Goal: Task Accomplishment & Management: Complete application form

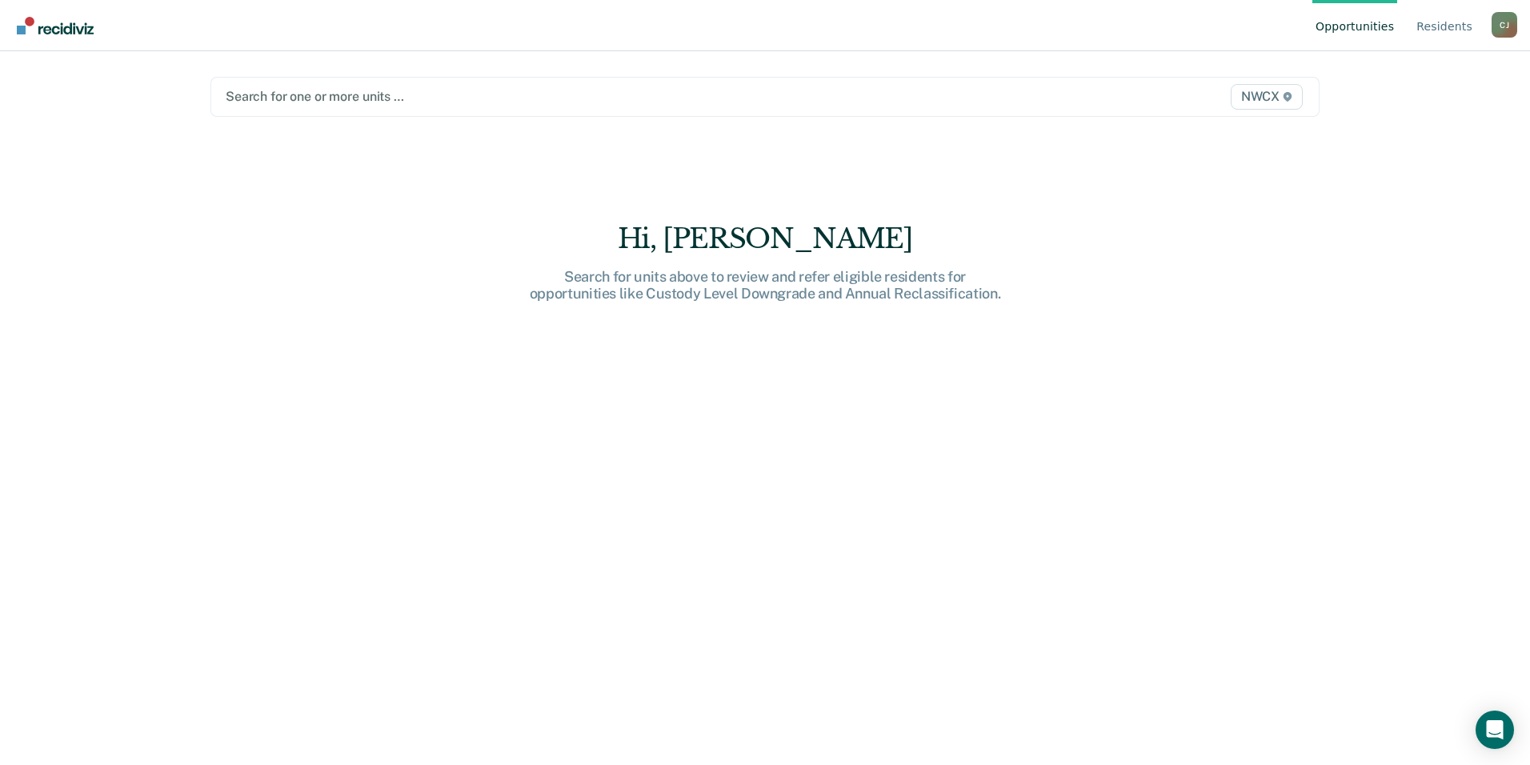
click at [1253, 97] on span "NWCX" at bounding box center [1267, 97] width 72 height 26
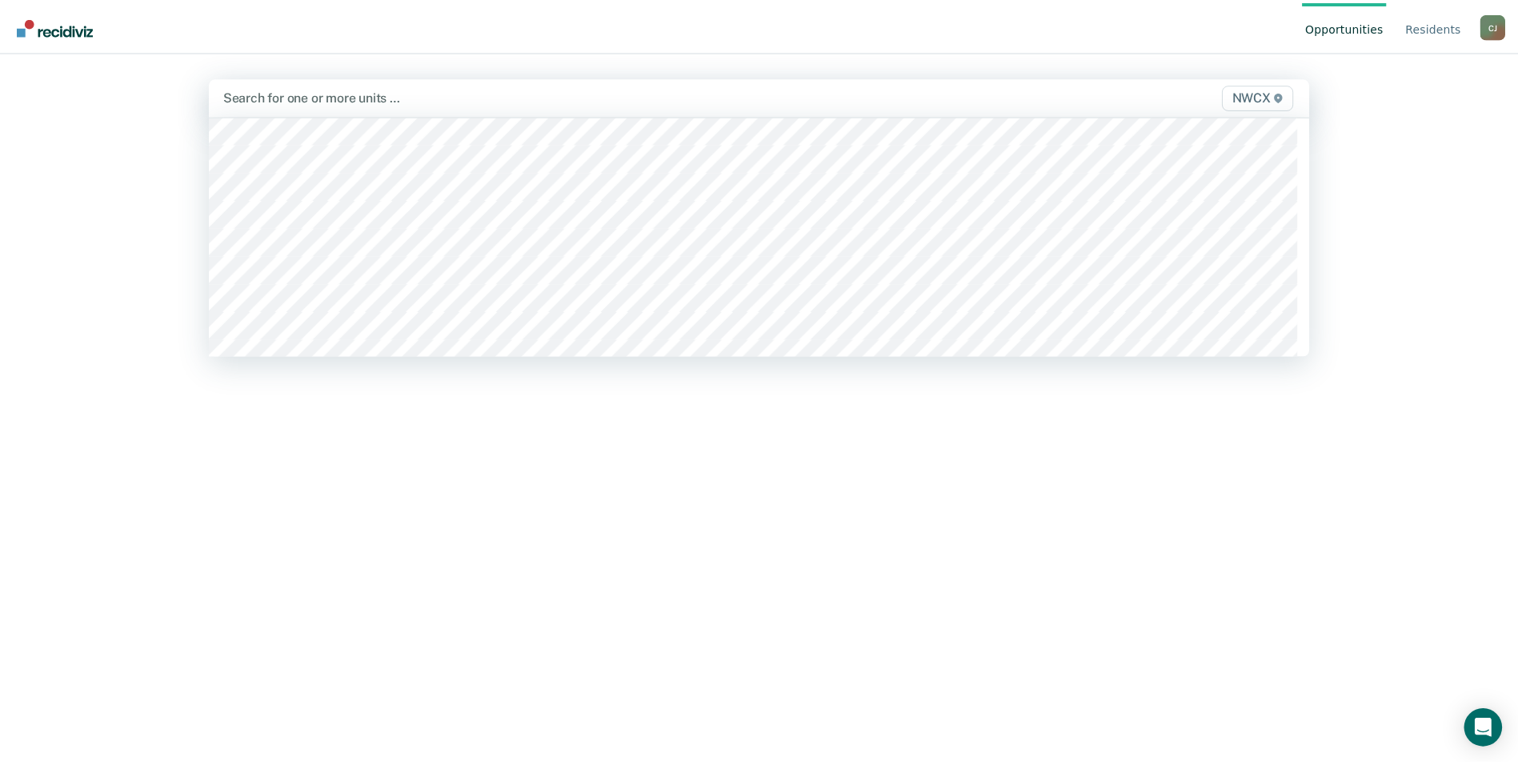
scroll to position [6404, 0]
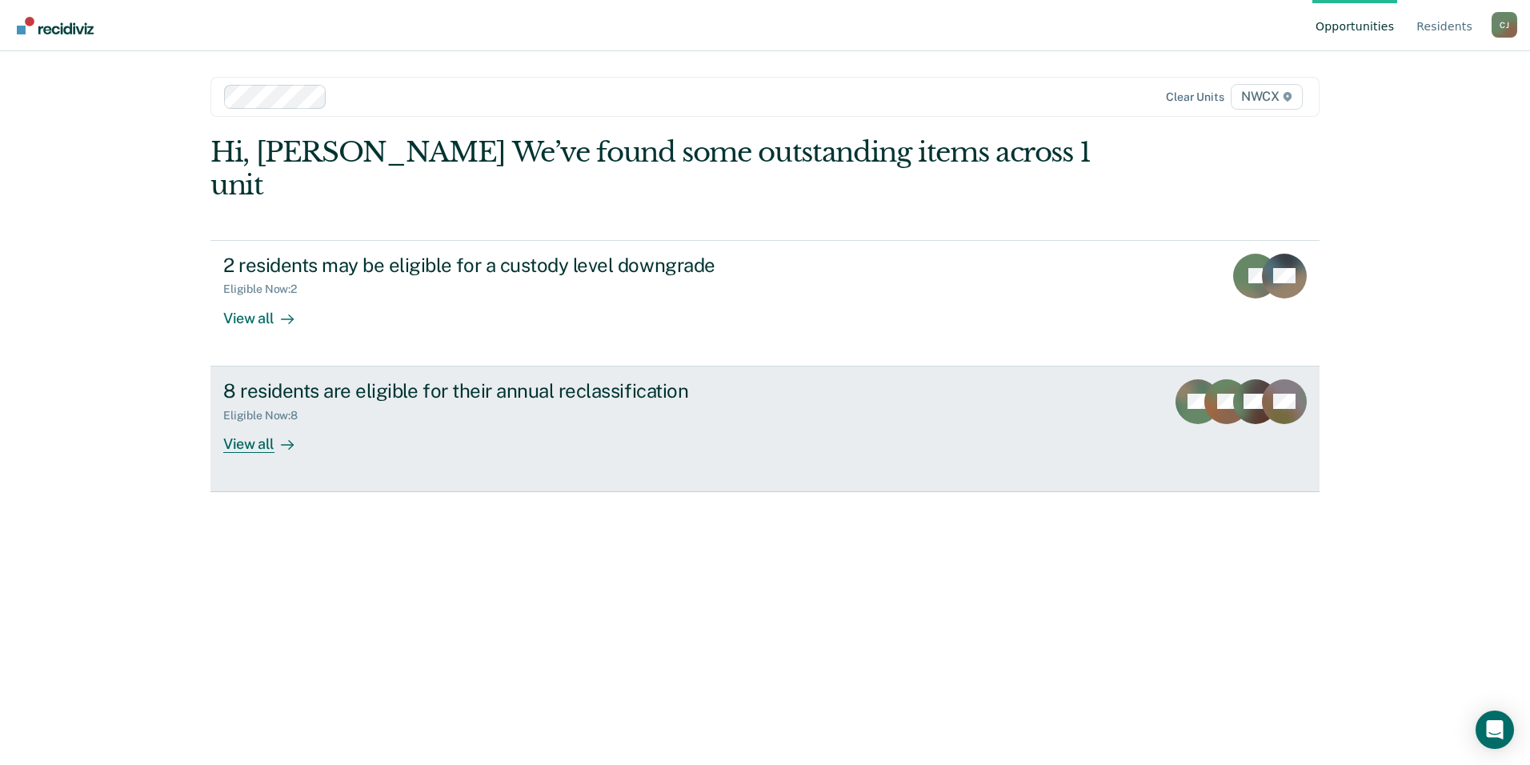
click at [264, 422] on div "View all" at bounding box center [268, 437] width 90 height 31
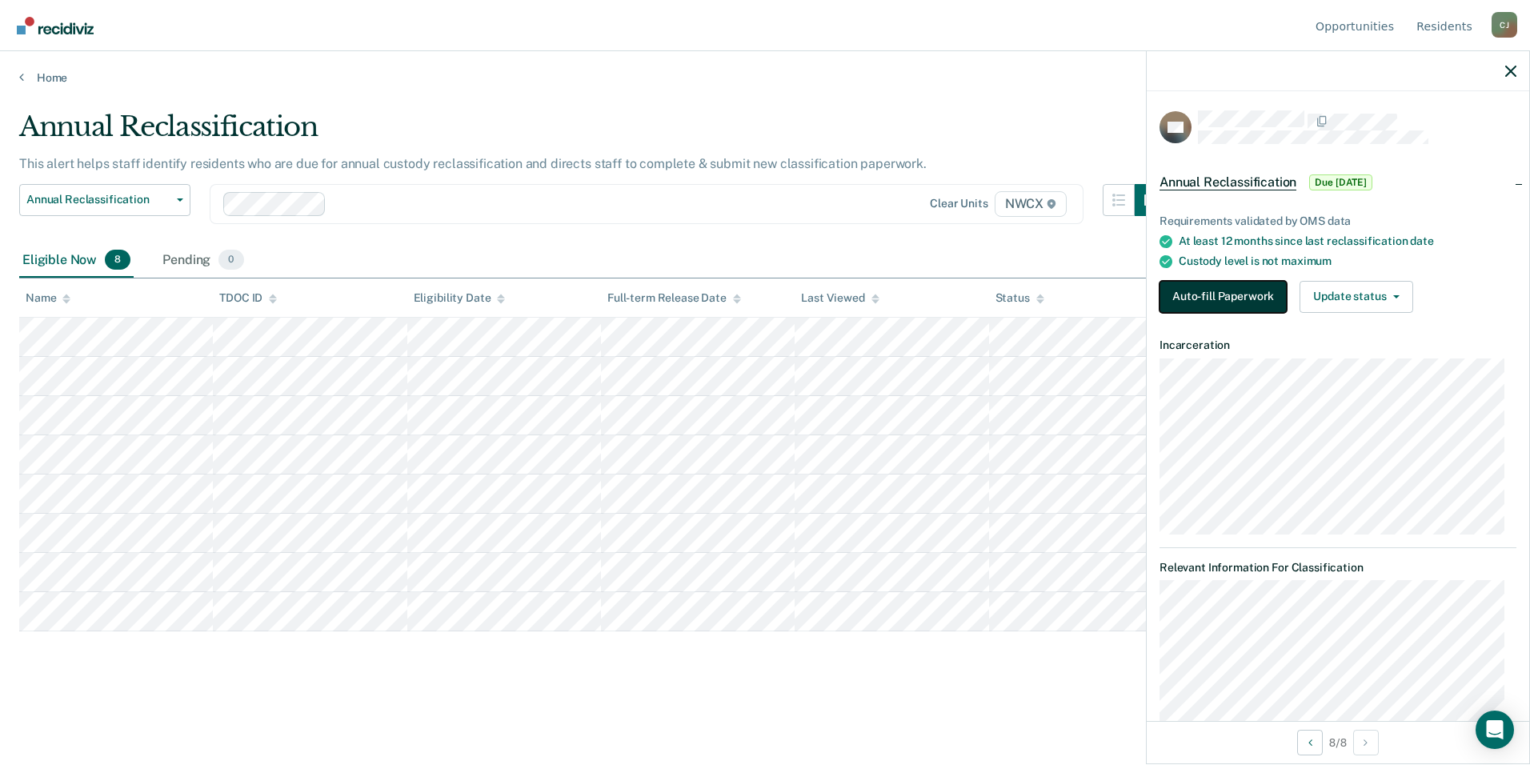
click at [1216, 295] on button "Auto-fill Paperwork" at bounding box center [1223, 297] width 127 height 32
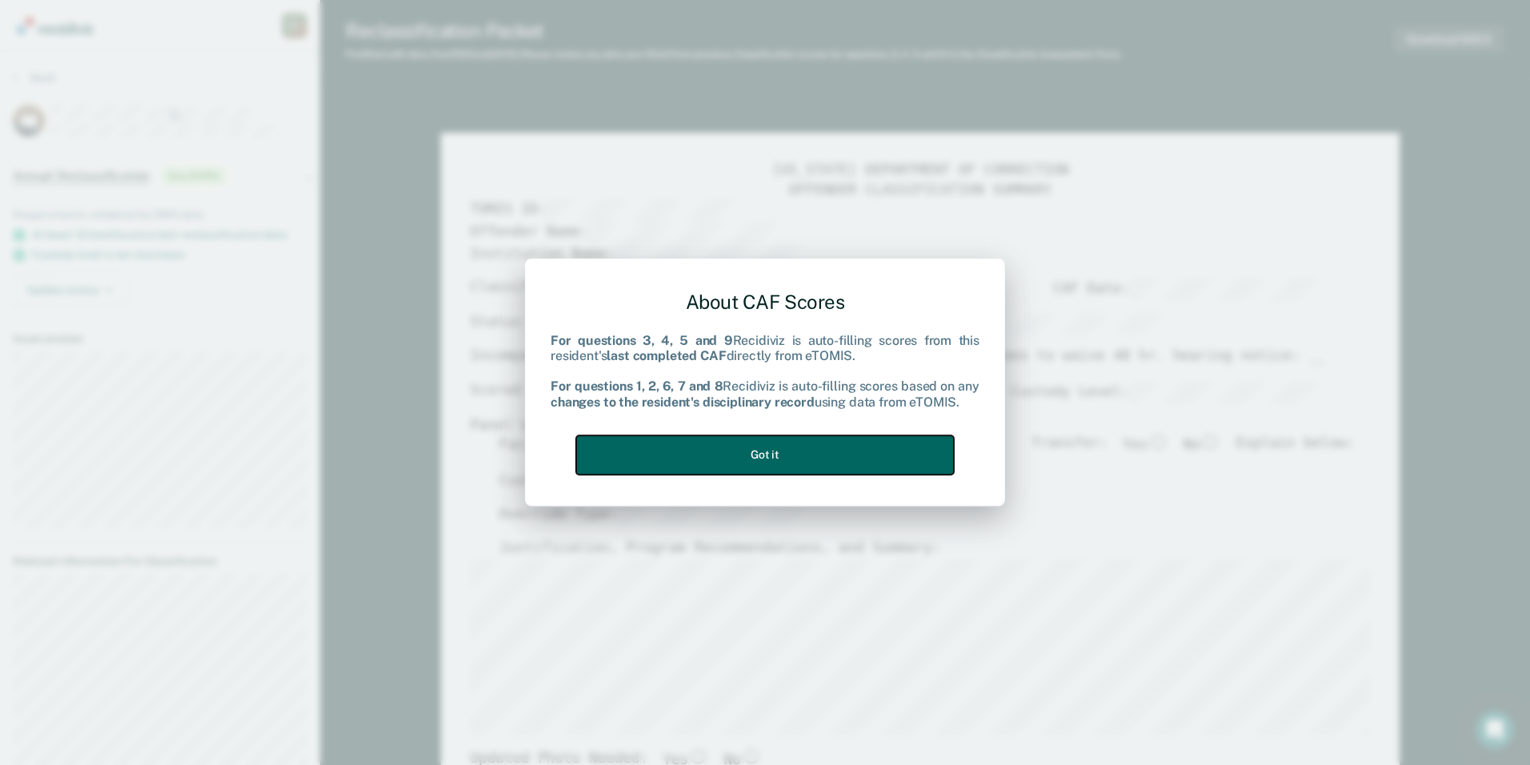
click at [776, 454] on button "Got it" at bounding box center [765, 454] width 378 height 39
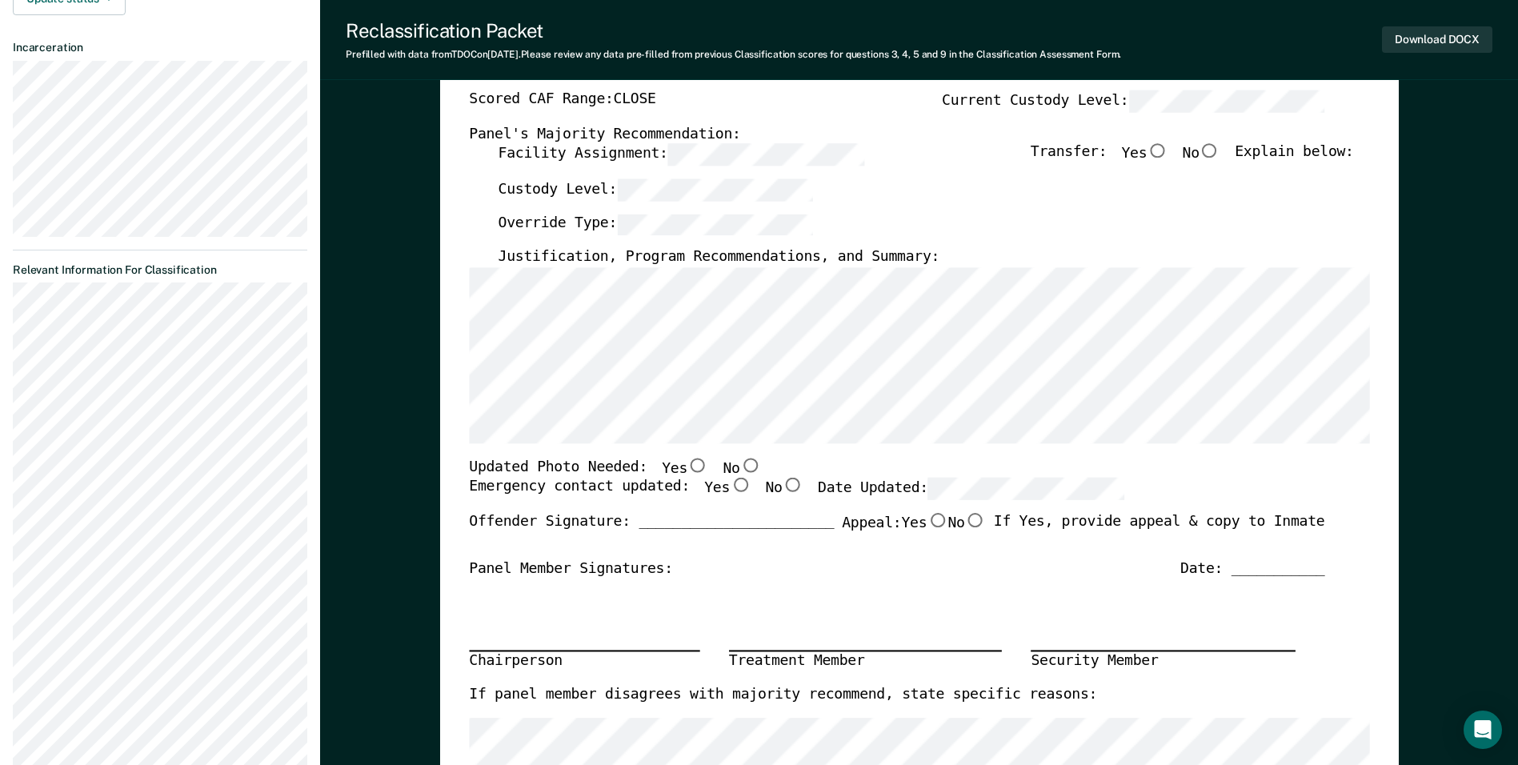
scroll to position [80, 0]
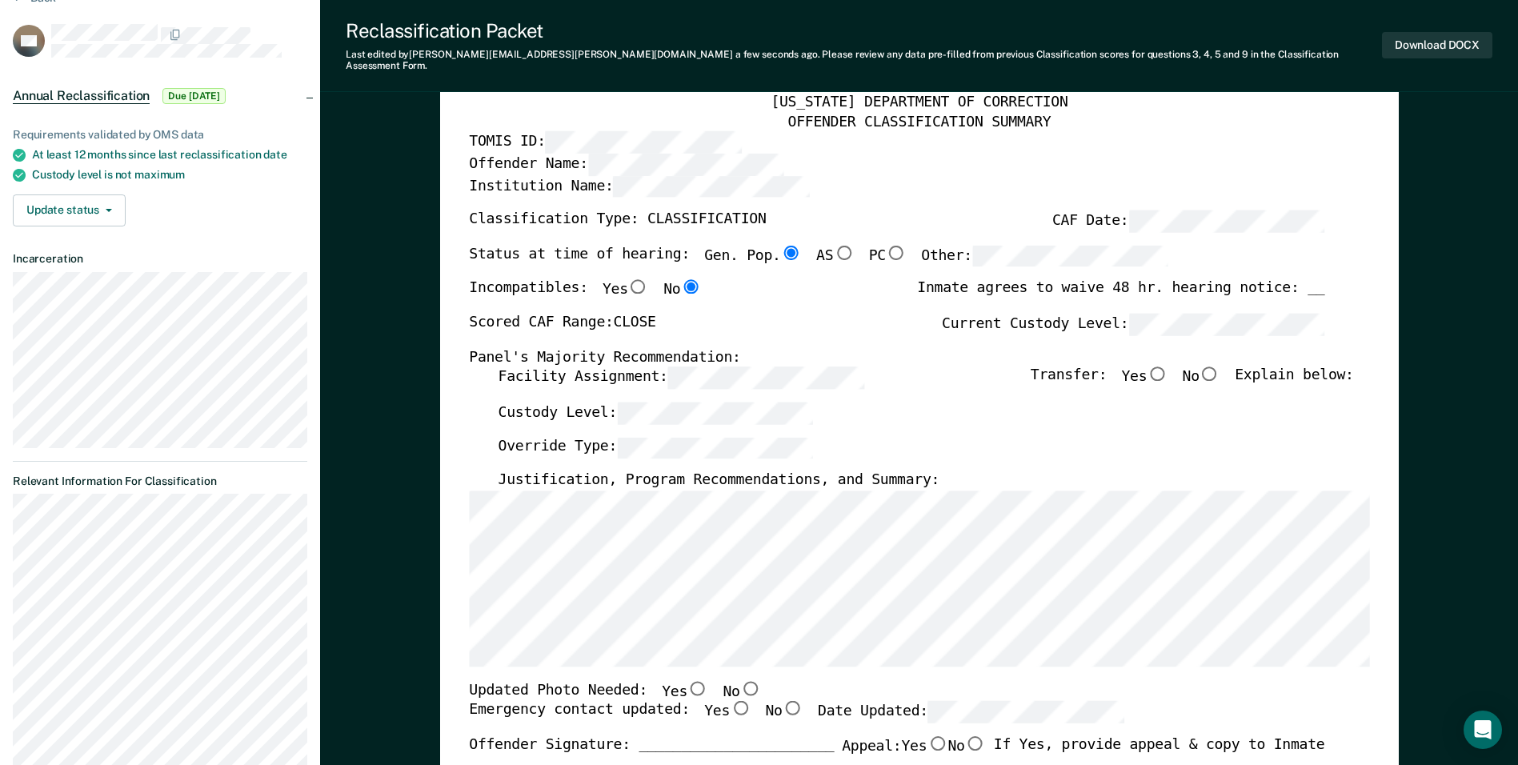
click at [688, 681] on input "Yes" at bounding box center [698, 688] width 21 height 14
type textarea "x"
radio input "true"
click at [730, 701] on input "Yes" at bounding box center [740, 708] width 21 height 14
type textarea "x"
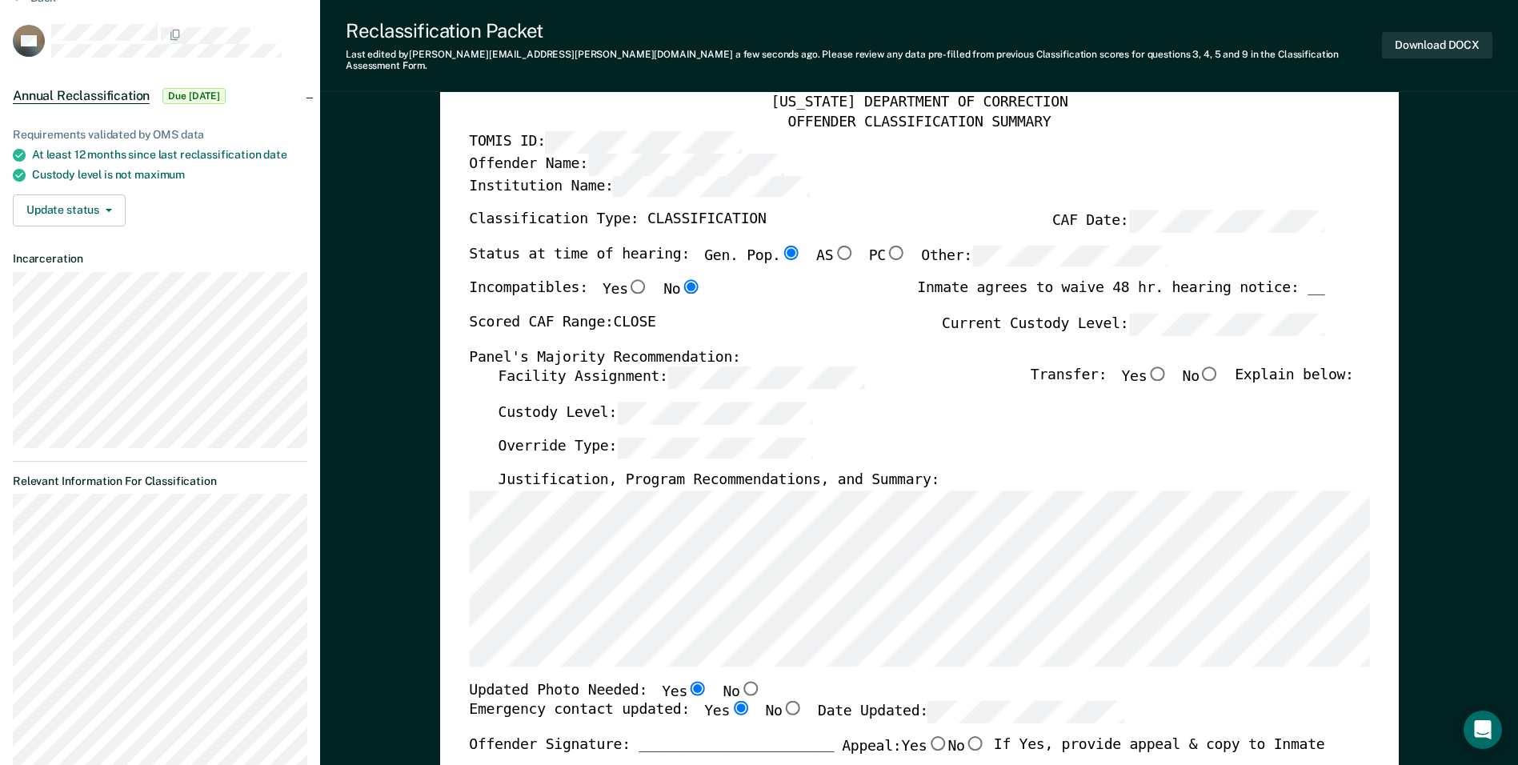
radio input "true"
click at [1220, 367] on input "No" at bounding box center [1210, 374] width 21 height 14
type textarea "x"
radio input "true"
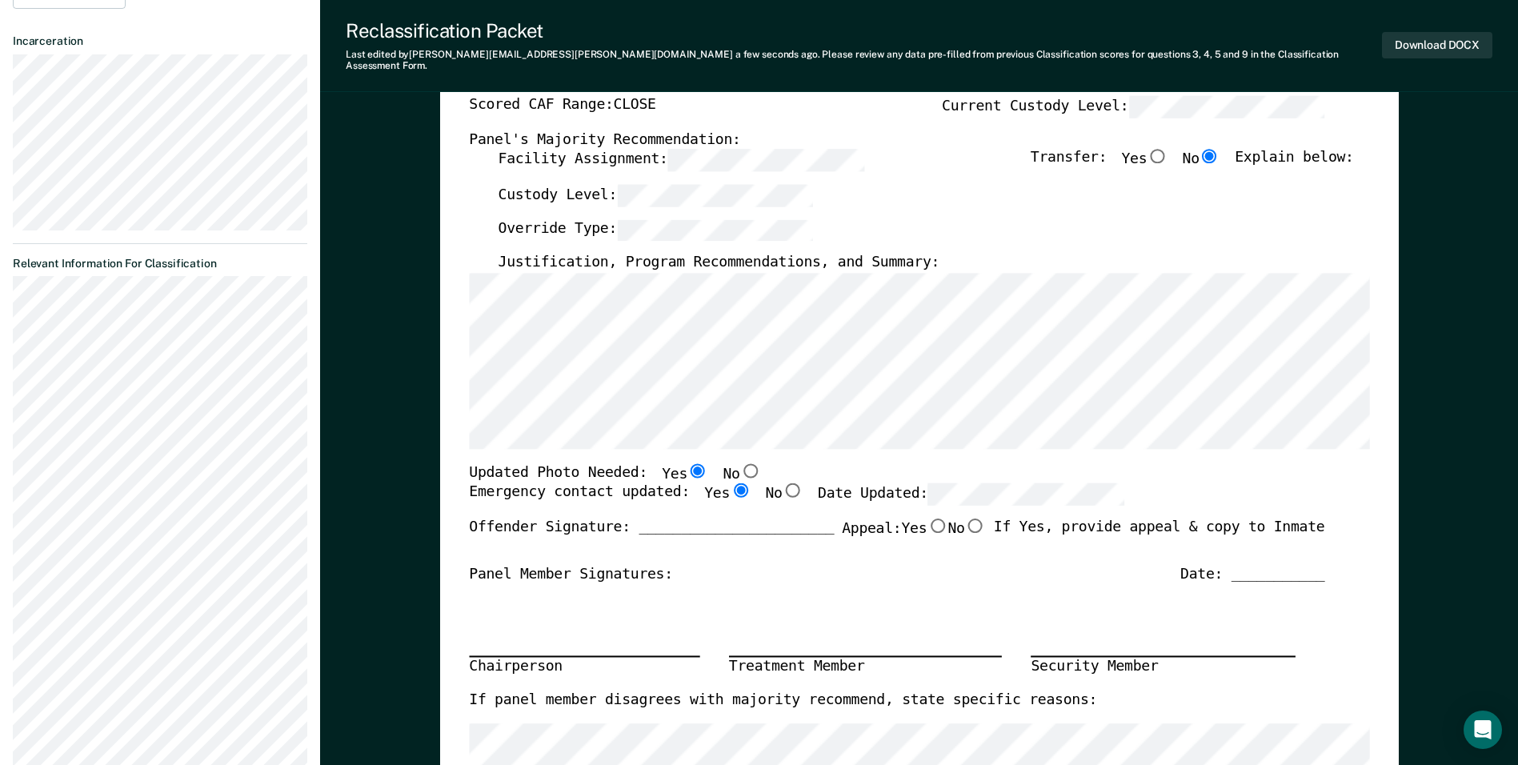
scroll to position [160, 0]
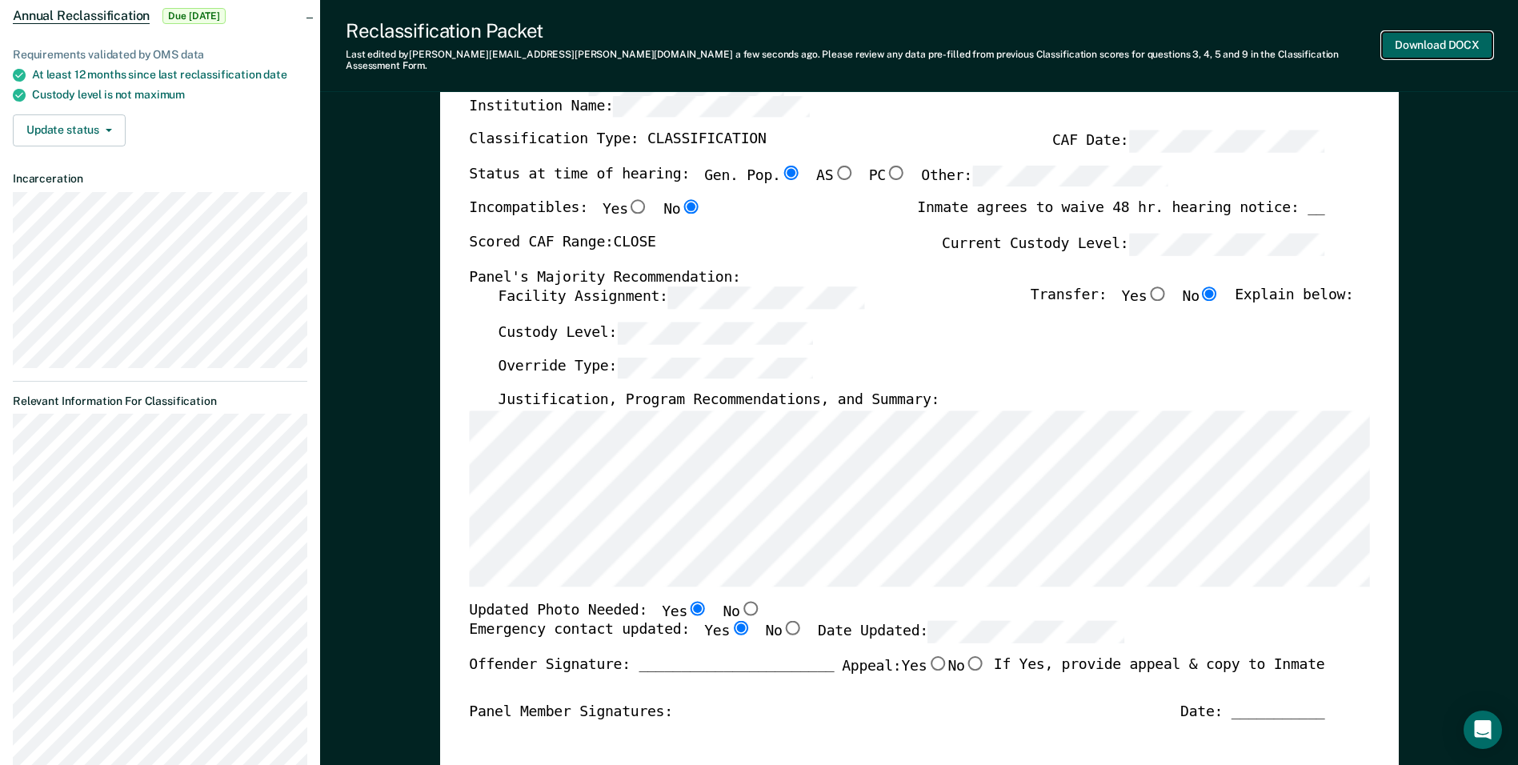
click at [1414, 32] on button "Download DOCX" at bounding box center [1437, 45] width 110 height 26
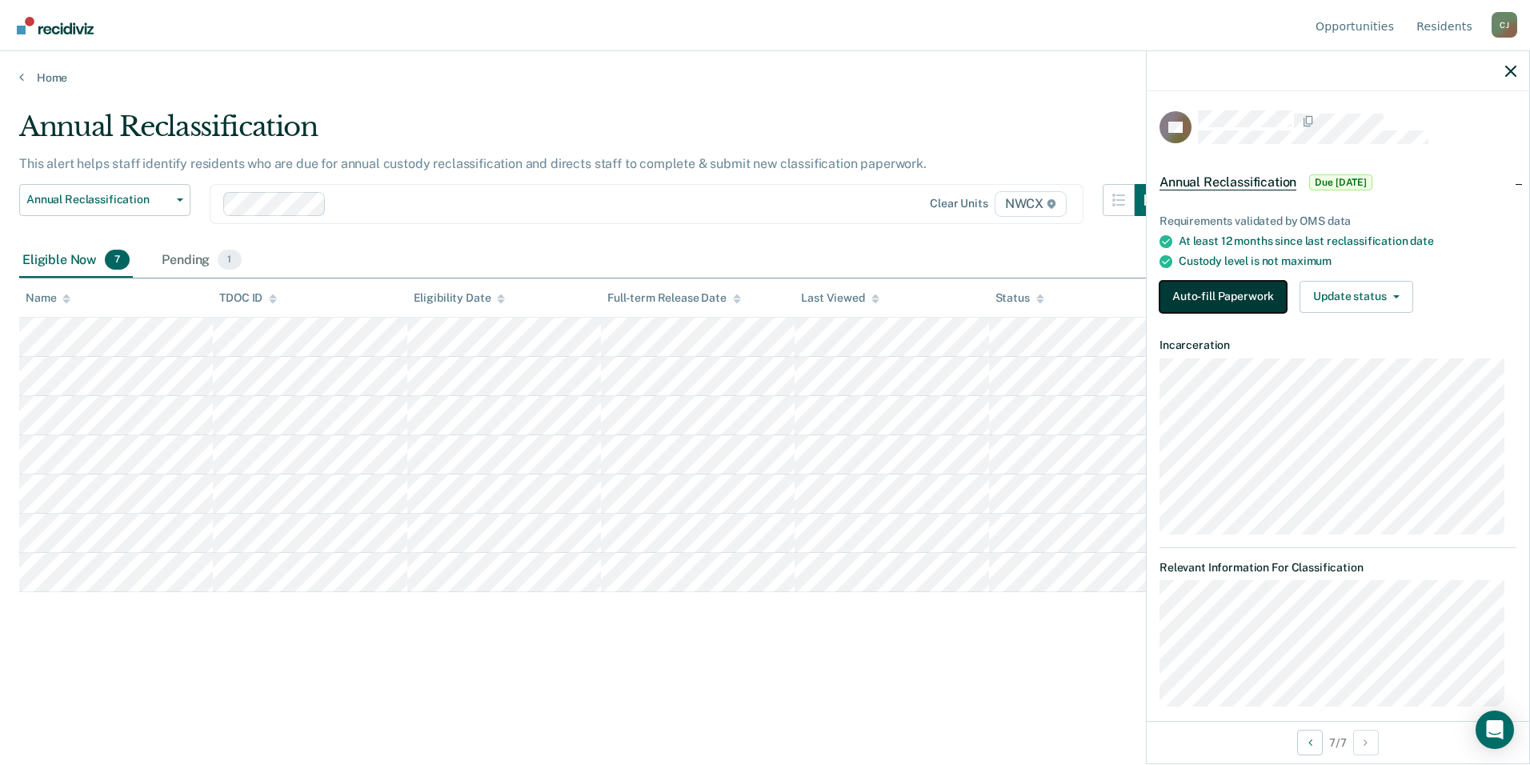
click at [1216, 296] on button "Auto-fill Paperwork" at bounding box center [1223, 297] width 127 height 32
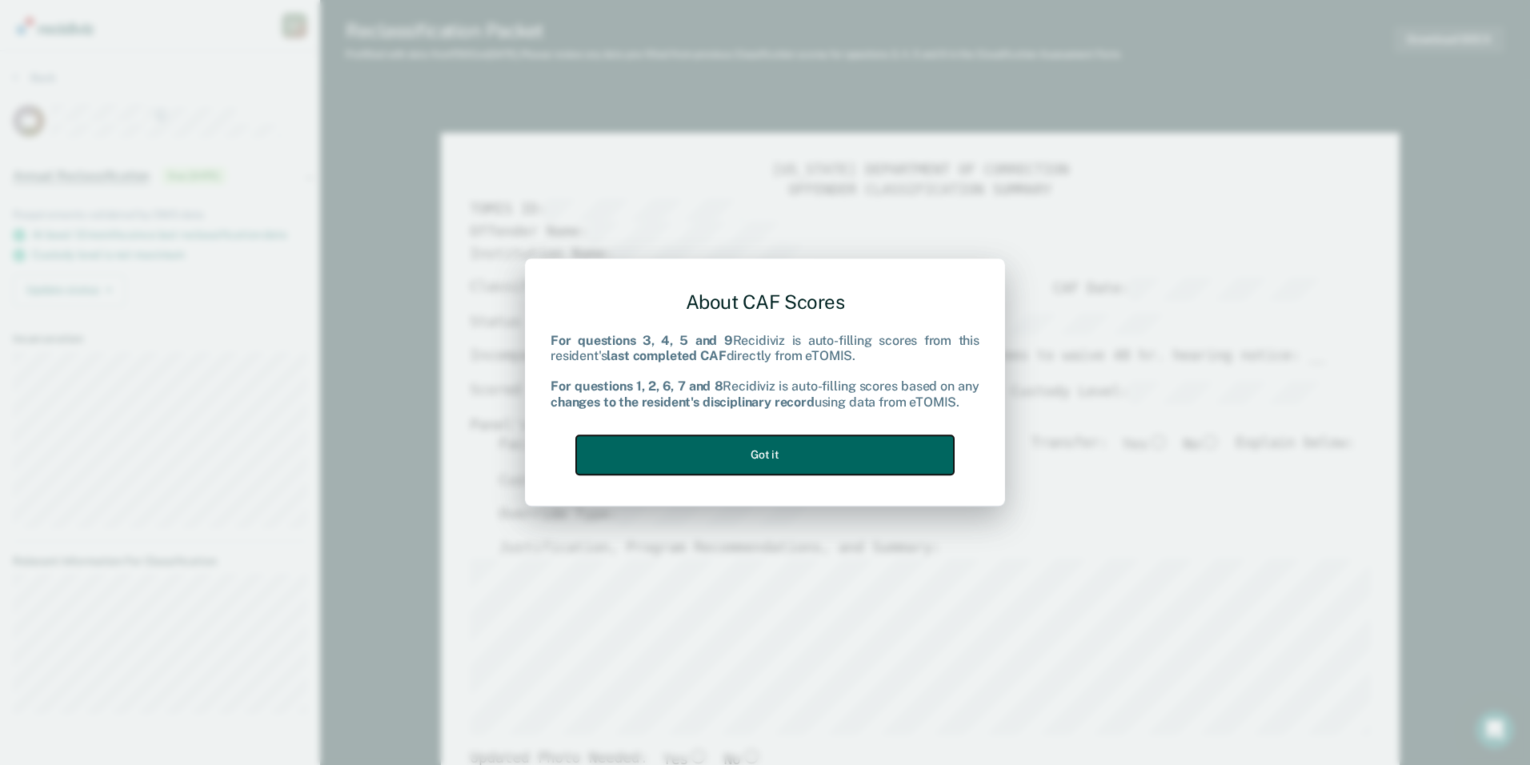
click at [895, 442] on button "Got it" at bounding box center [765, 454] width 378 height 39
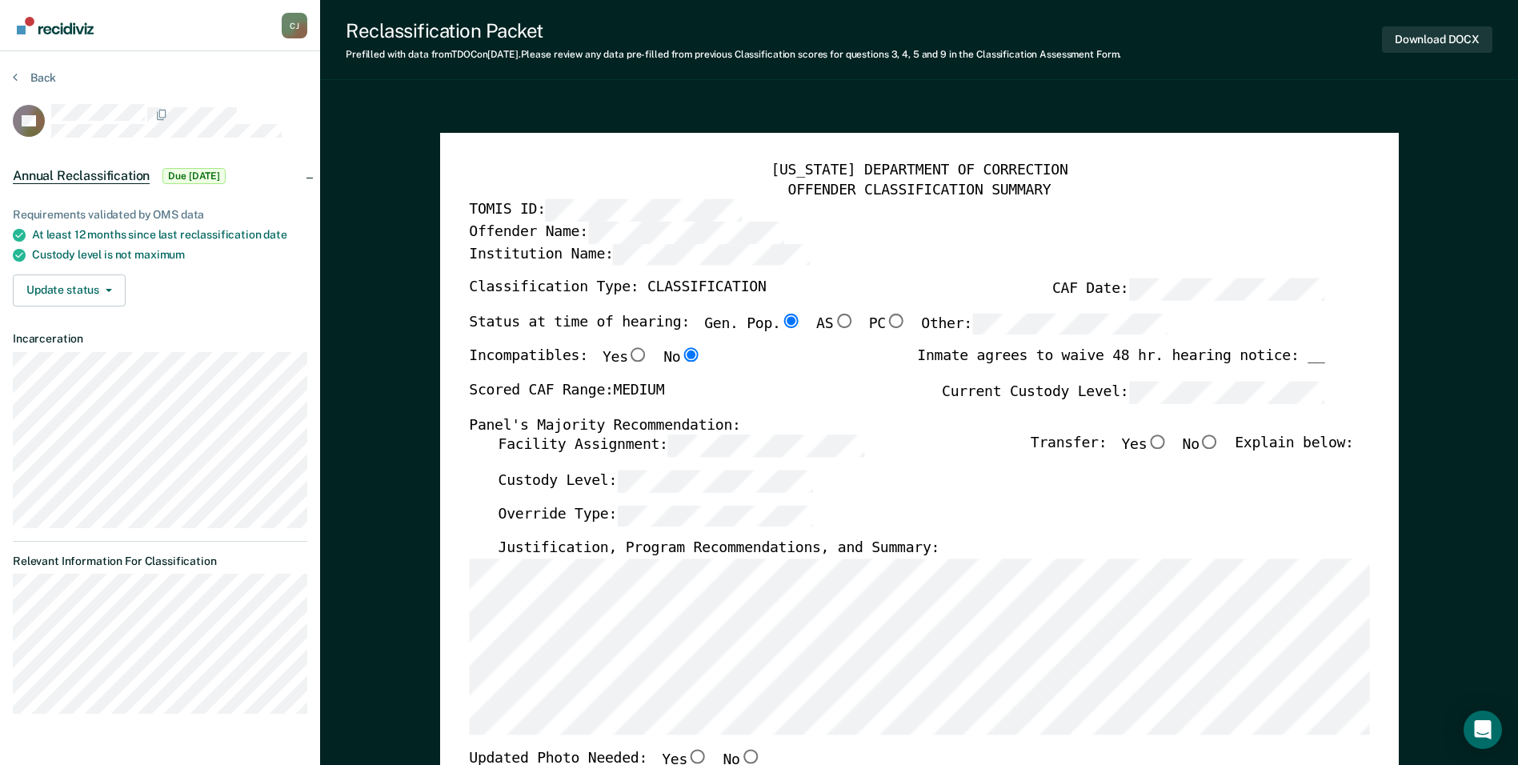
click at [1221, 444] on input "No" at bounding box center [1210, 442] width 21 height 14
type textarea "x"
radio input "true"
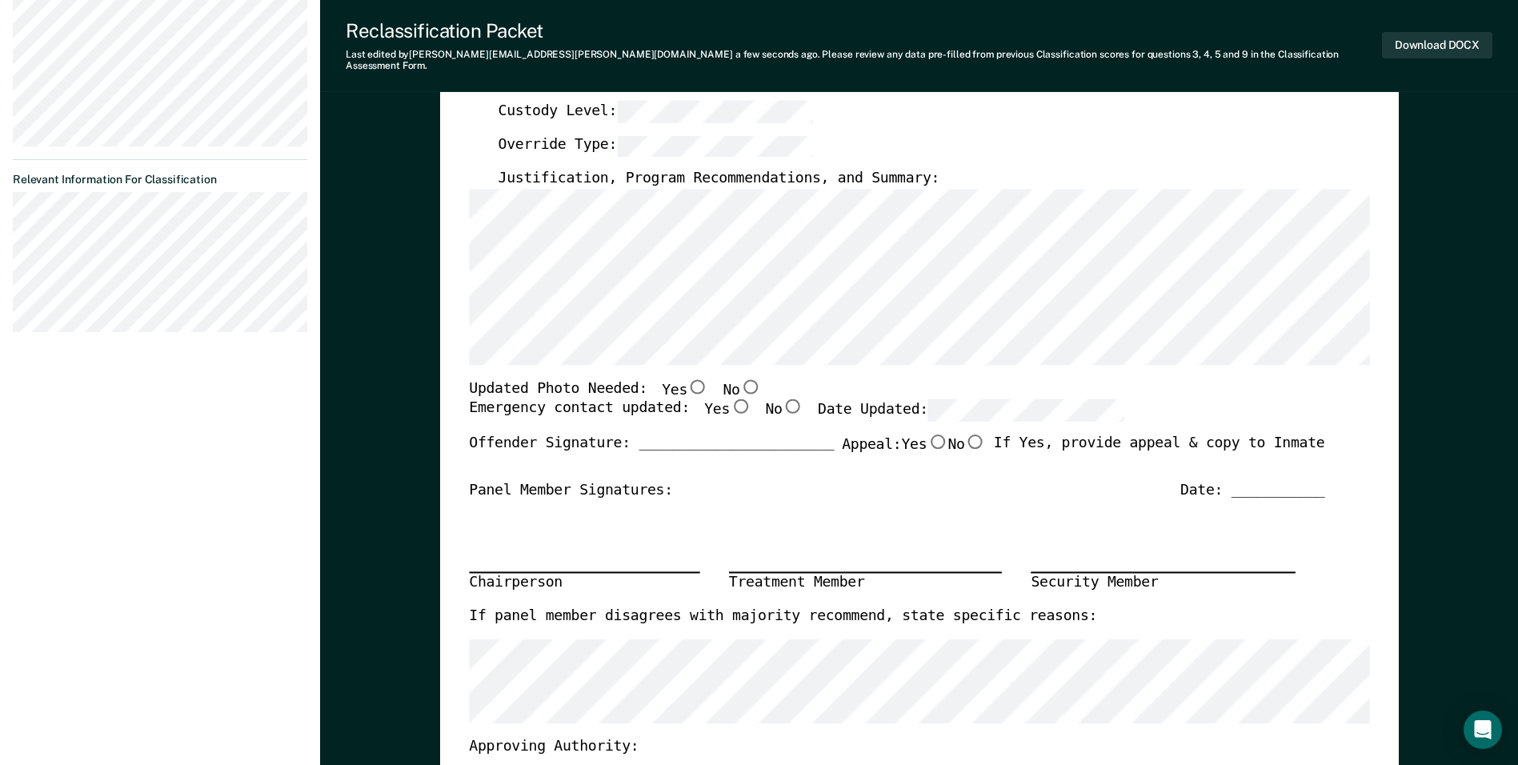
scroll to position [400, 0]
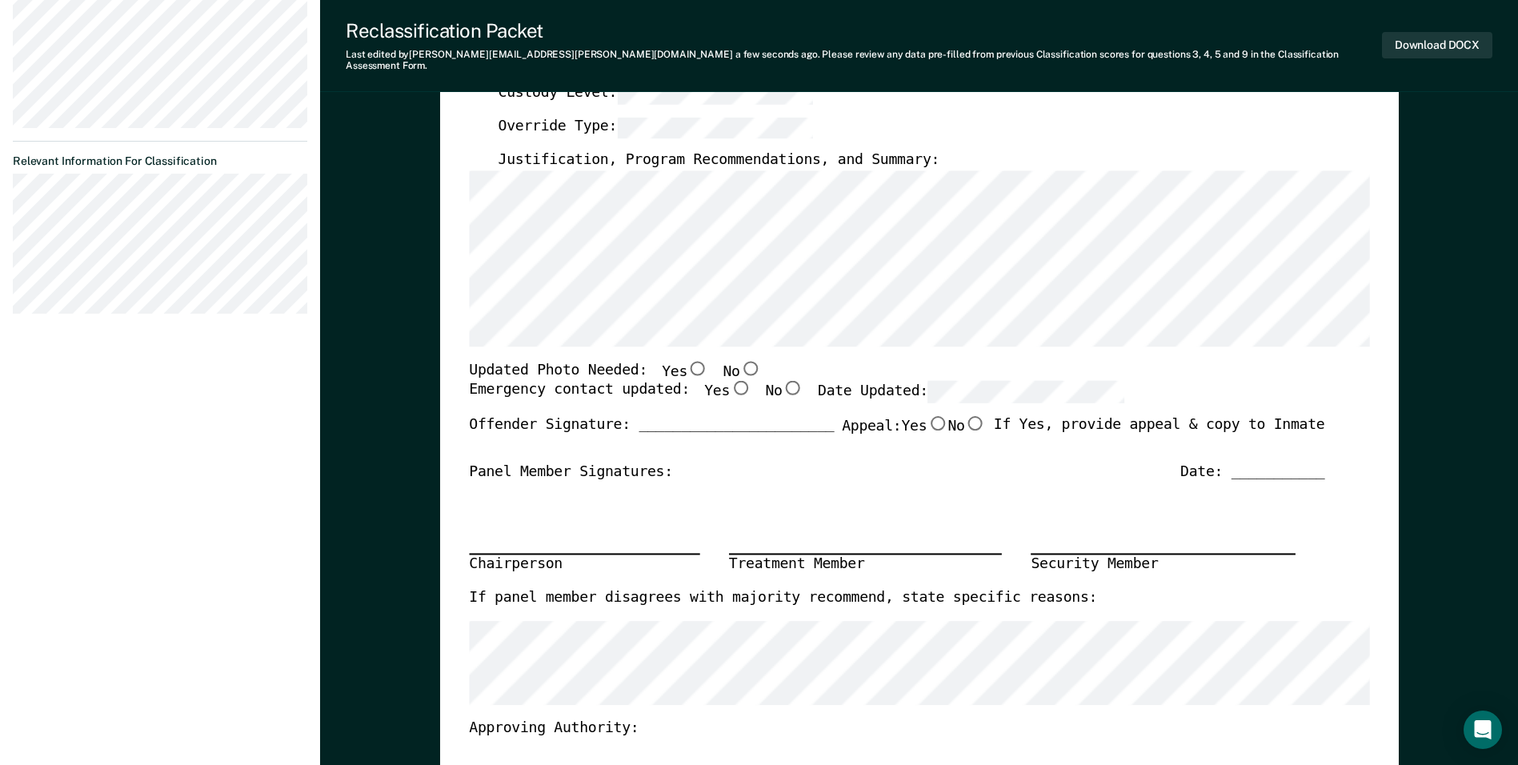
click at [688, 361] on input "Yes" at bounding box center [698, 368] width 21 height 14
type textarea "x"
radio input "true"
click at [730, 381] on input "Yes" at bounding box center [740, 388] width 21 height 14
type textarea "x"
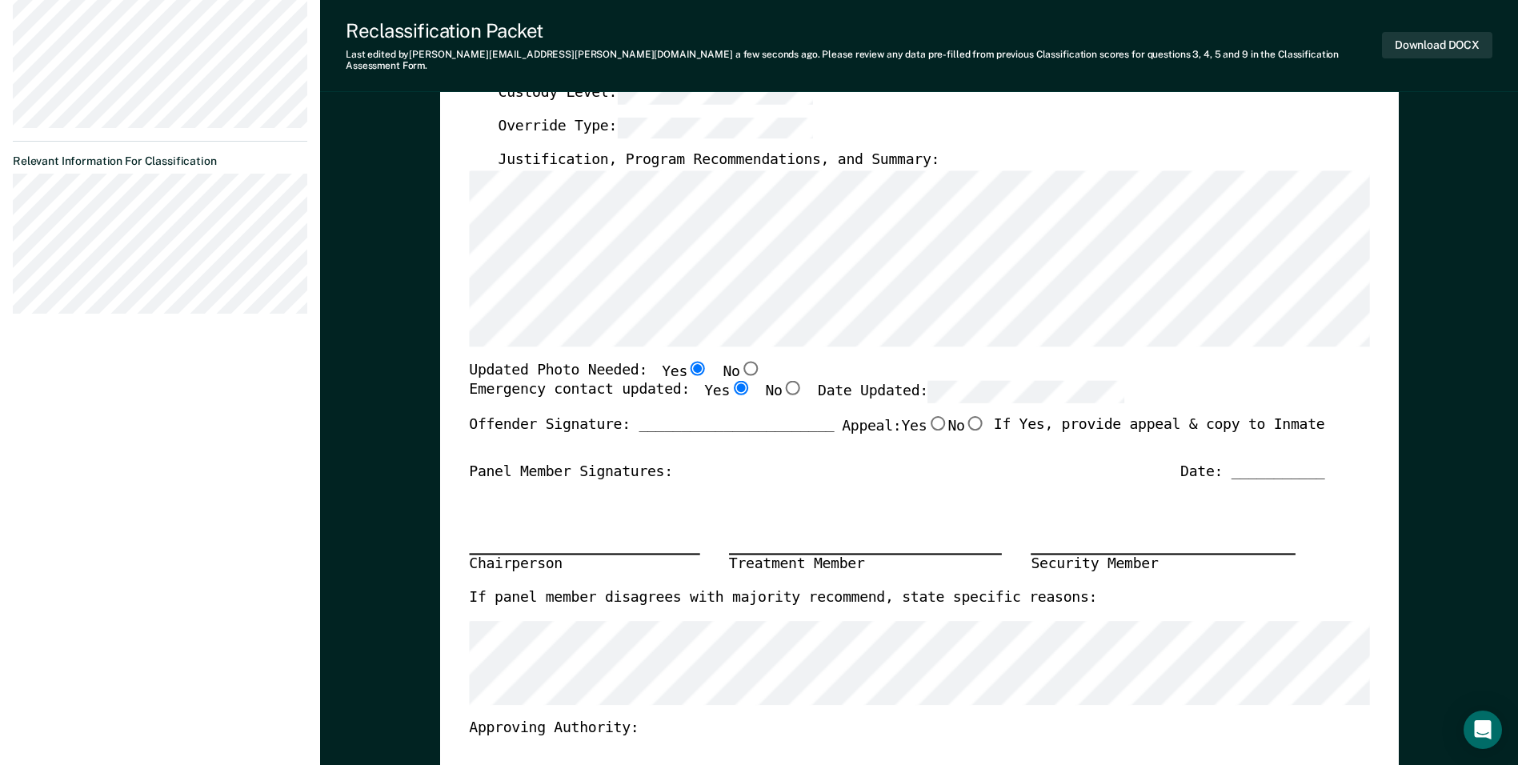
radio input "true"
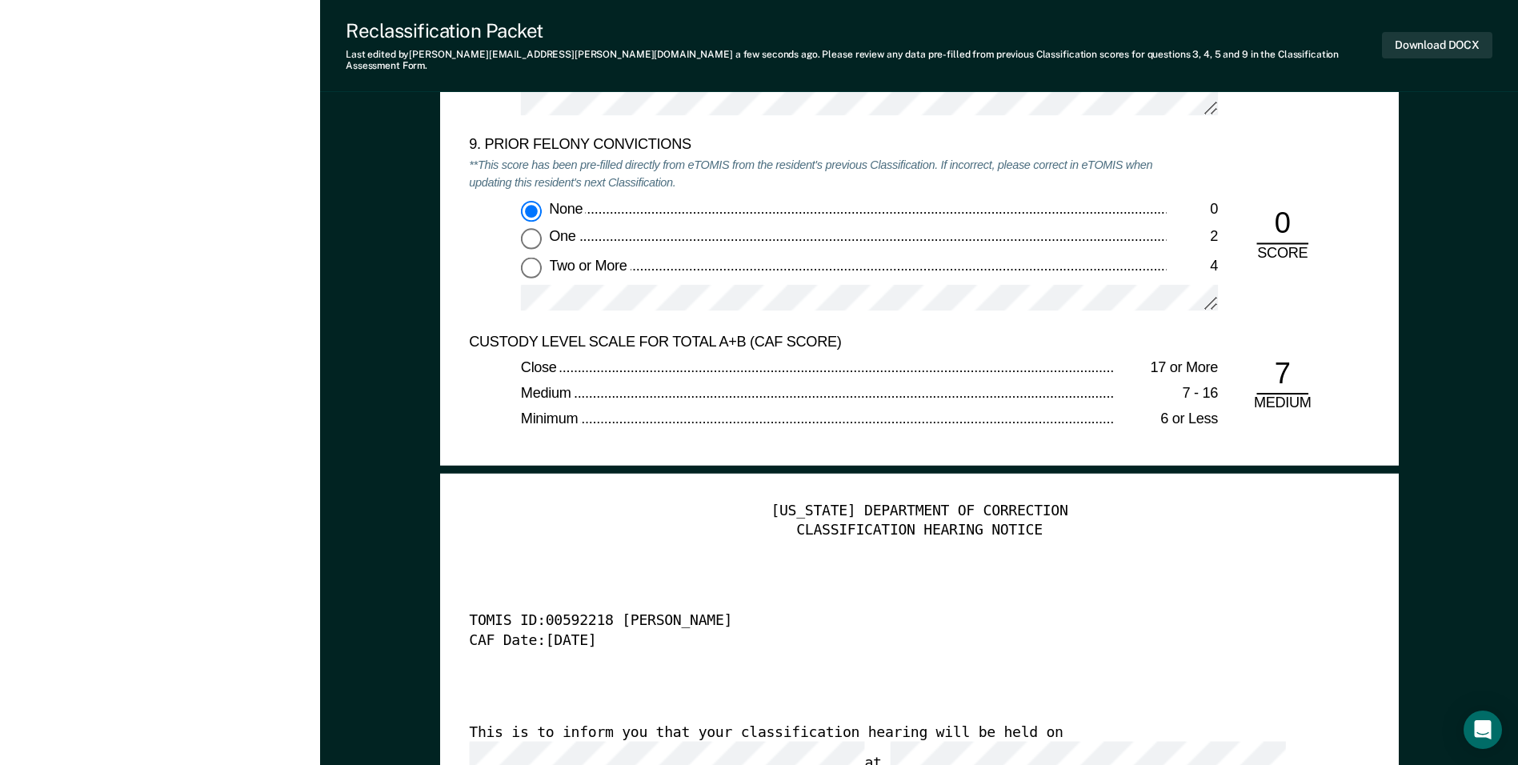
scroll to position [3362, 0]
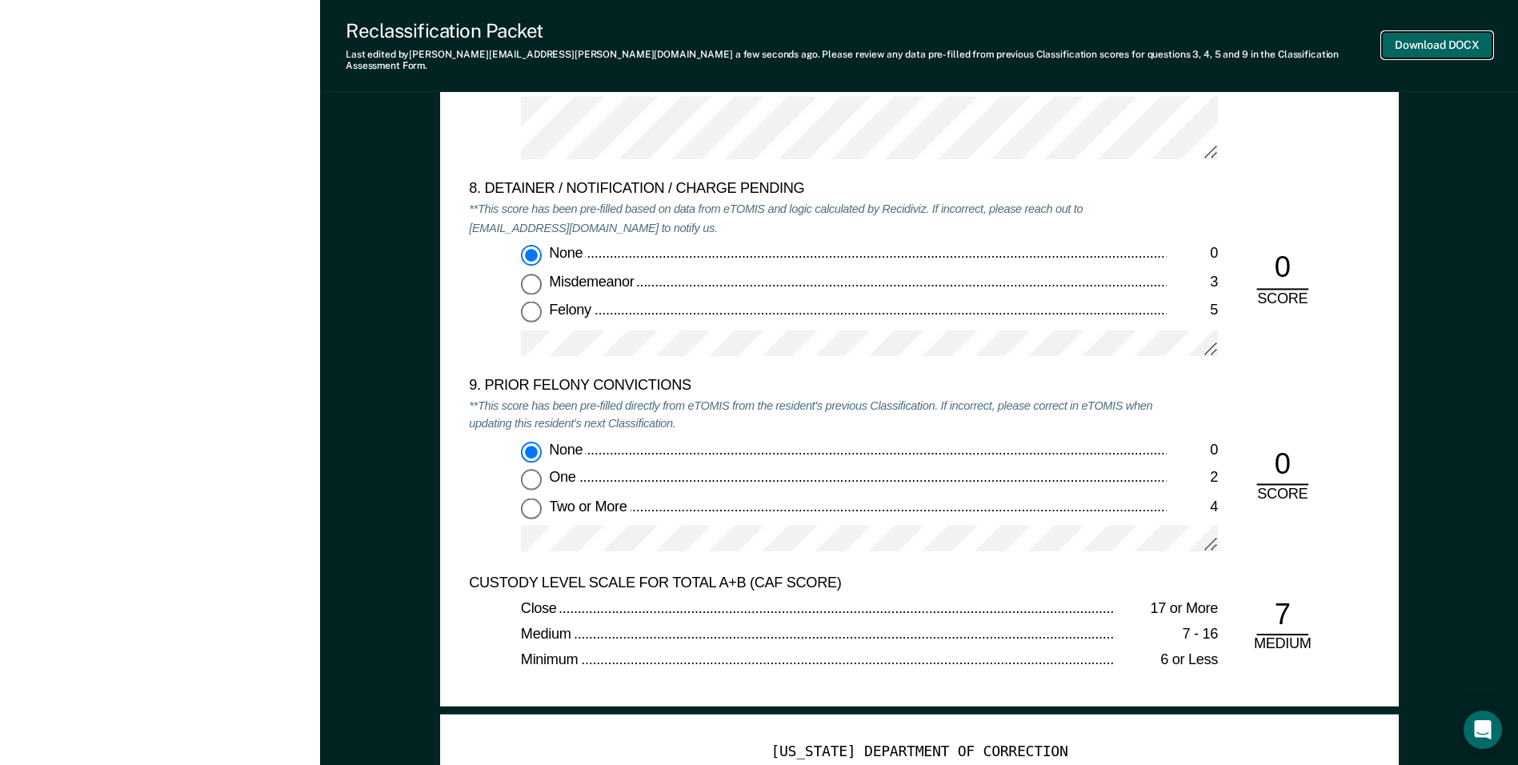
click at [1426, 42] on button "Download DOCX" at bounding box center [1437, 45] width 110 height 26
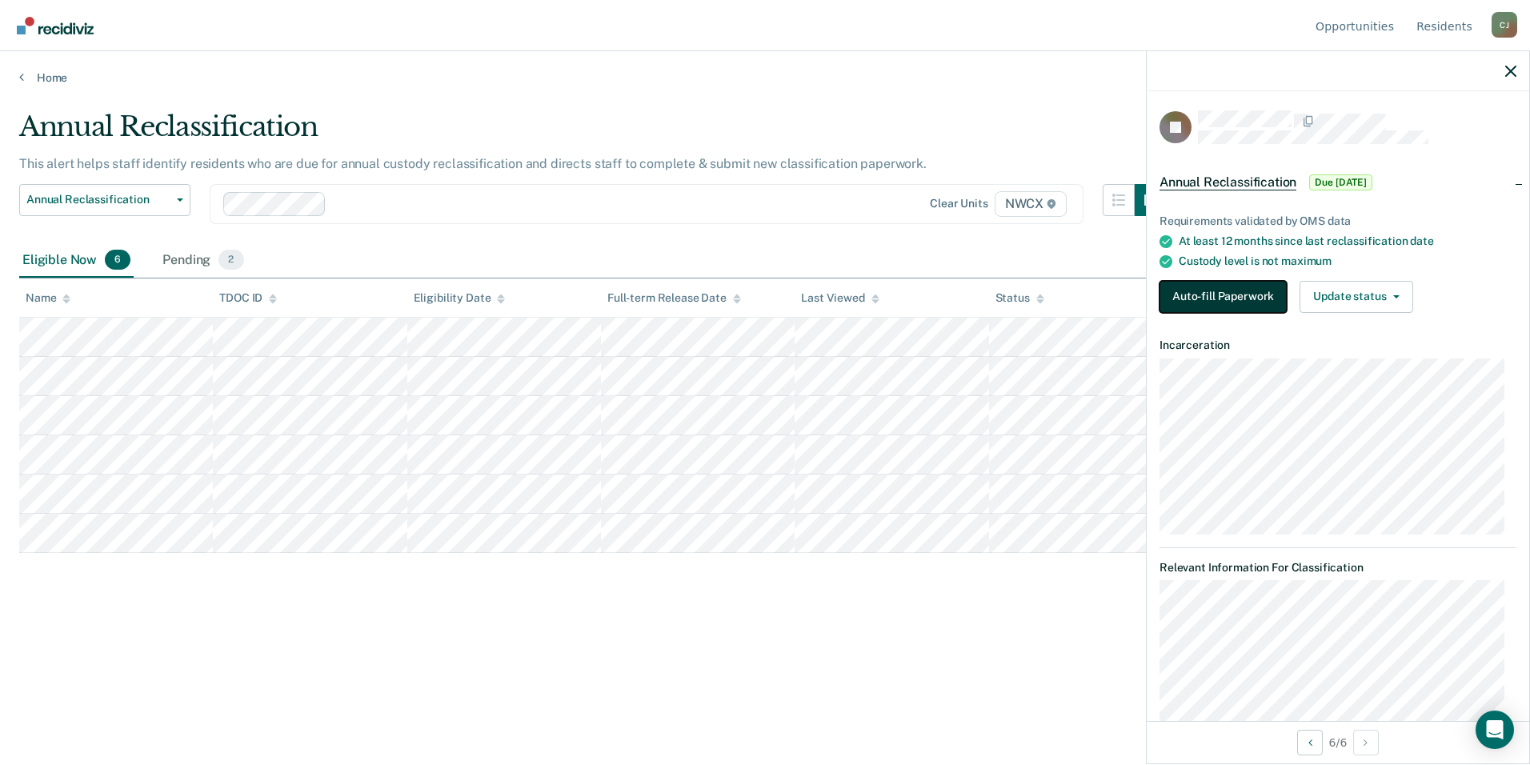
click at [1209, 292] on button "Auto-fill Paperwork" at bounding box center [1223, 297] width 127 height 32
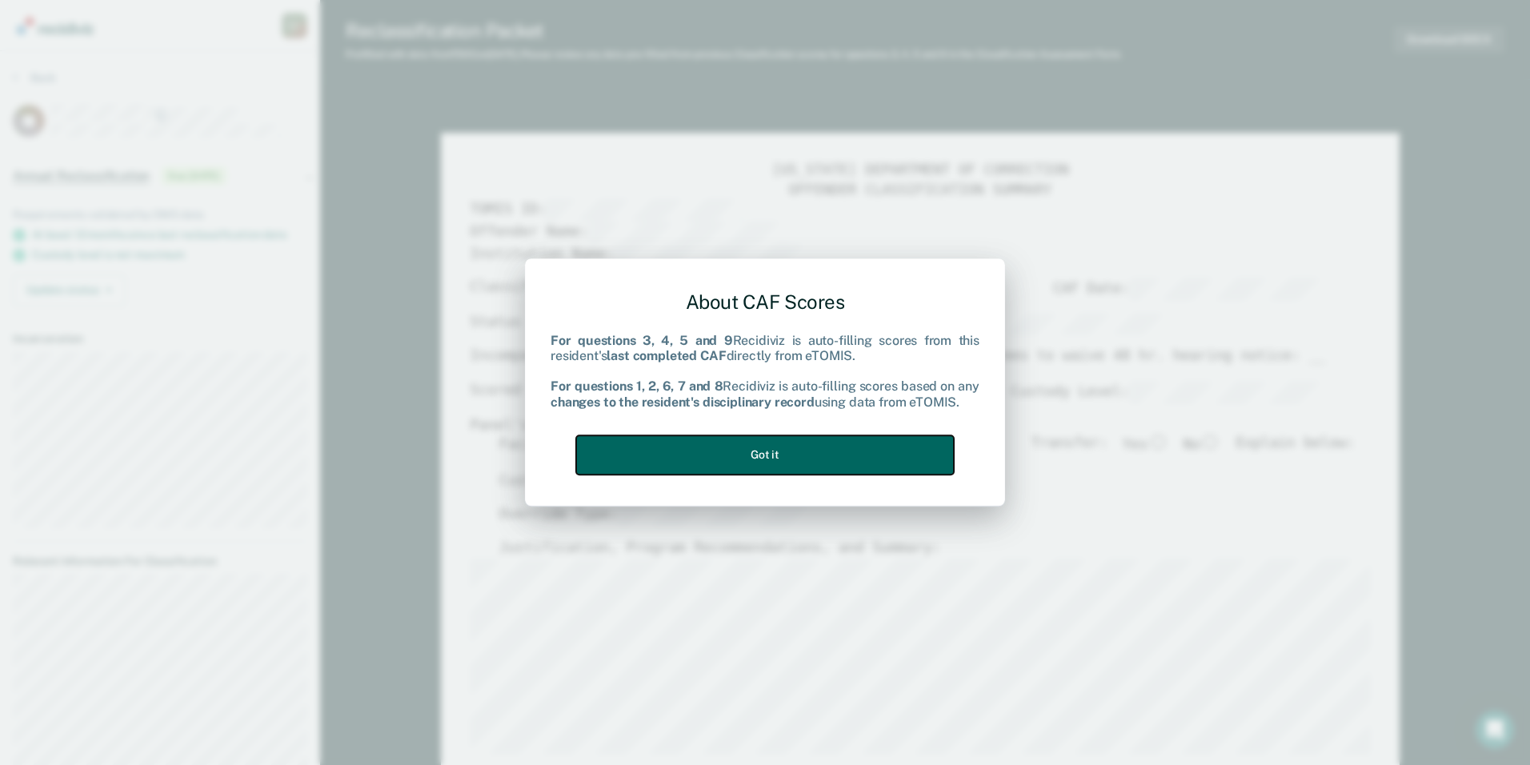
click at [794, 456] on button "Got it" at bounding box center [765, 454] width 378 height 39
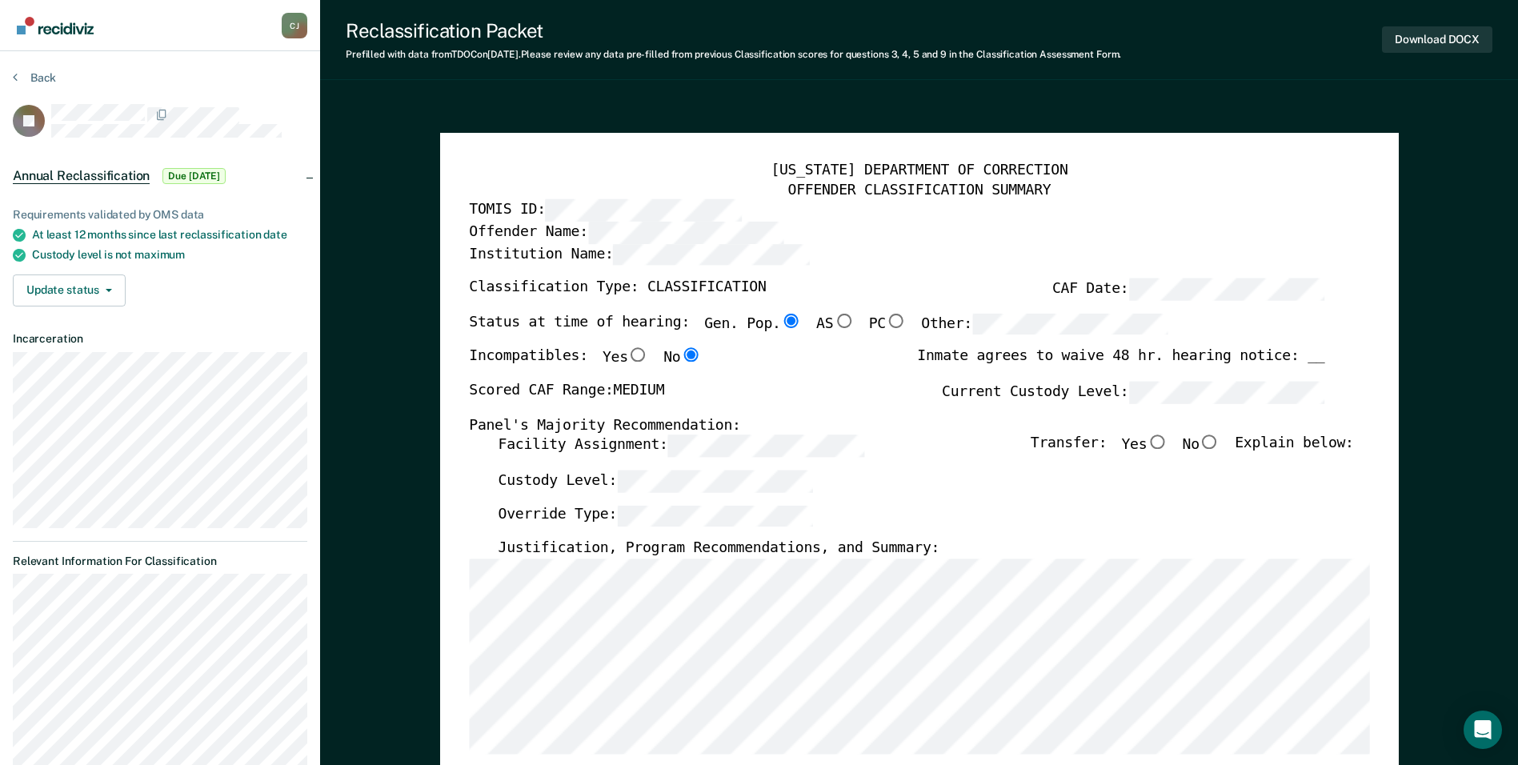
click at [1220, 443] on input "No" at bounding box center [1210, 442] width 21 height 14
type textarea "x"
radio input "true"
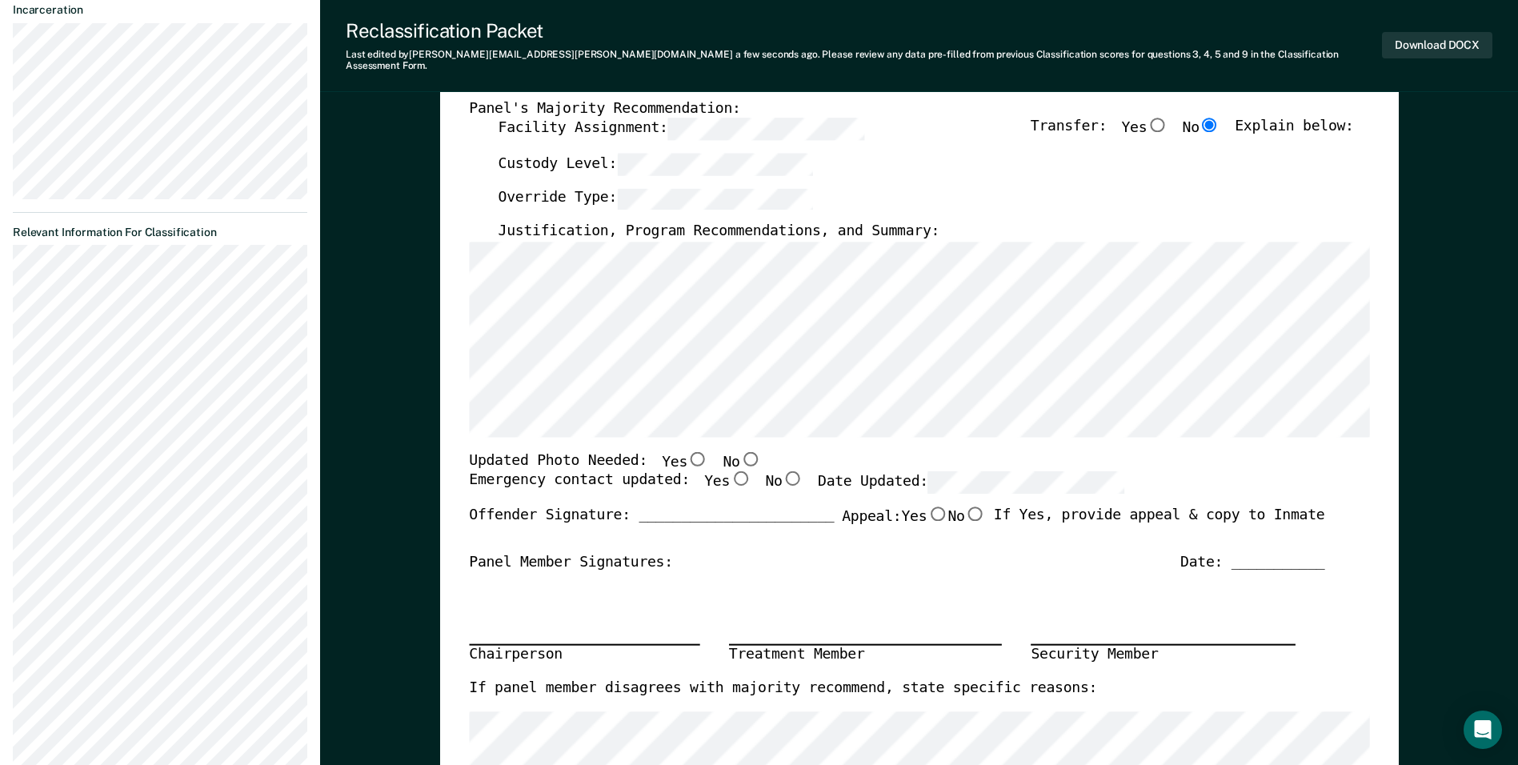
scroll to position [400, 0]
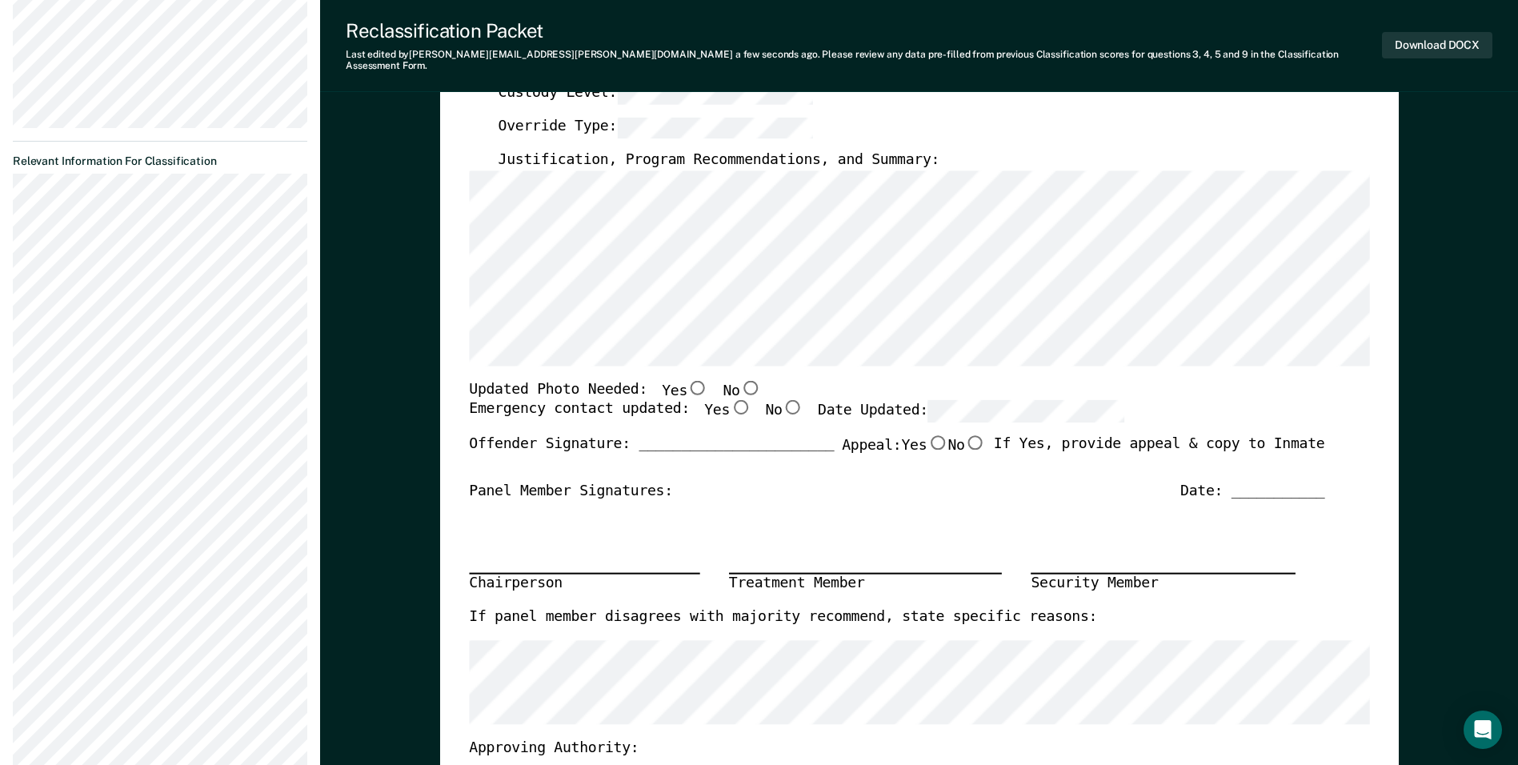
click at [688, 380] on input "Yes" at bounding box center [698, 387] width 21 height 14
type textarea "x"
radio input "true"
drag, startPoint x: 723, startPoint y: 396, endPoint x: 844, endPoint y: 400, distance: 121.7
click at [730, 400] on input "Yes" at bounding box center [740, 407] width 21 height 14
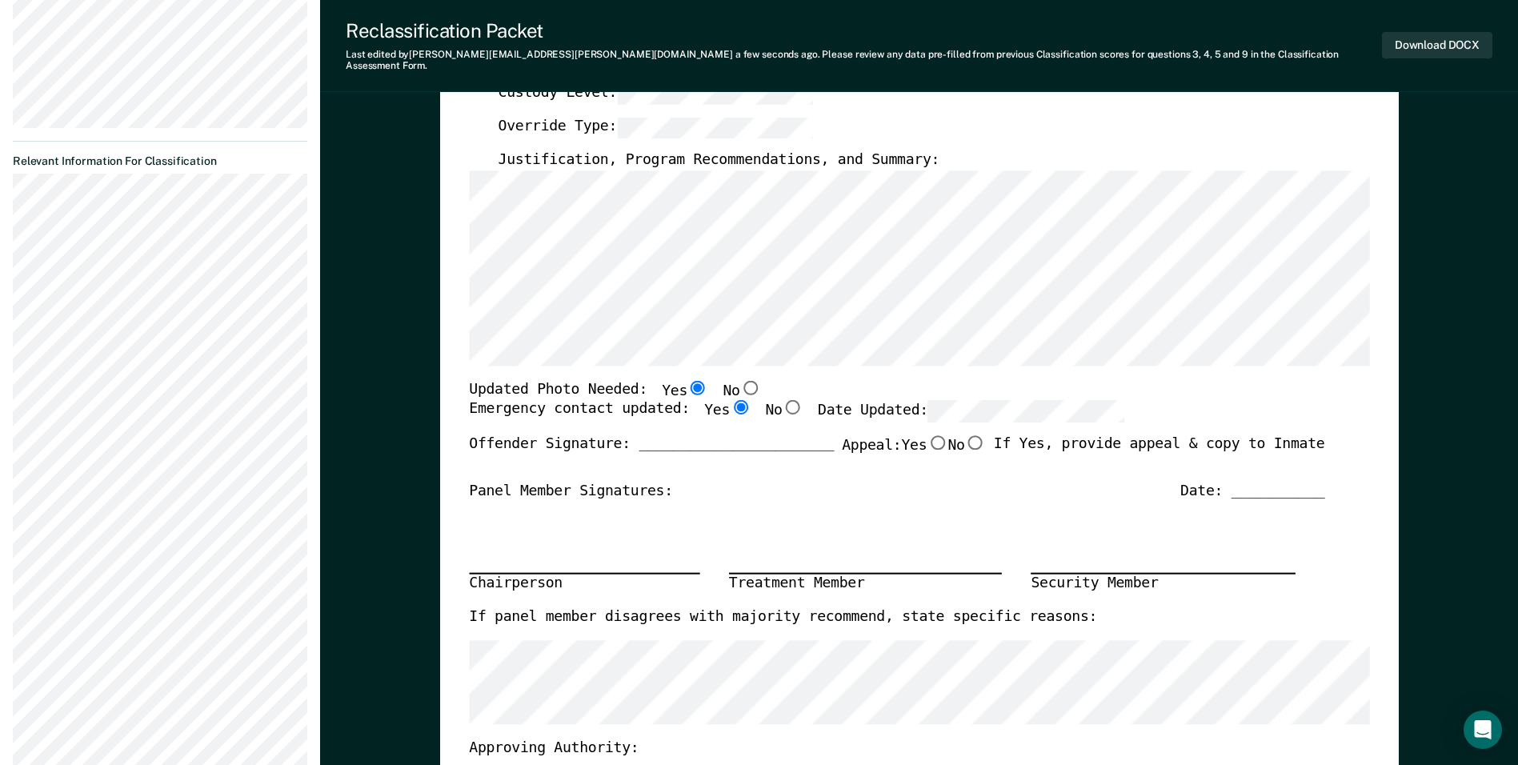
type textarea "x"
radio input "true"
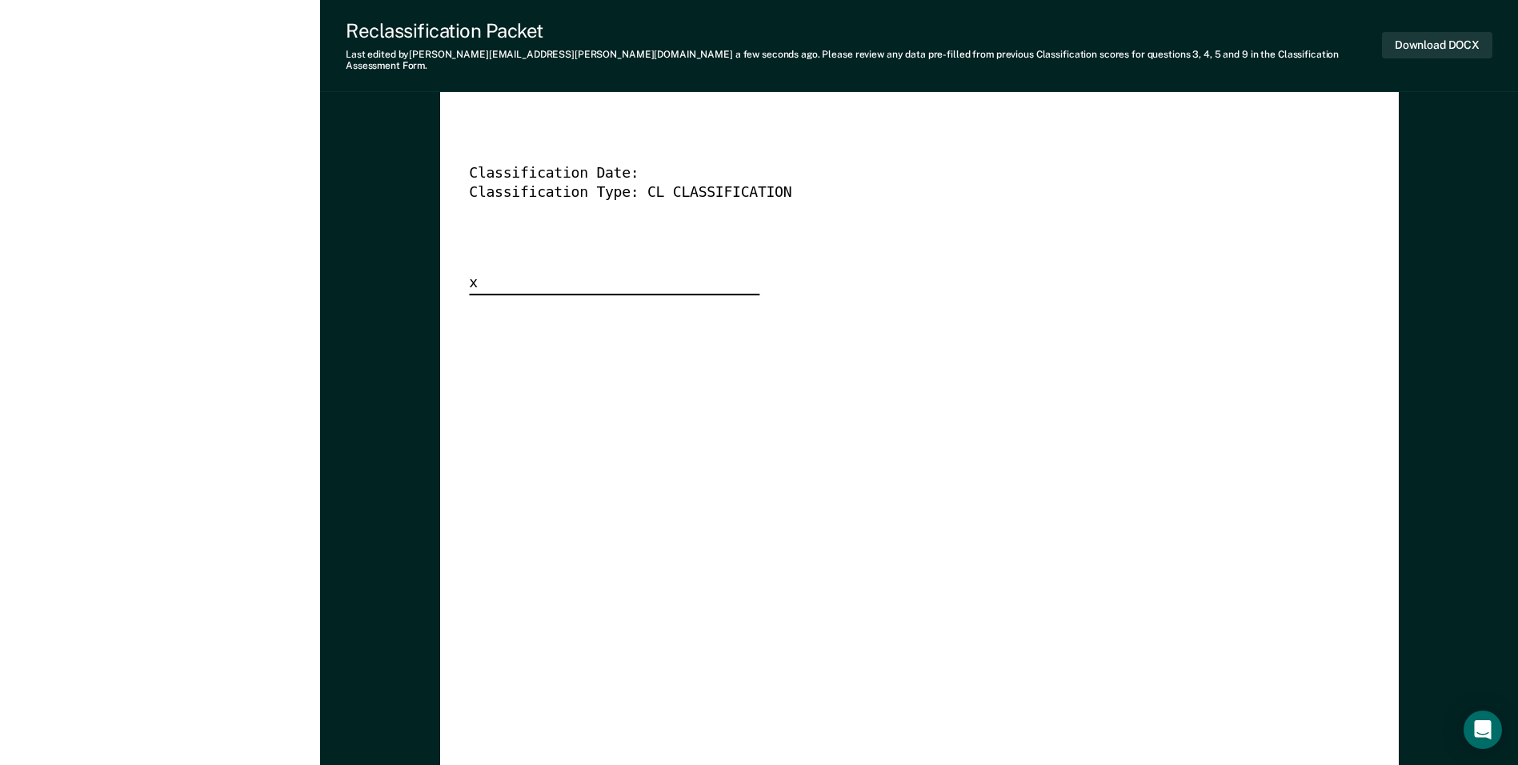
scroll to position [4162, 0]
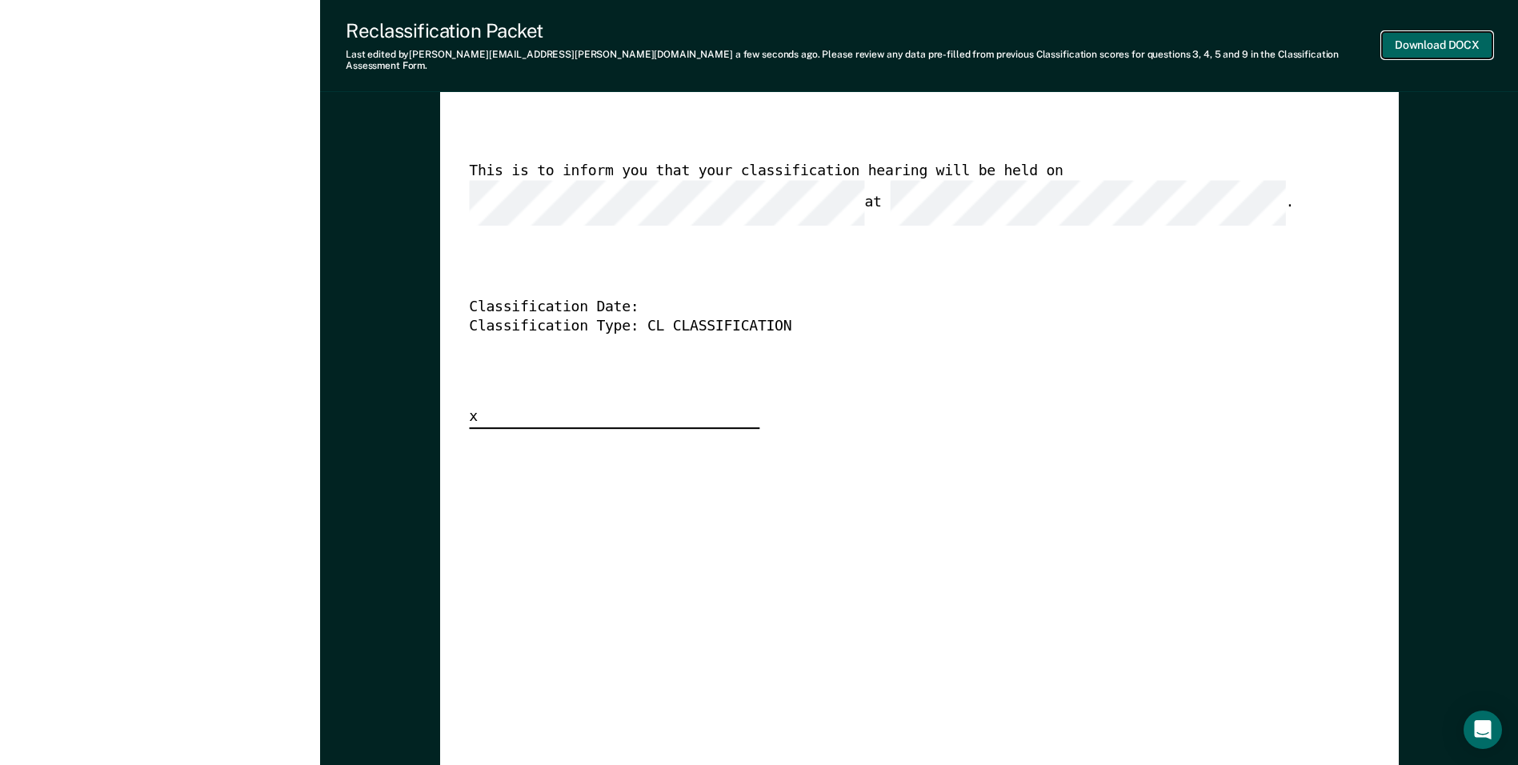
click at [1433, 42] on button "Download DOCX" at bounding box center [1437, 45] width 110 height 26
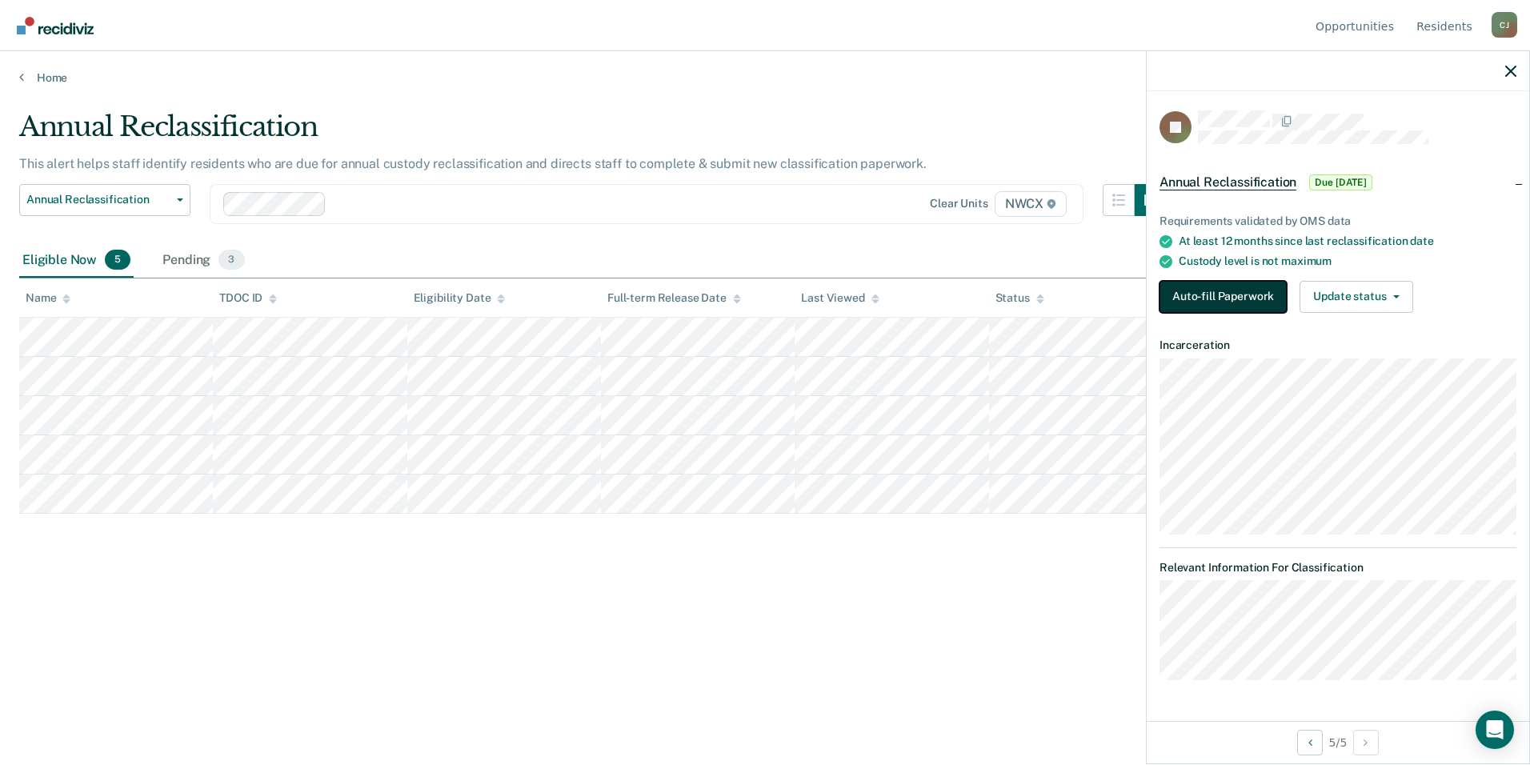
click at [1213, 288] on button "Auto-fill Paperwork" at bounding box center [1223, 297] width 127 height 32
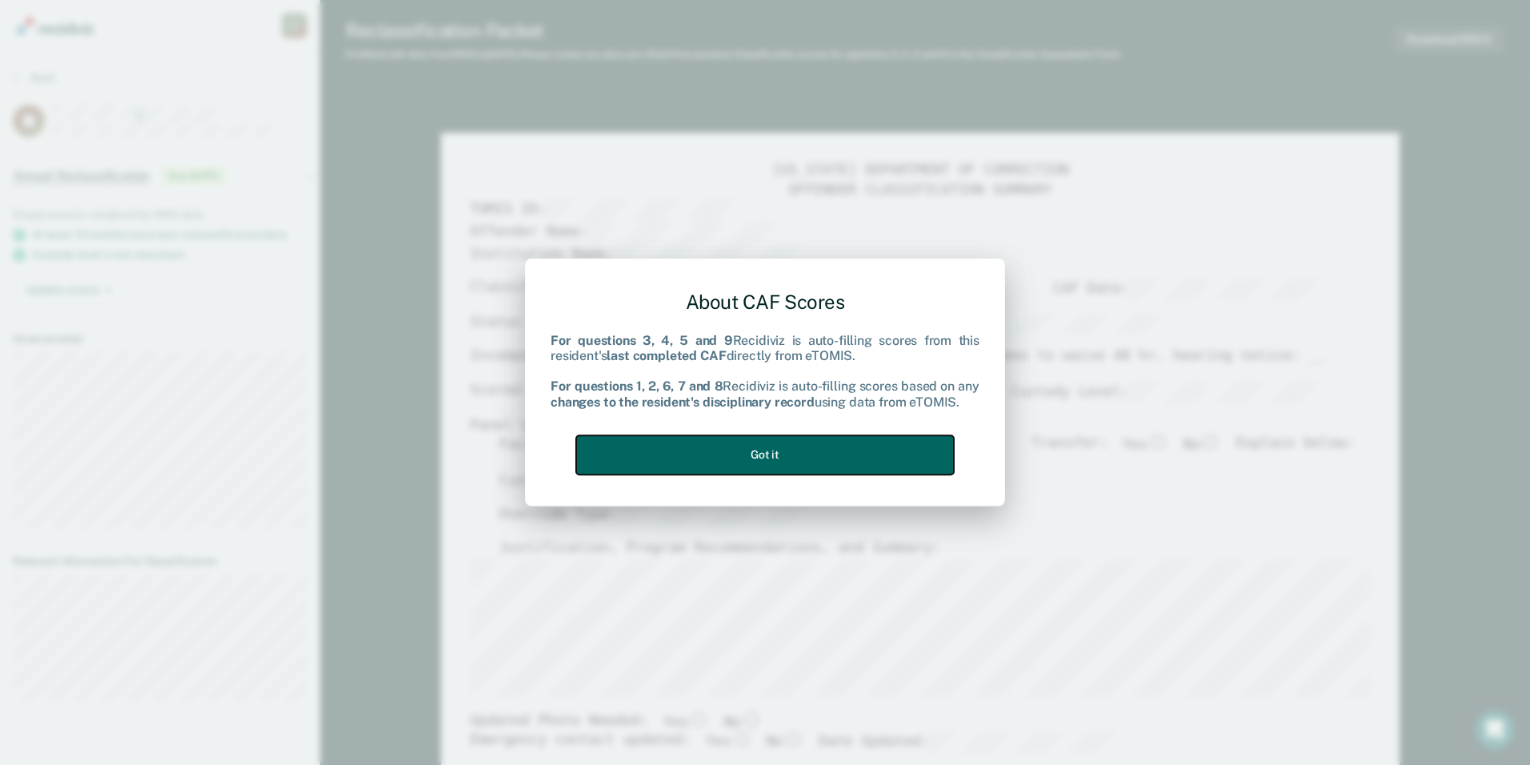
click at [855, 448] on button "Got it" at bounding box center [765, 454] width 378 height 39
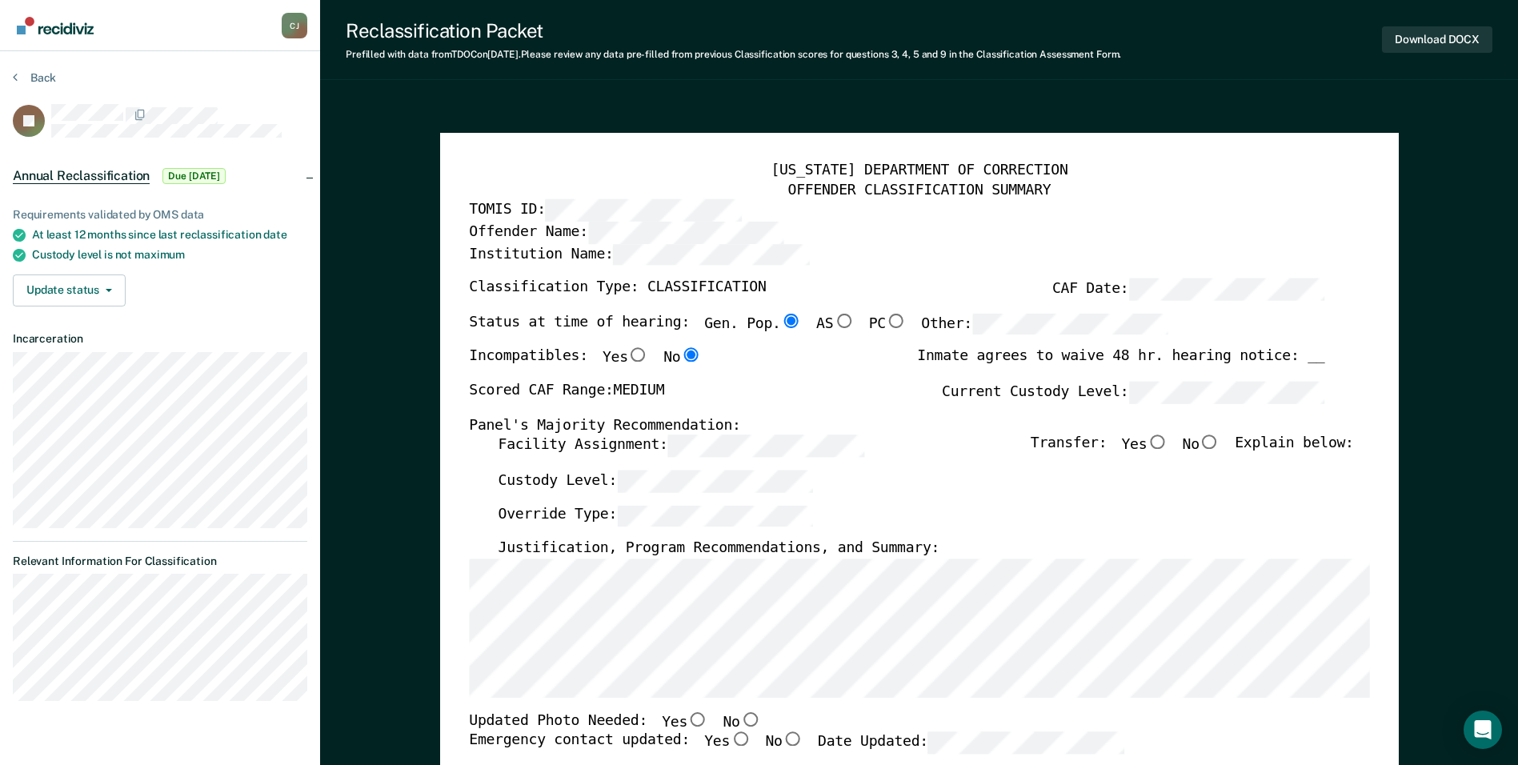
click at [1220, 439] on input "No" at bounding box center [1210, 442] width 21 height 14
type textarea "x"
radio input "true"
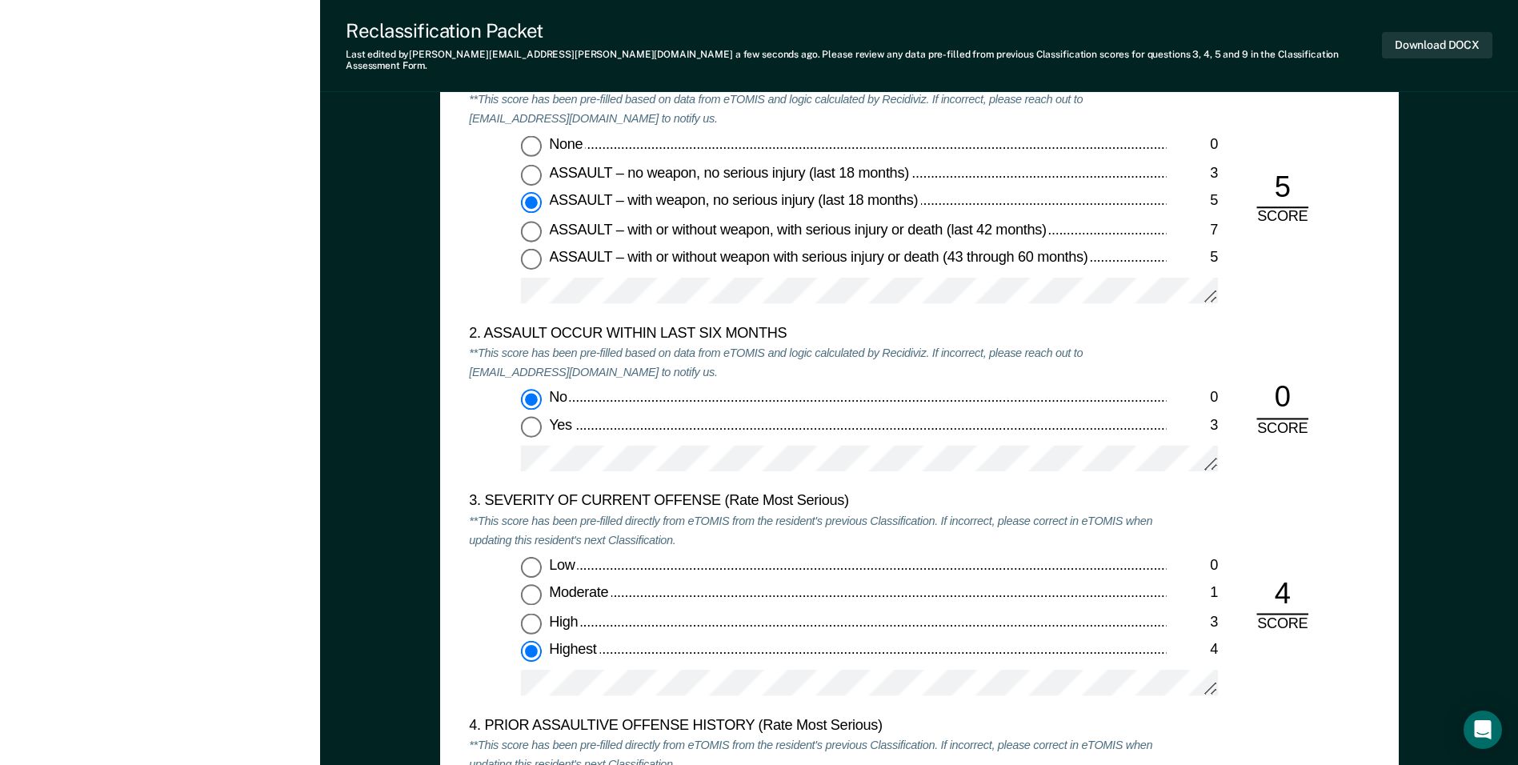
scroll to position [1521, 0]
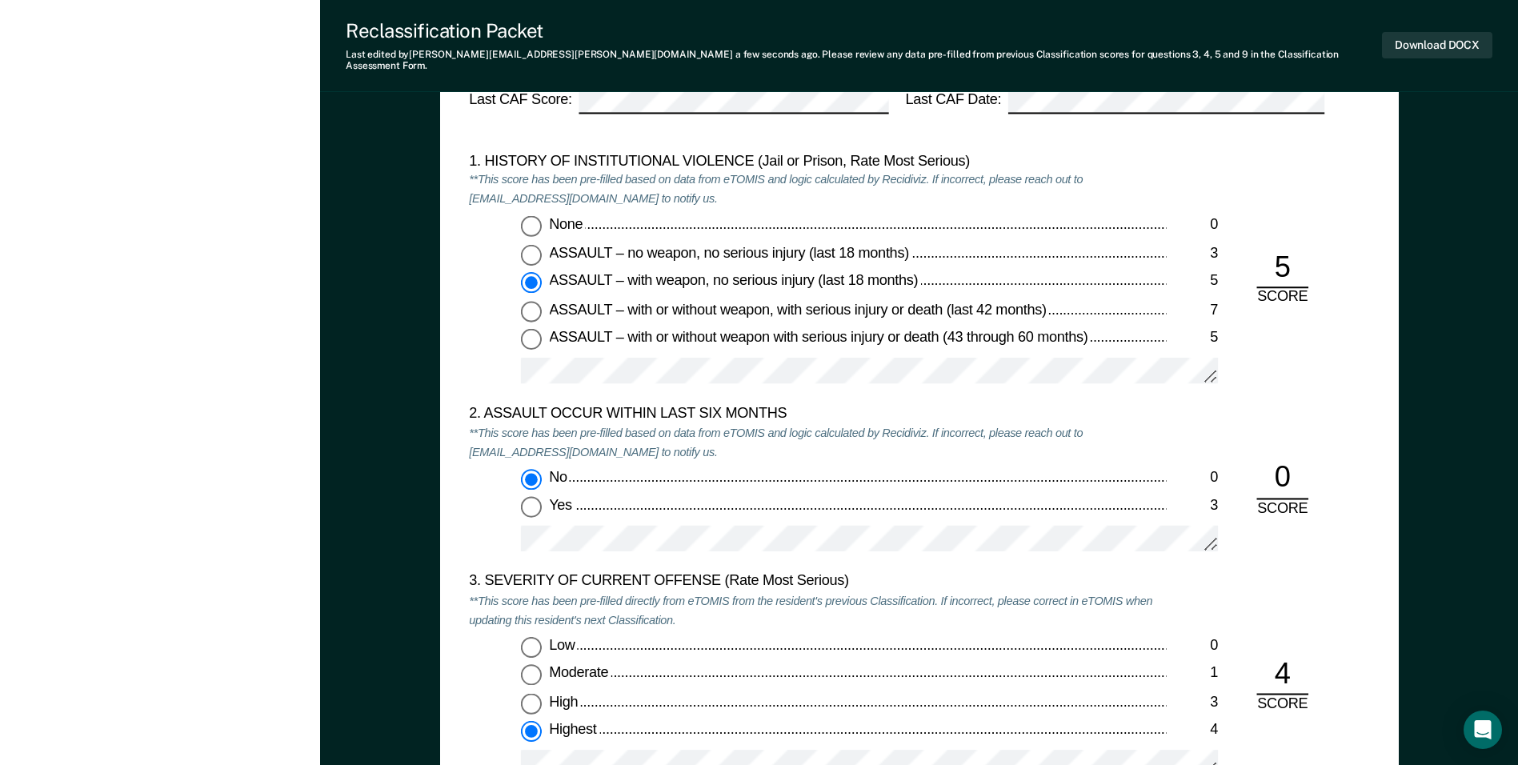
click at [536, 497] on input "Yes 3" at bounding box center [531, 507] width 21 height 21
type textarea "x"
radio input "false"
radio input "true"
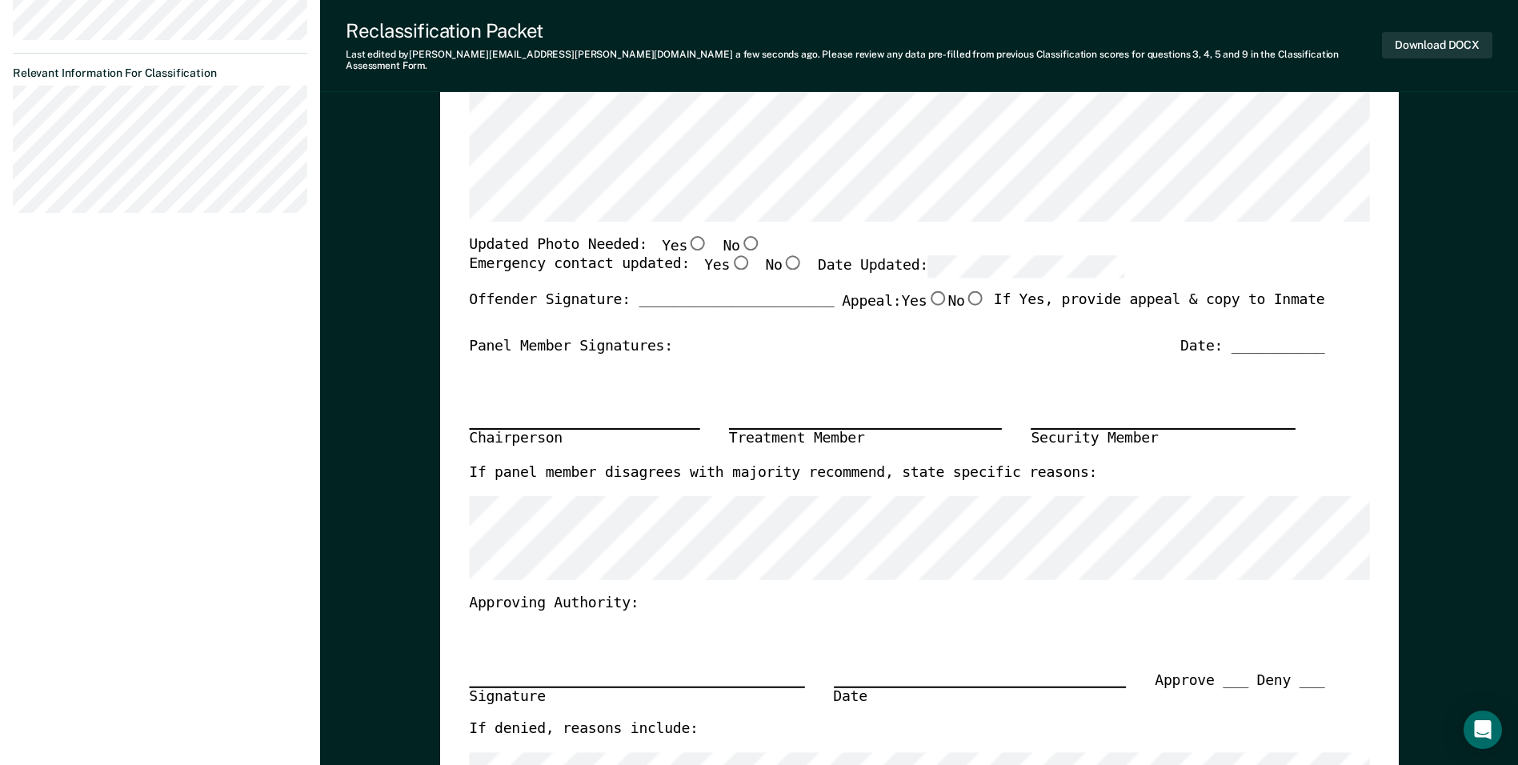
scroll to position [480, 0]
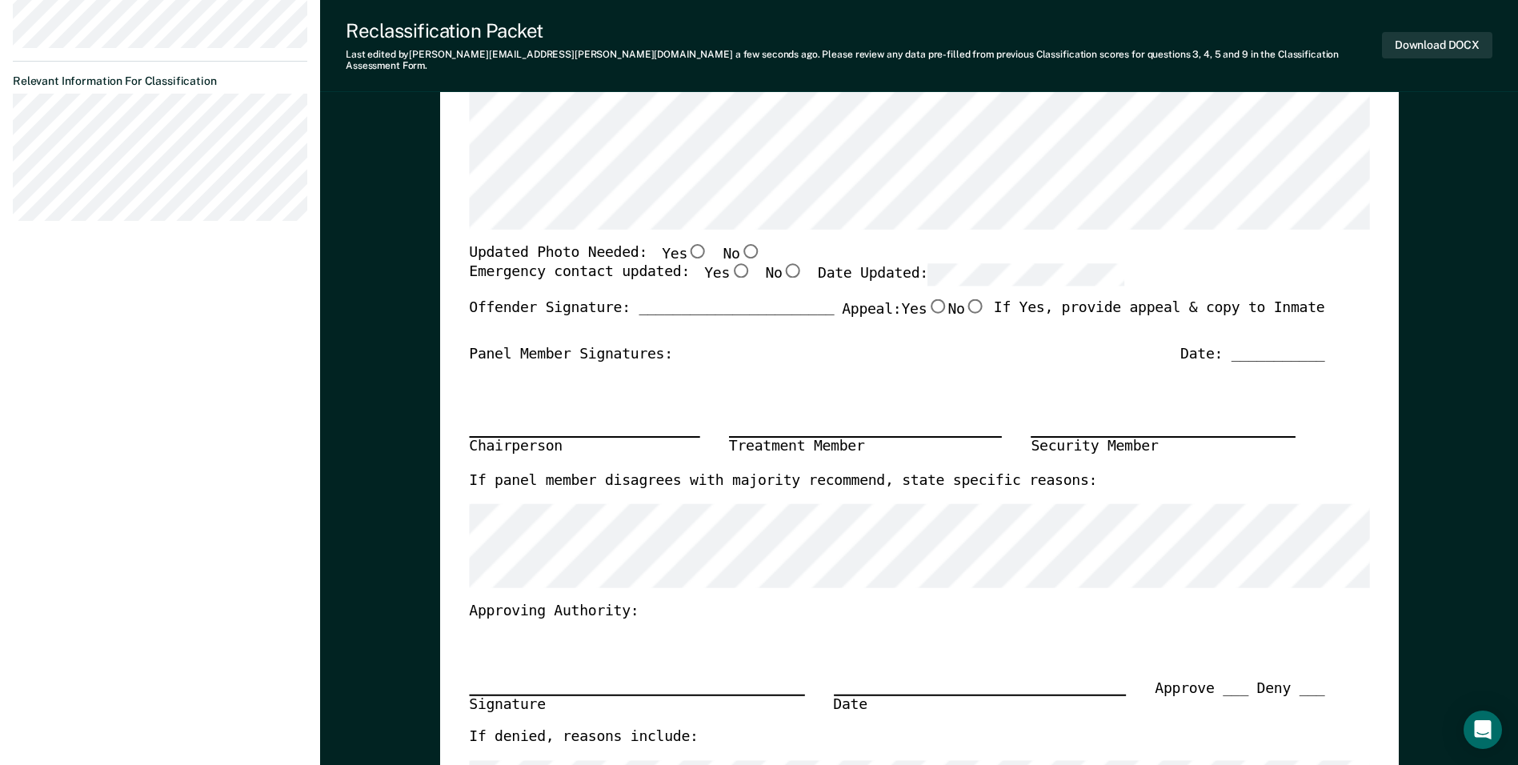
click at [688, 243] on input "Yes" at bounding box center [698, 250] width 21 height 14
type textarea "x"
radio input "true"
click at [730, 264] on input "Yes" at bounding box center [740, 271] width 21 height 14
type textarea "x"
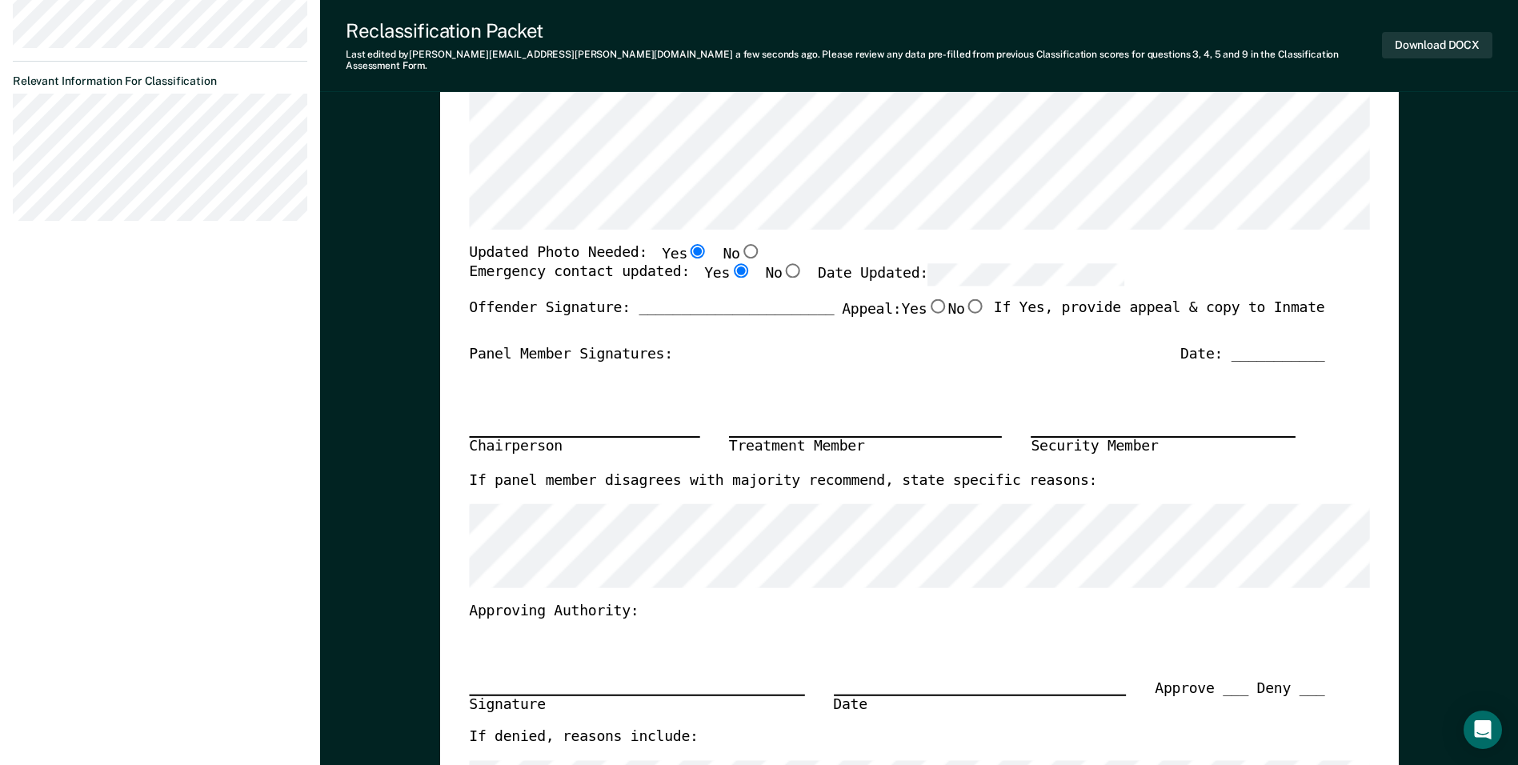
radio input "true"
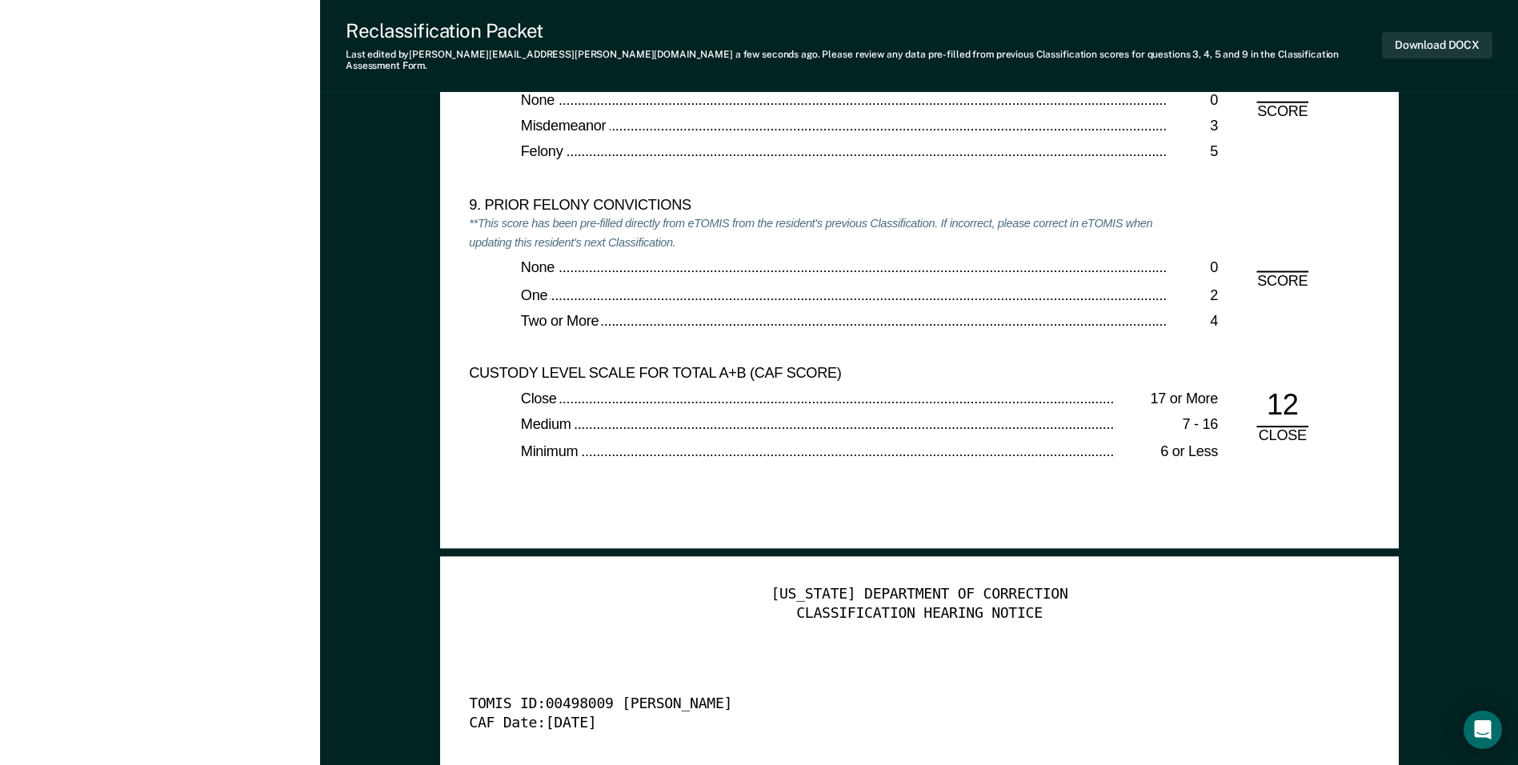
scroll to position [3762, 0]
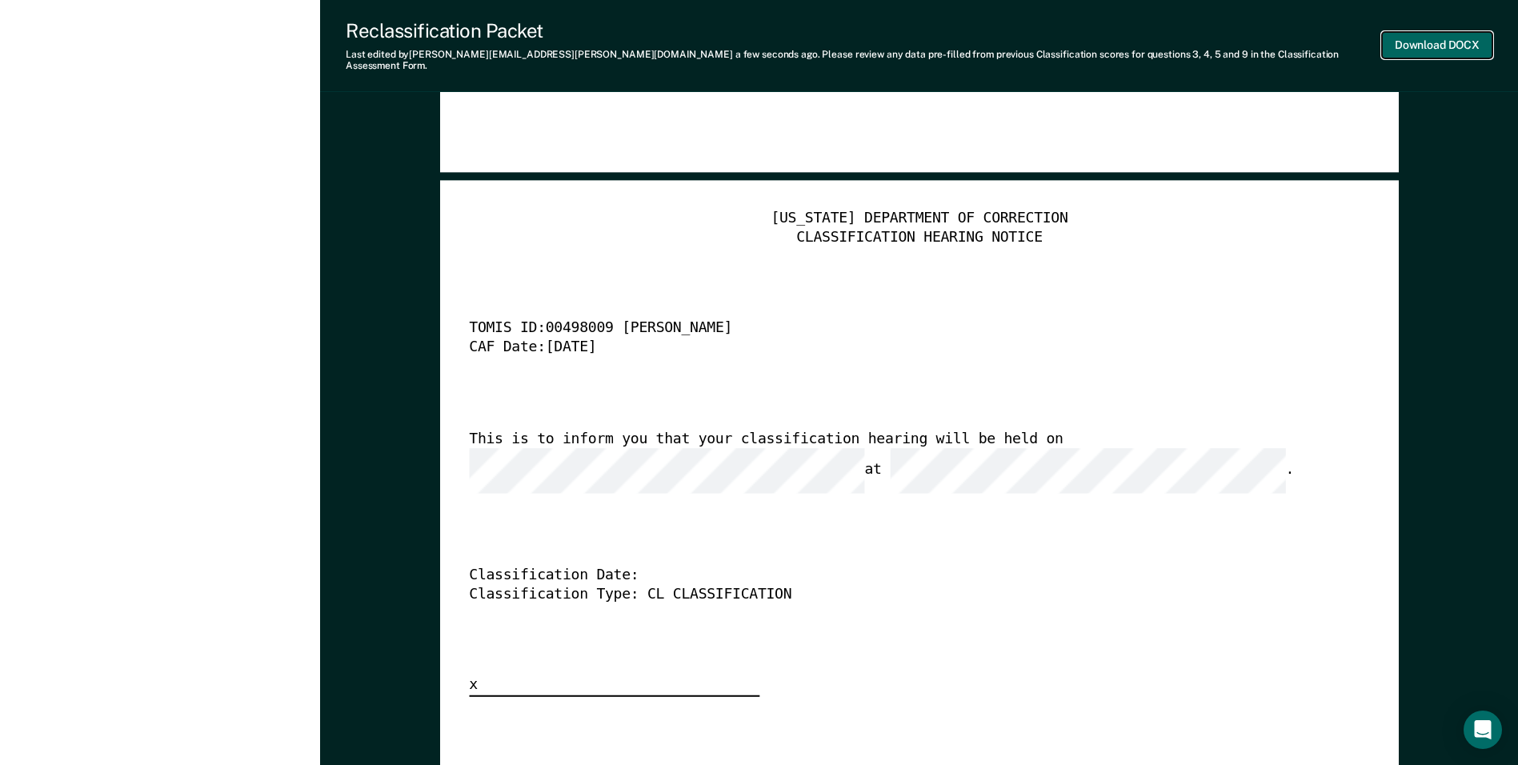
click at [1426, 38] on button "Download DOCX" at bounding box center [1437, 45] width 110 height 26
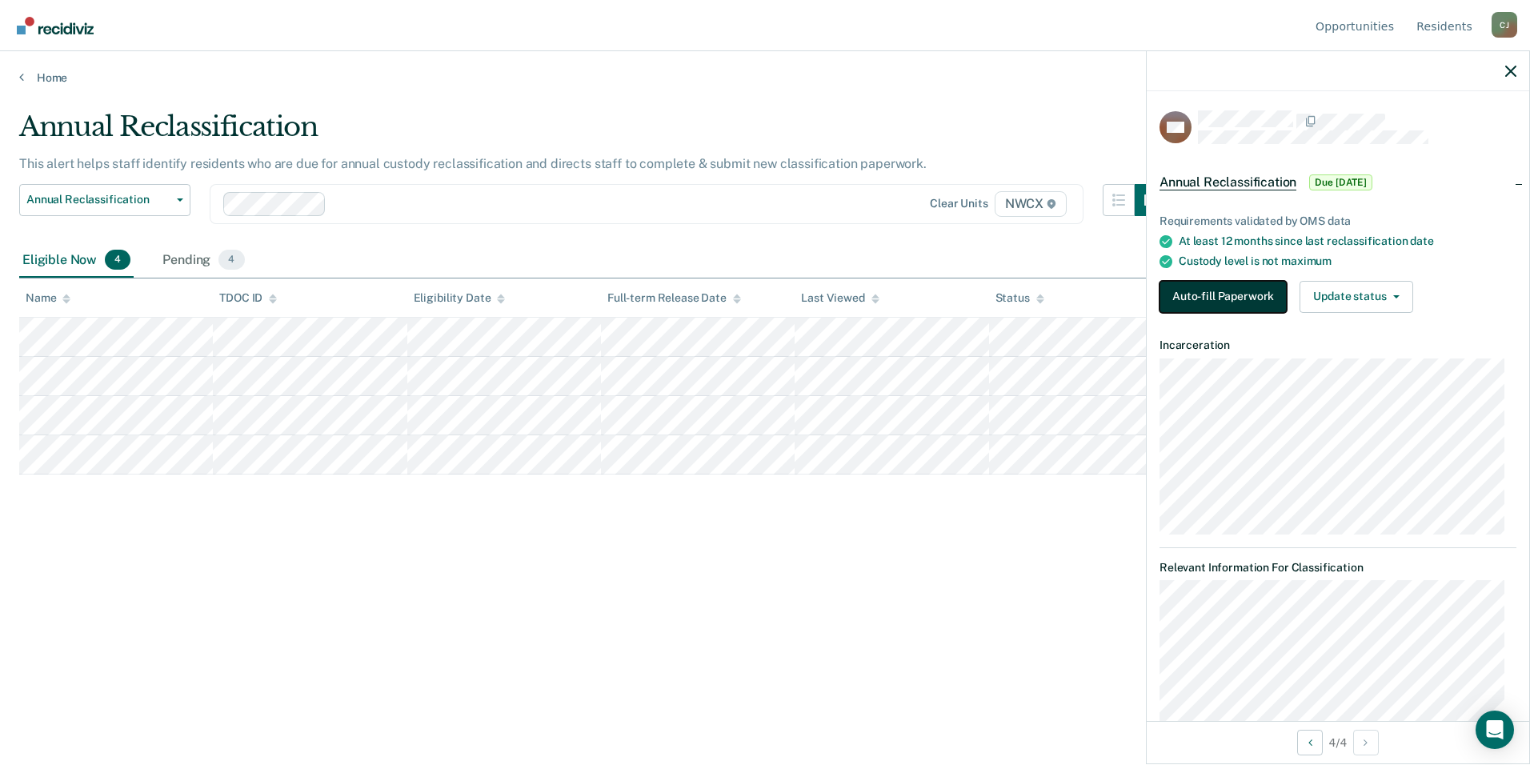
click at [1236, 291] on button "Auto-fill Paperwork" at bounding box center [1223, 297] width 127 height 32
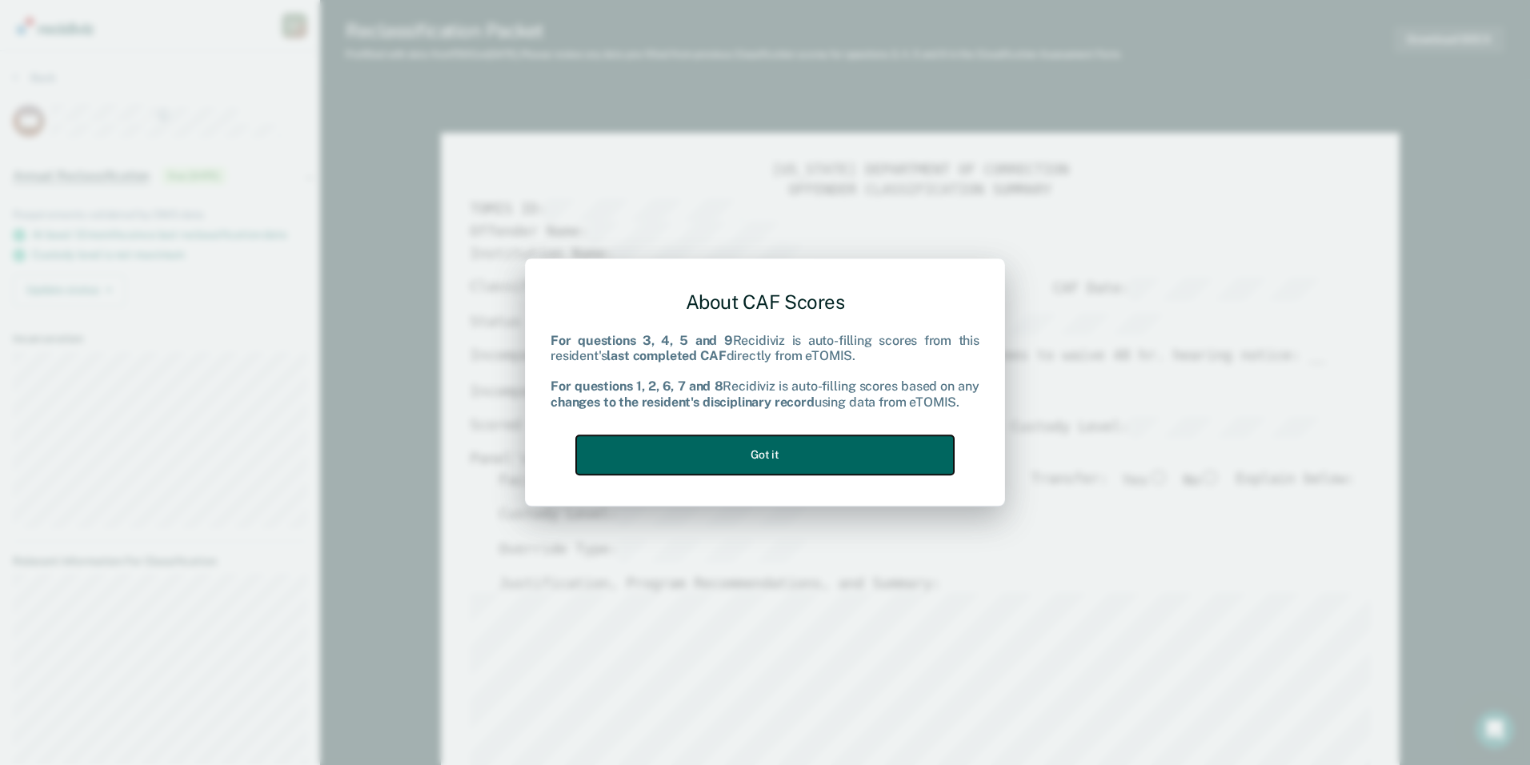
click at [781, 460] on button "Got it" at bounding box center [765, 454] width 378 height 39
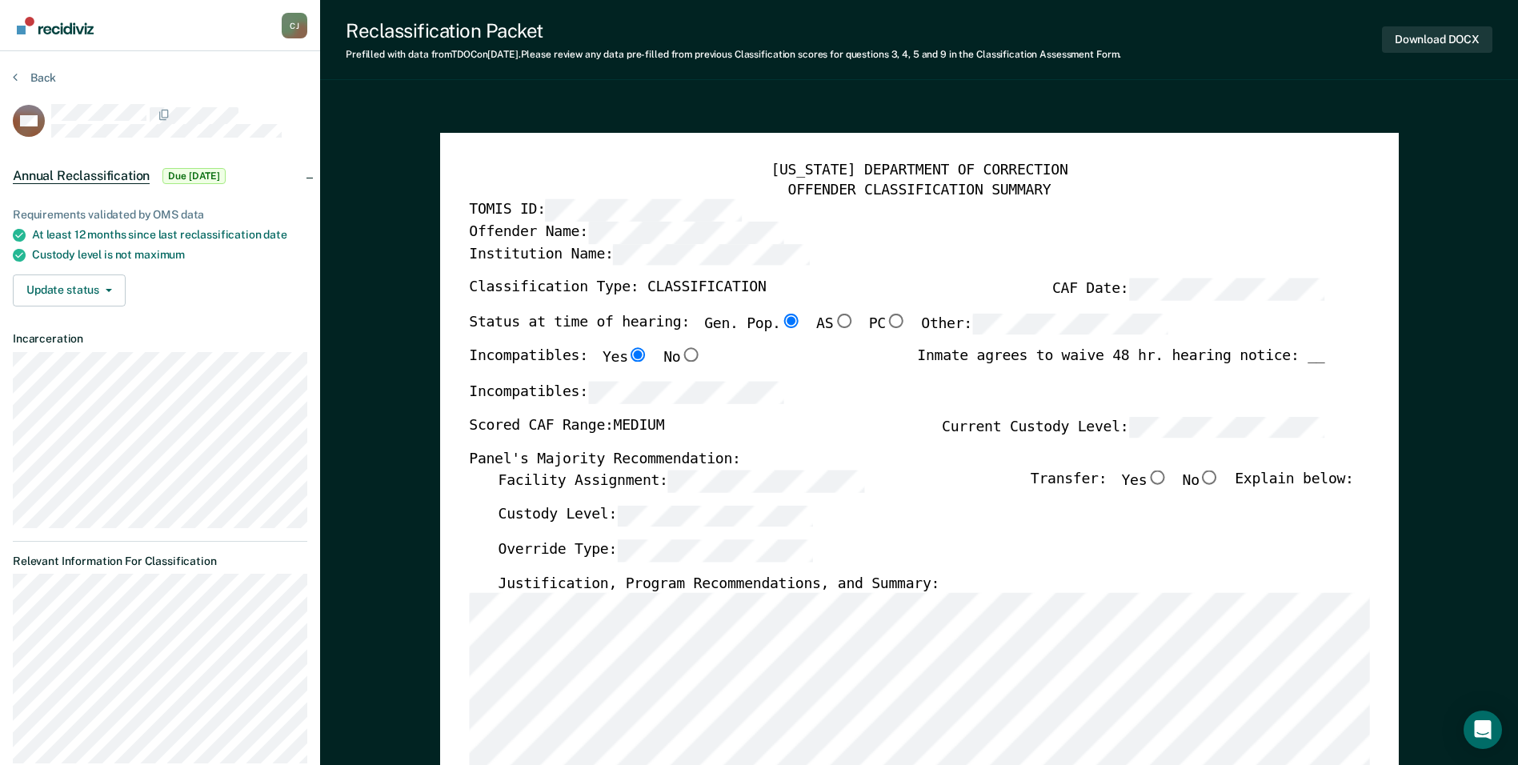
click at [1221, 477] on input "No" at bounding box center [1210, 478] width 21 height 14
type textarea "x"
radio input "true"
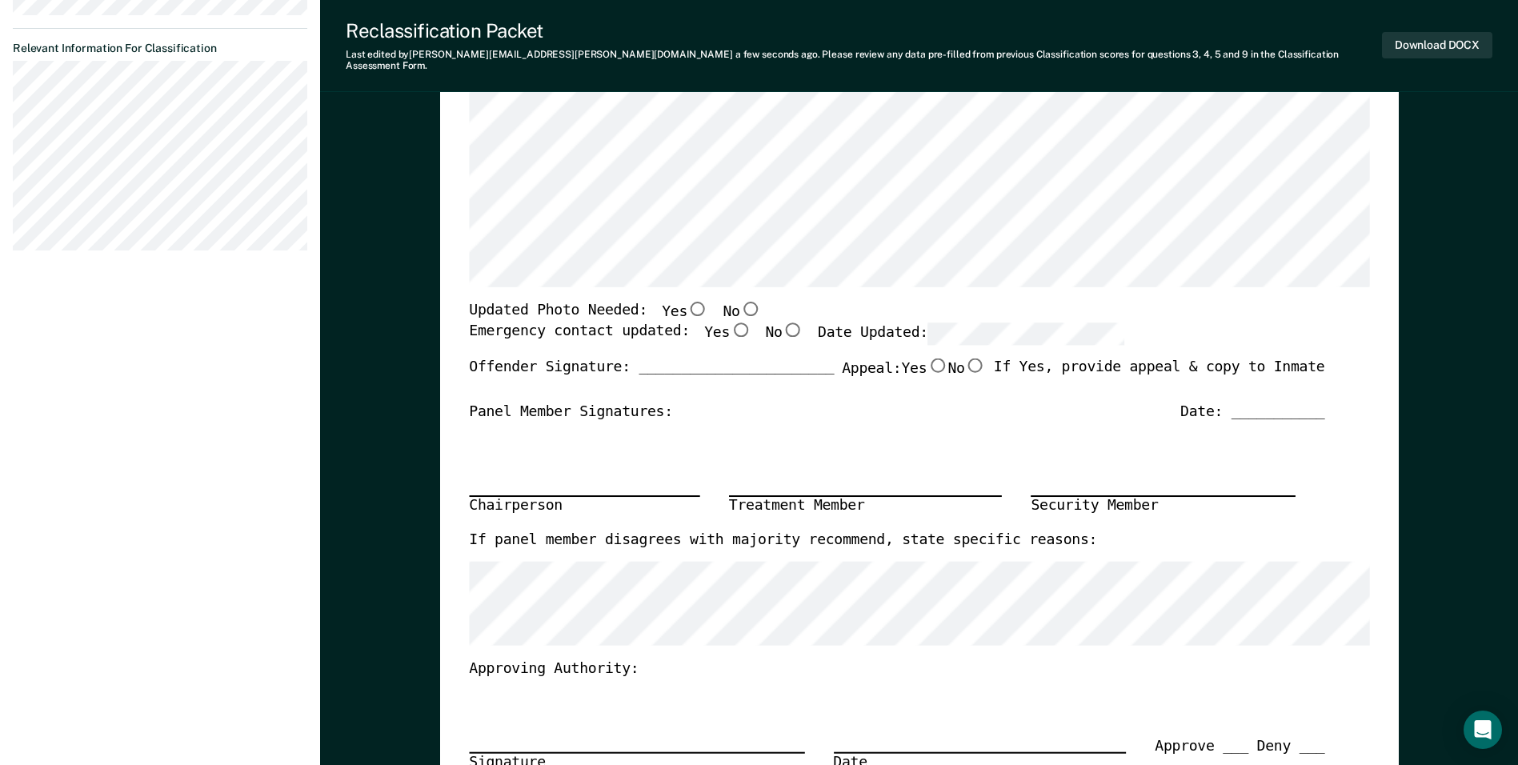
scroll to position [400, 0]
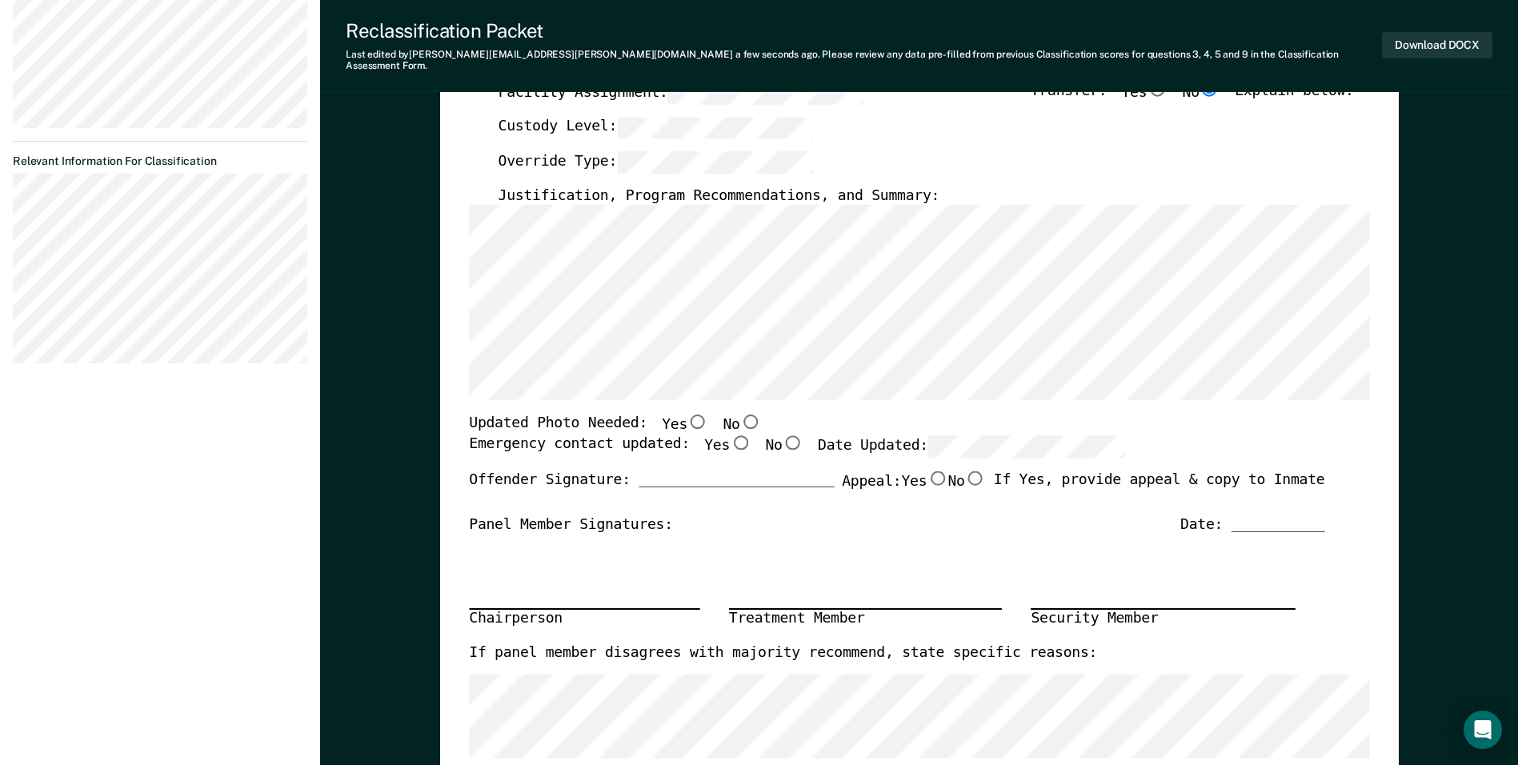
click at [688, 415] on input "Yes" at bounding box center [698, 422] width 21 height 14
type textarea "x"
radio input "true"
click at [730, 435] on input "Yes" at bounding box center [740, 442] width 21 height 14
type textarea "x"
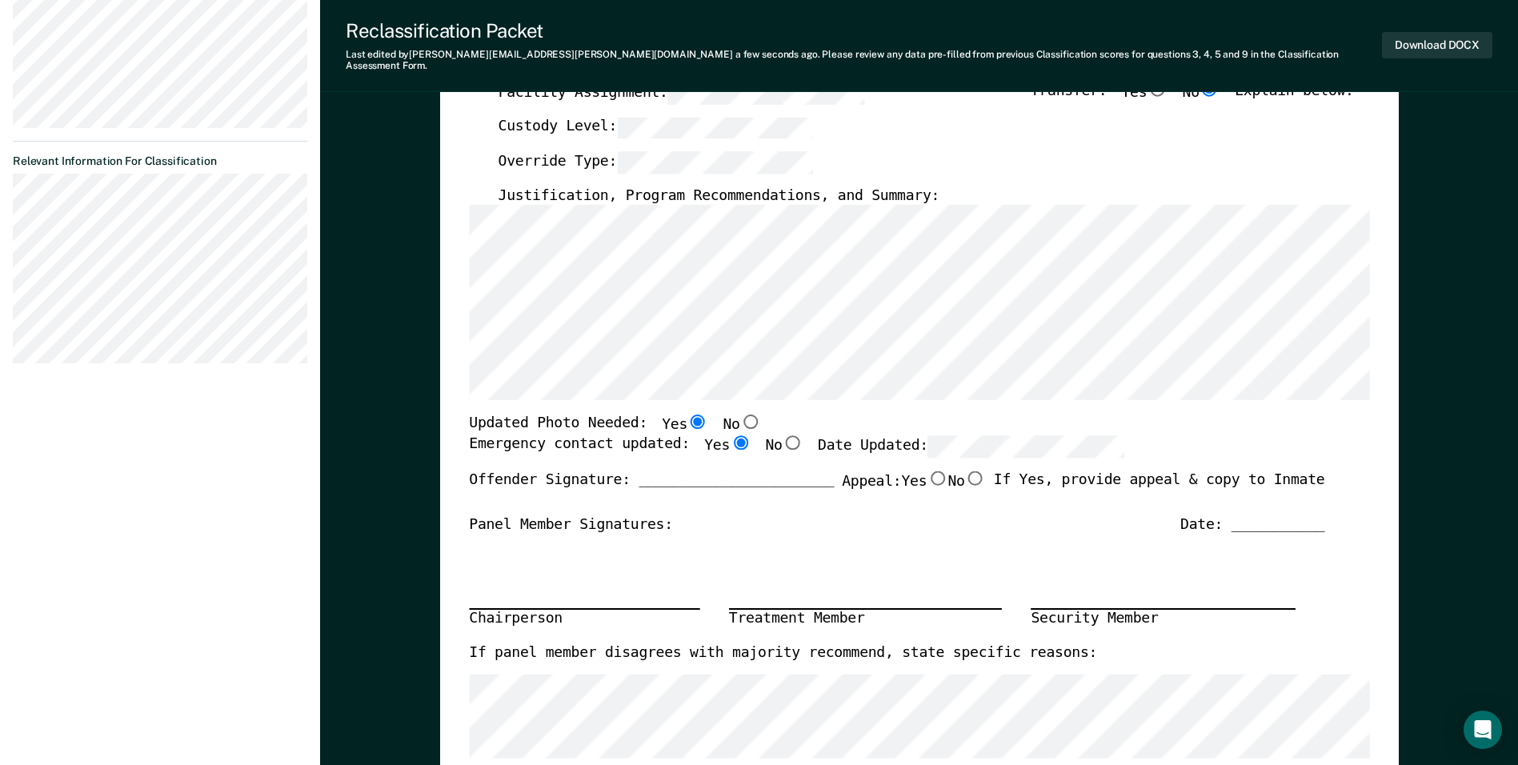
radio input "true"
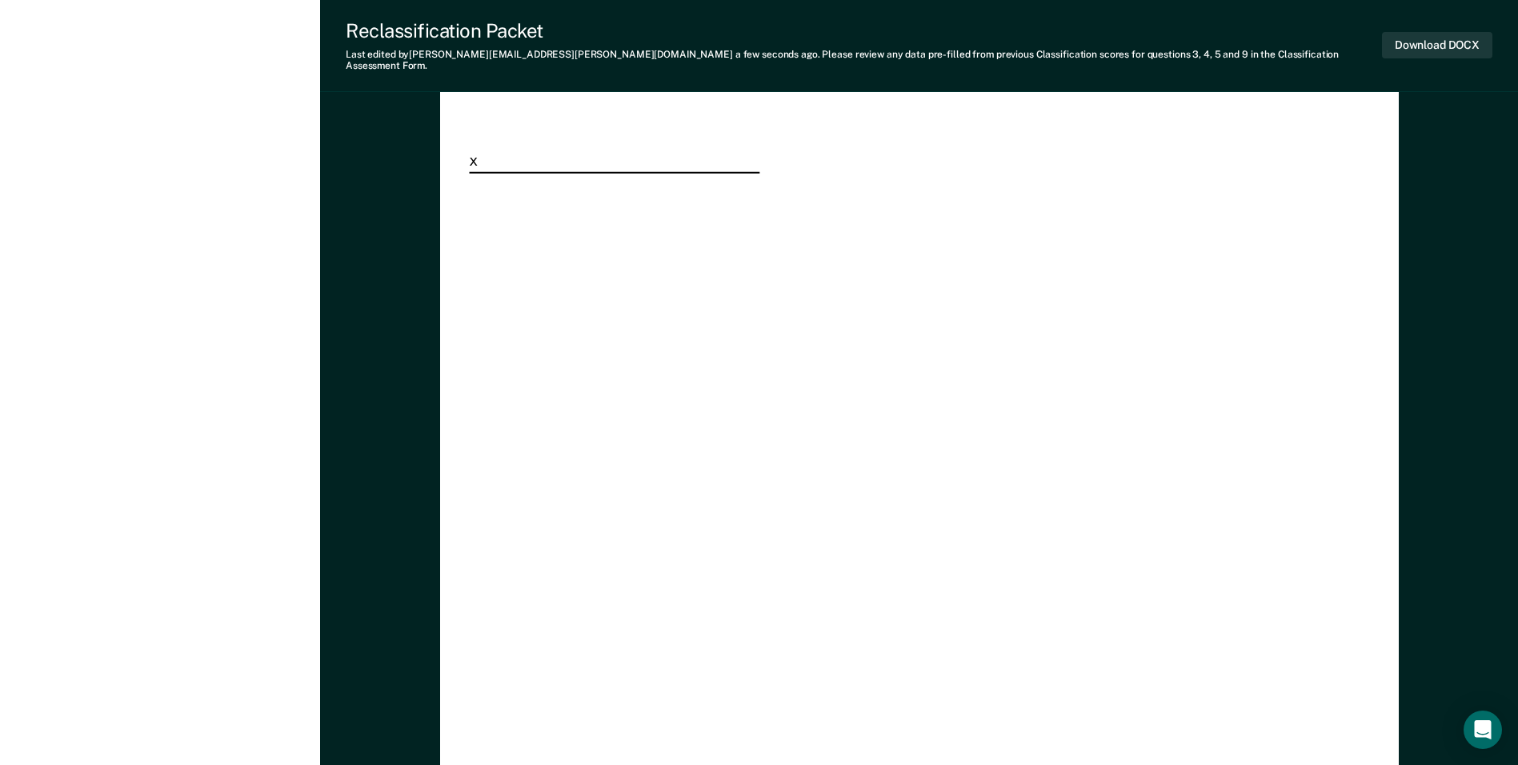
scroll to position [4638, 0]
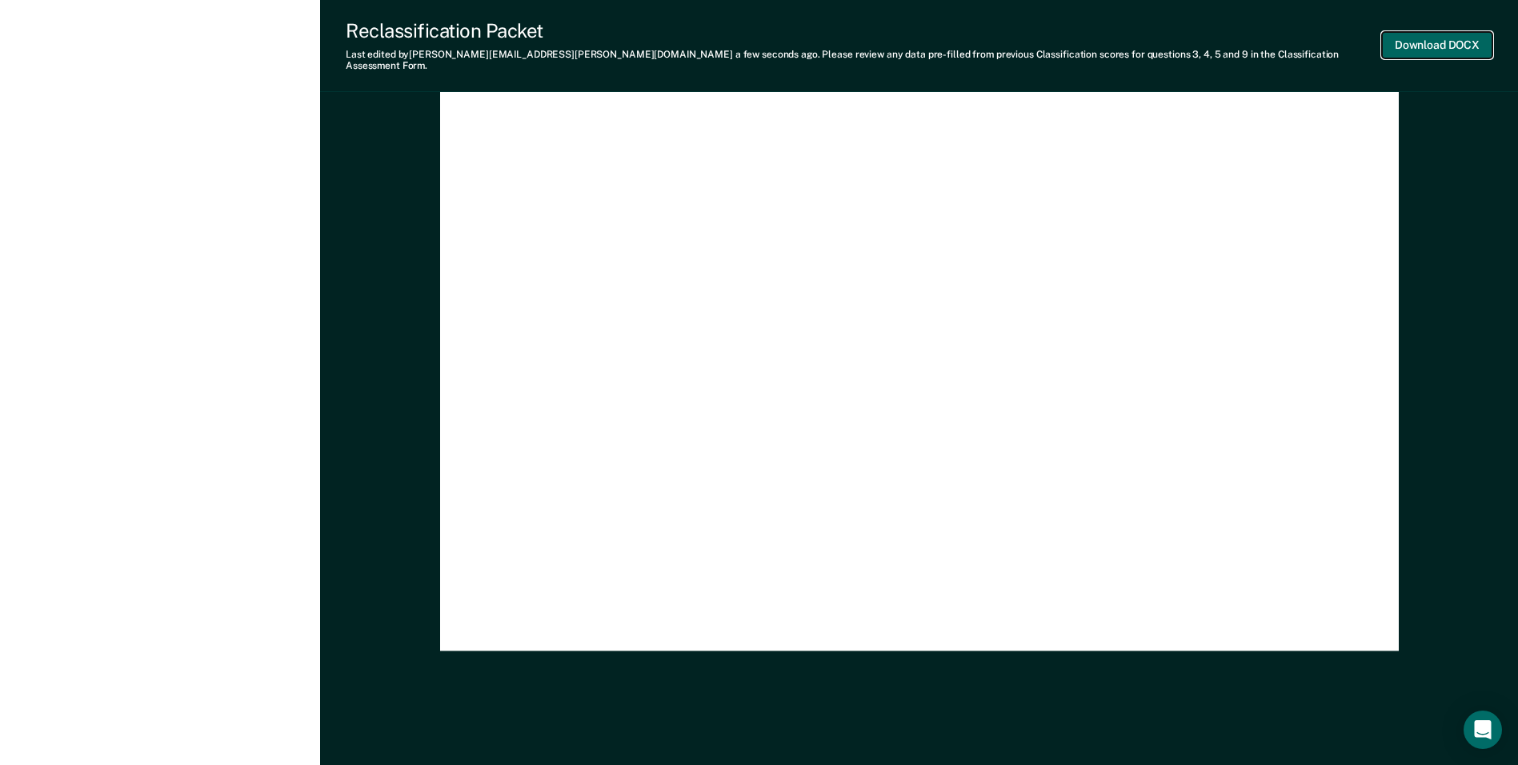
click at [1442, 33] on button "Download DOCX" at bounding box center [1437, 45] width 110 height 26
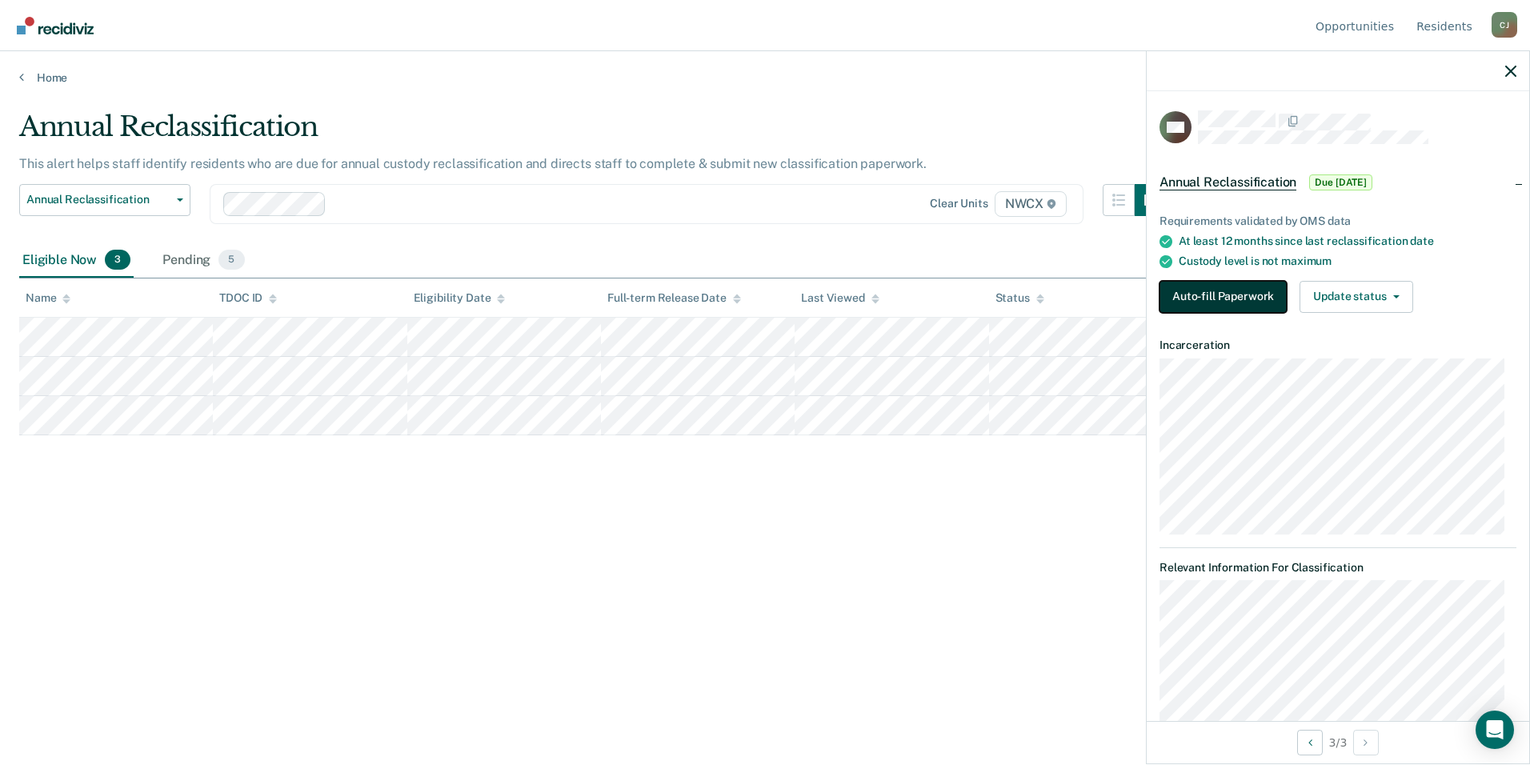
click at [1212, 298] on button "Auto-fill Paperwork" at bounding box center [1223, 297] width 127 height 32
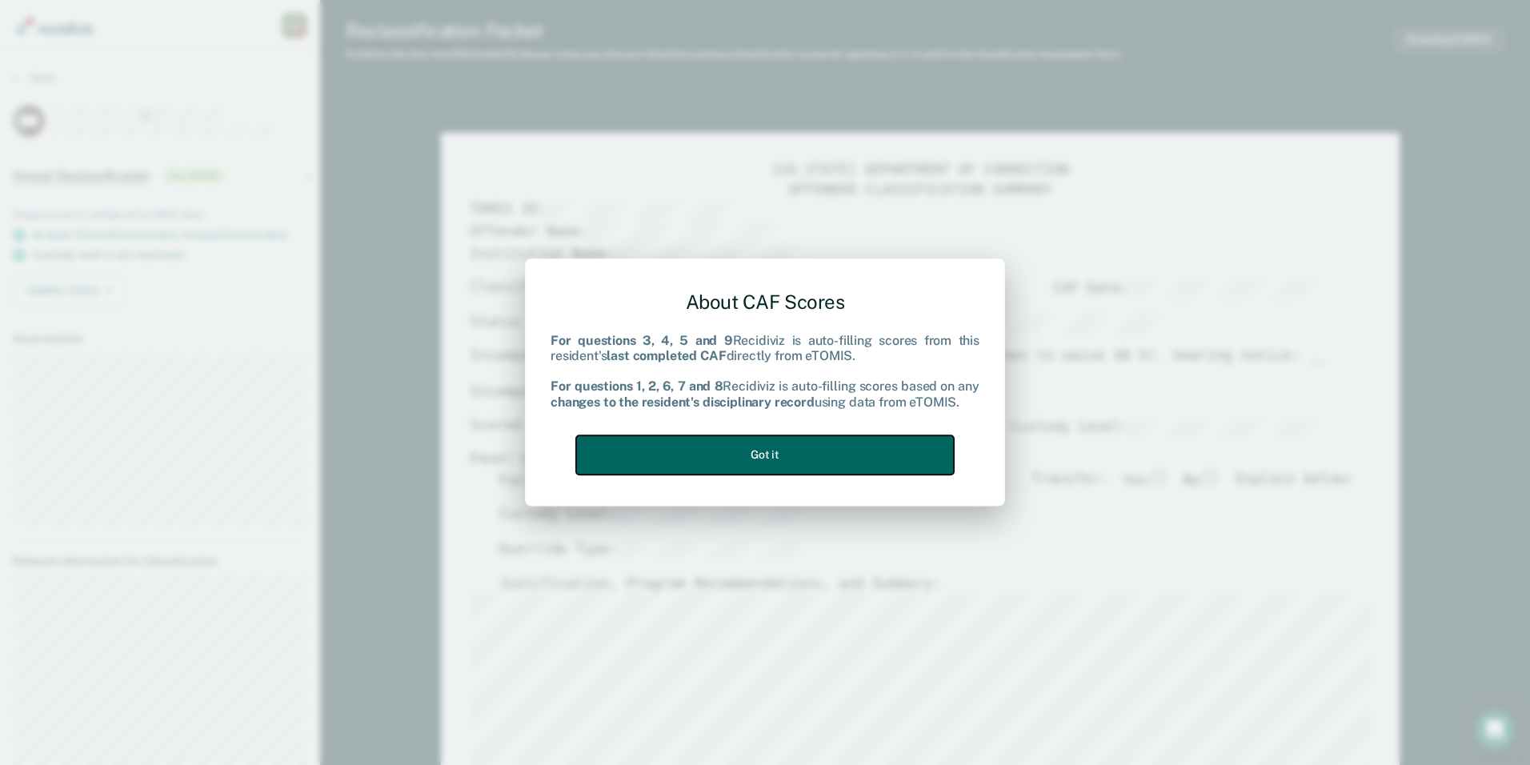
click at [893, 455] on button "Got it" at bounding box center [765, 454] width 378 height 39
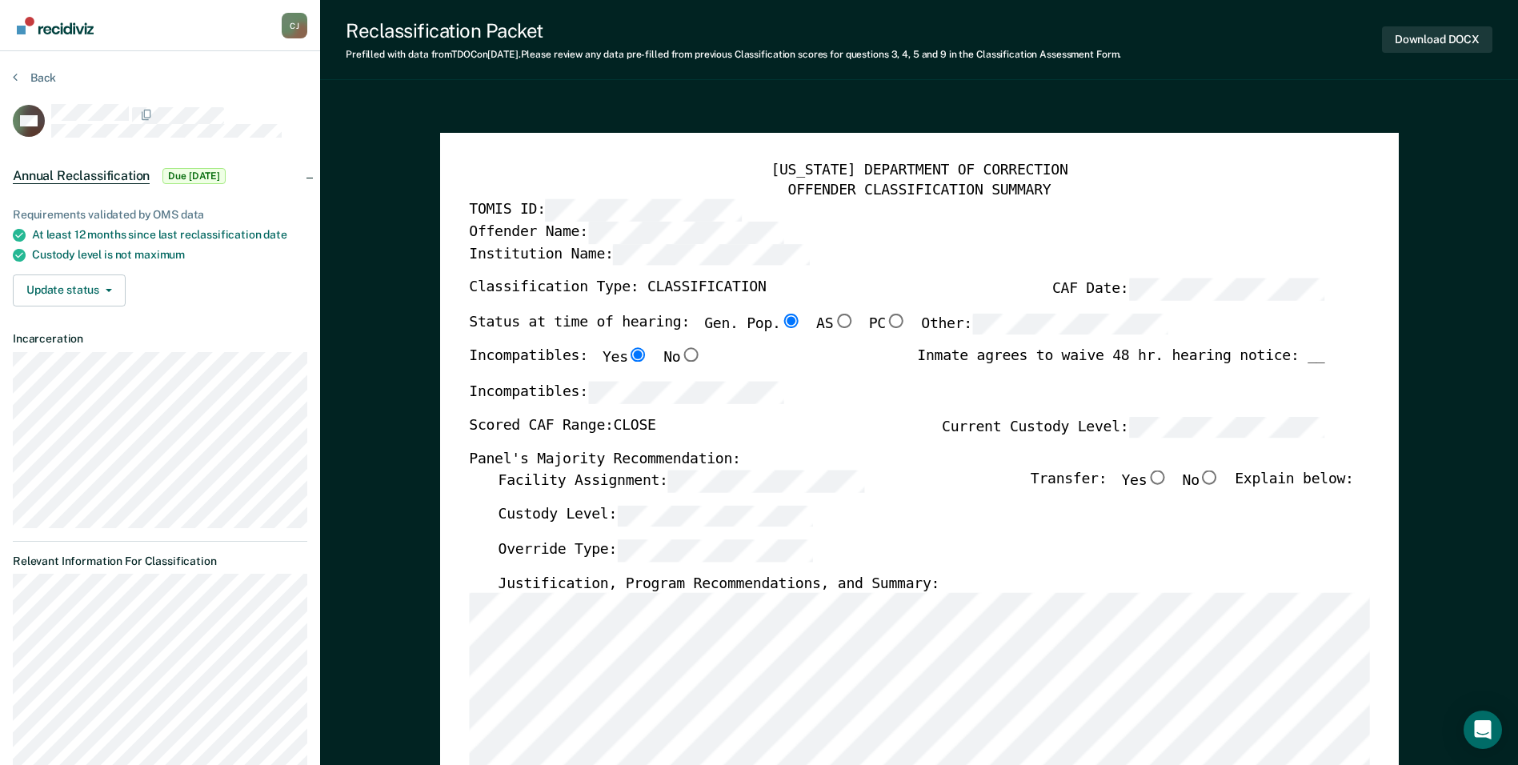
click at [1219, 478] on input "No" at bounding box center [1210, 478] width 21 height 14
type textarea "x"
radio input "true"
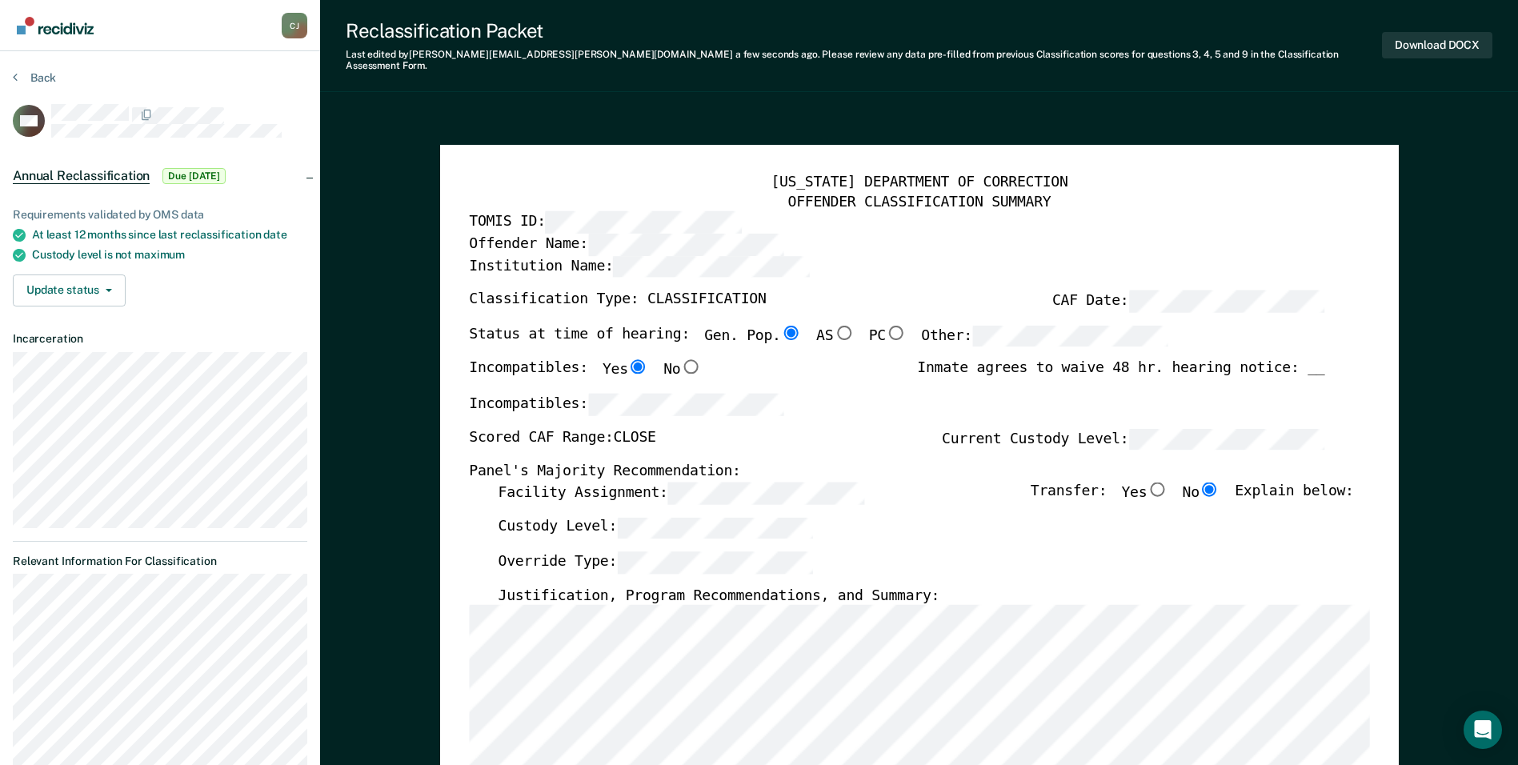
scroll to position [320, 0]
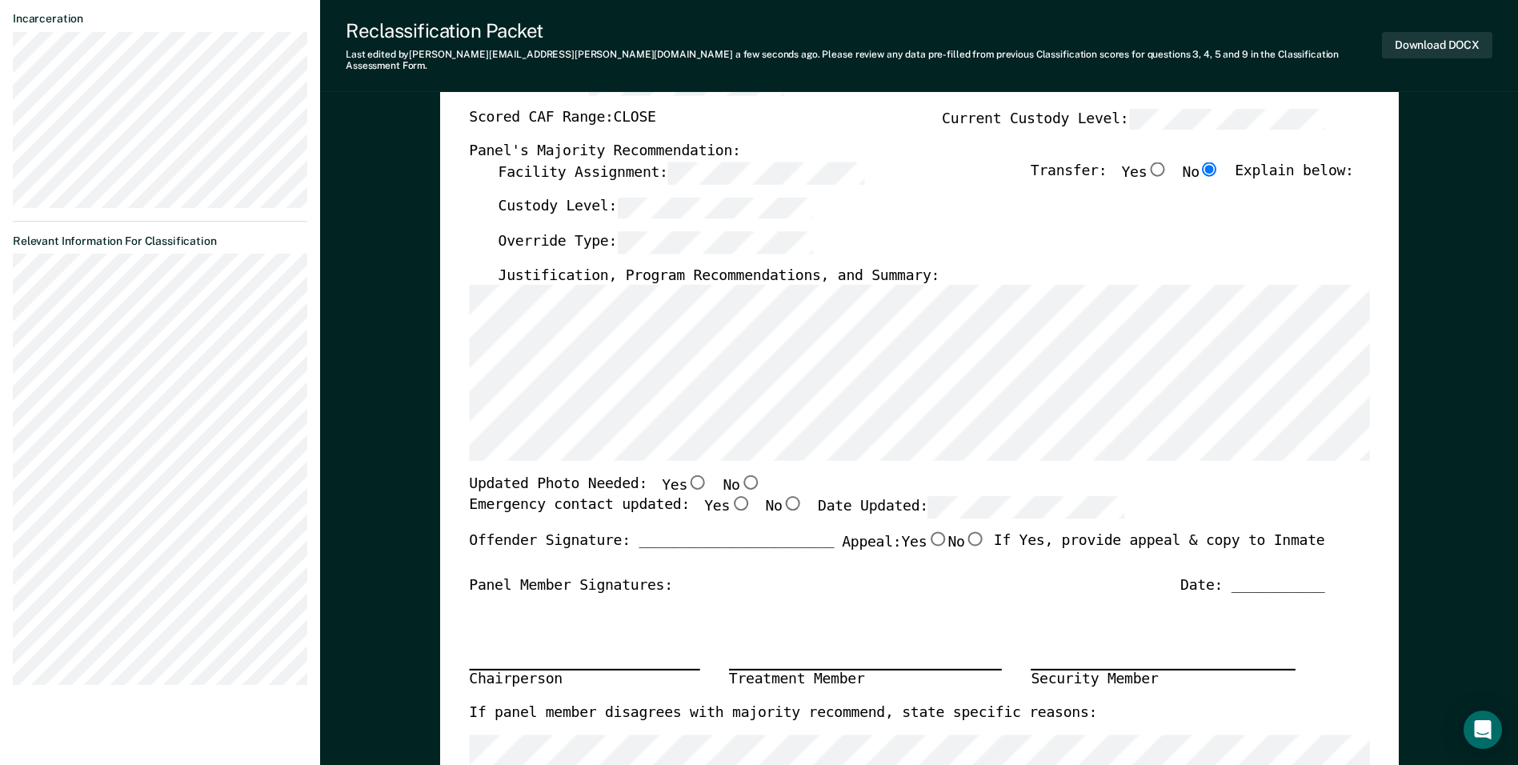
click at [688, 475] on input "Yes" at bounding box center [698, 482] width 21 height 14
type textarea "x"
radio input "true"
click at [730, 496] on input "Yes" at bounding box center [740, 503] width 21 height 14
type textarea "x"
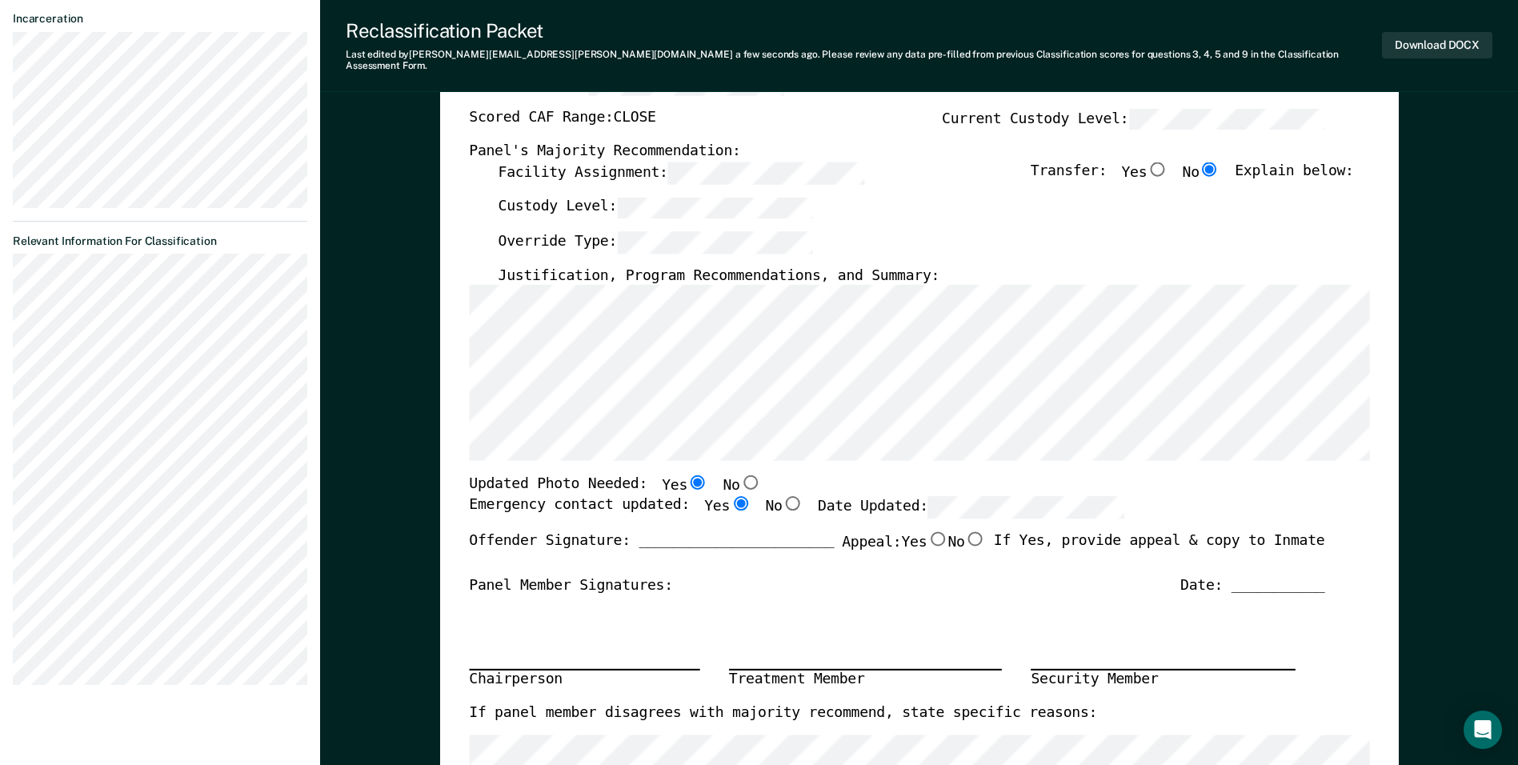
radio input "true"
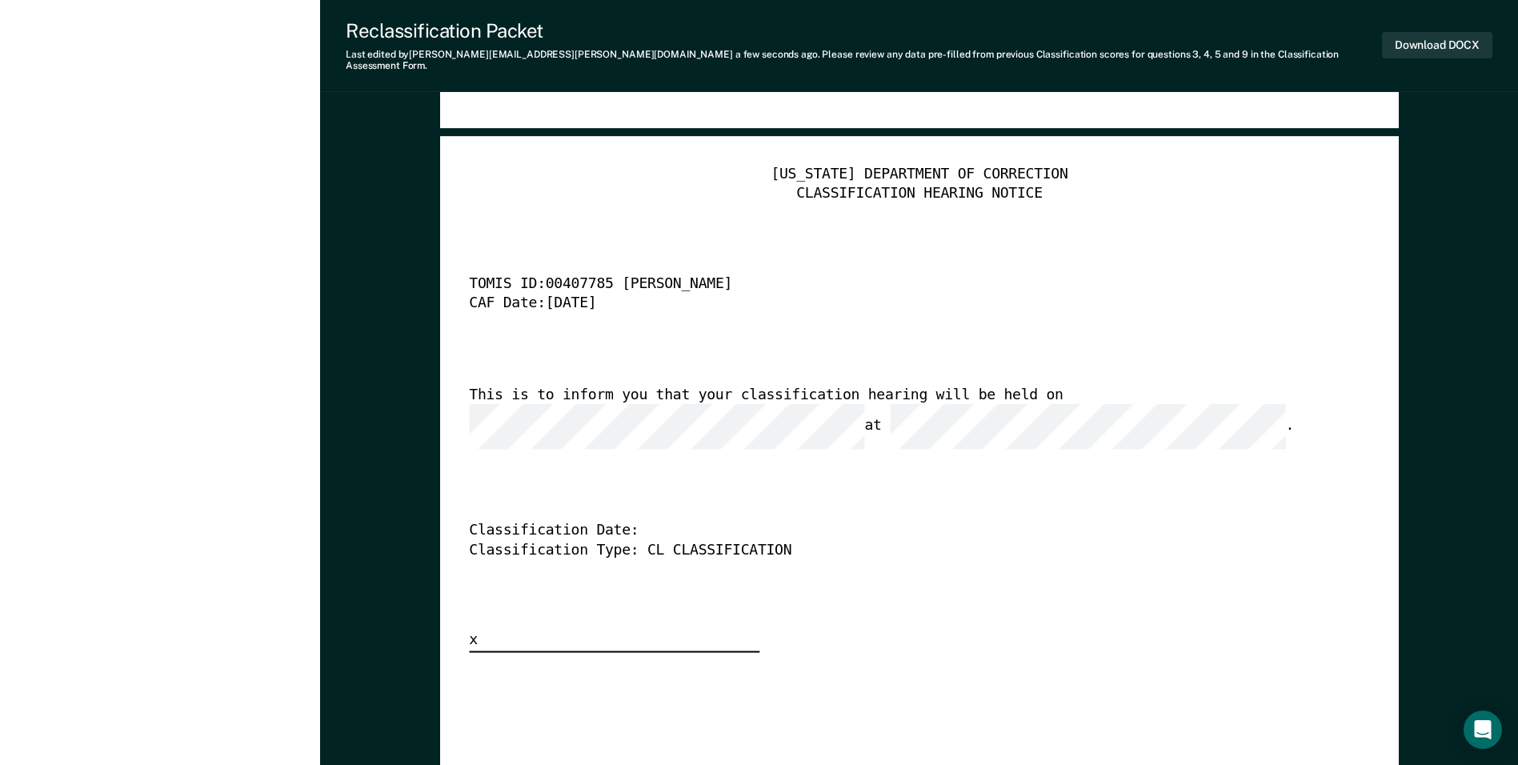
scroll to position [4082, 0]
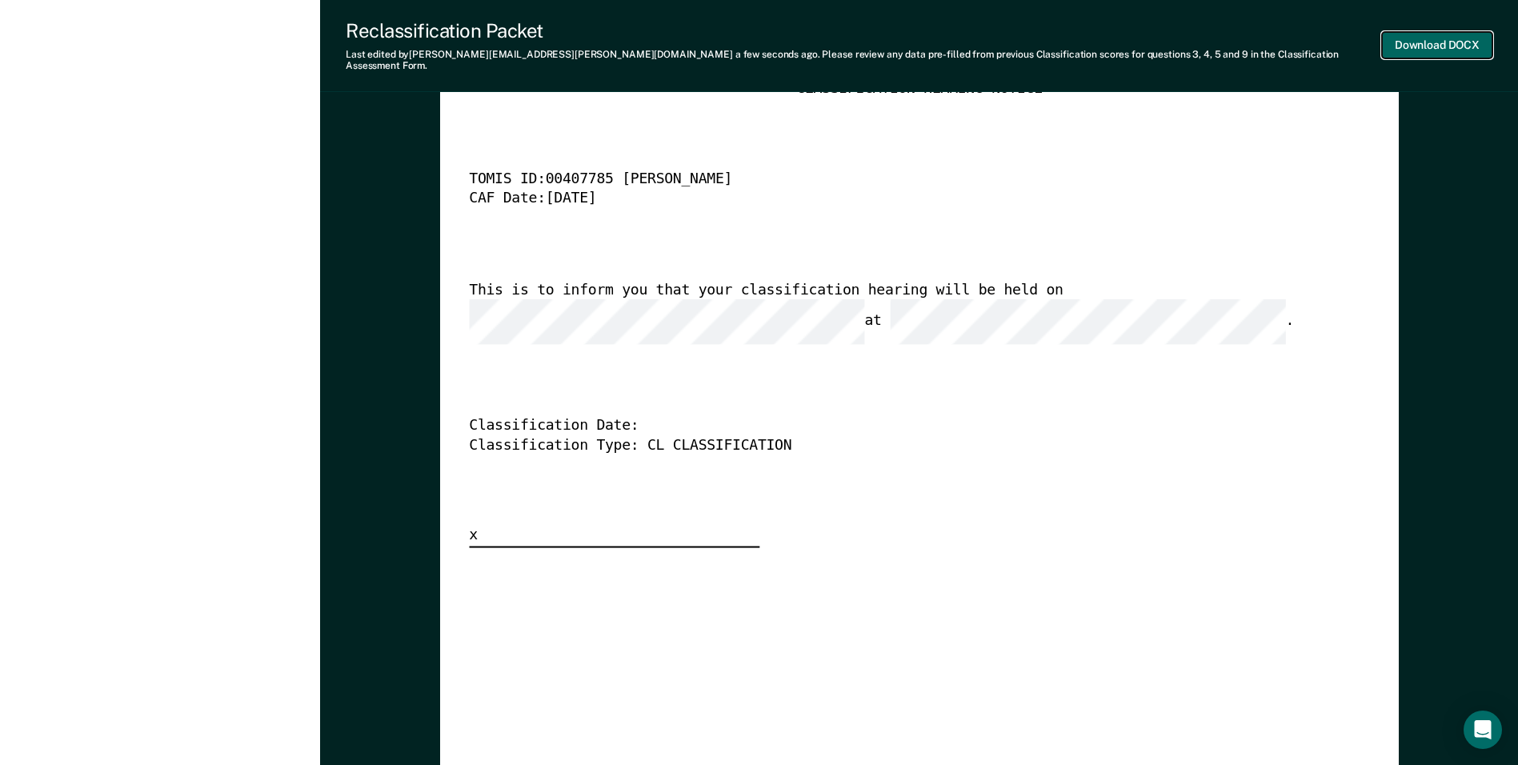
click at [1446, 35] on button "Download DOCX" at bounding box center [1437, 45] width 110 height 26
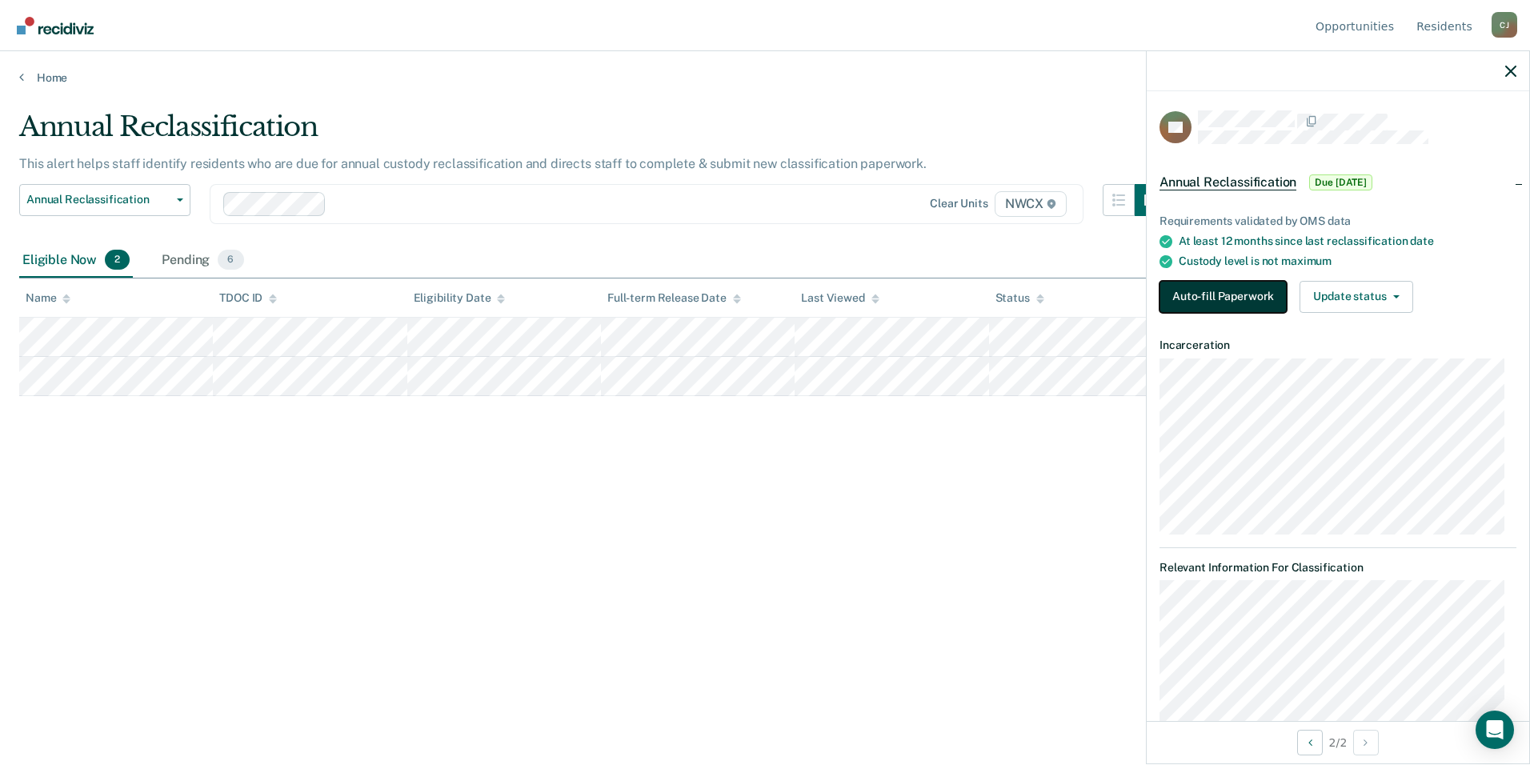
click at [1214, 291] on button "Auto-fill Paperwork" at bounding box center [1223, 297] width 127 height 32
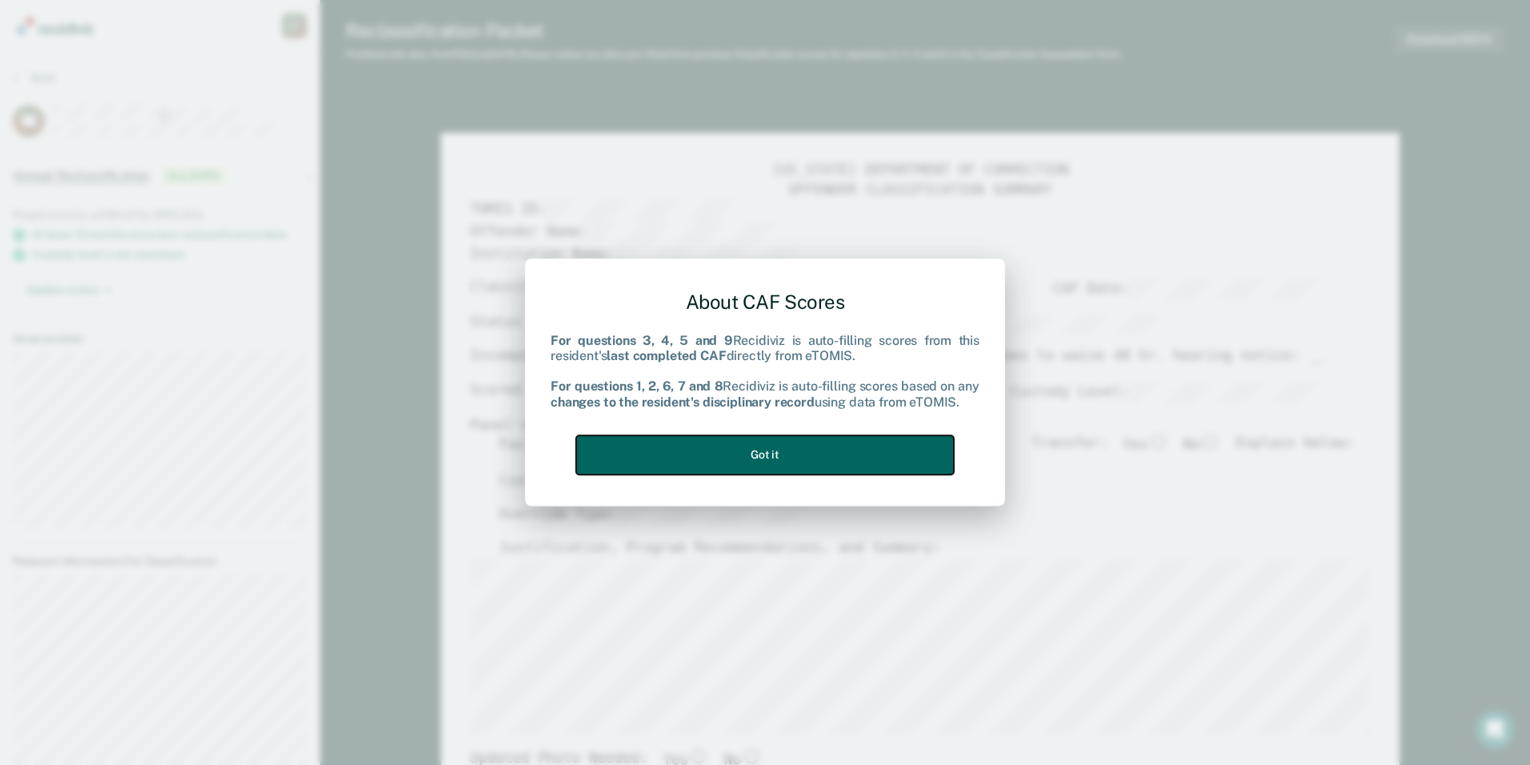
click at [890, 447] on button "Got it" at bounding box center [765, 454] width 378 height 39
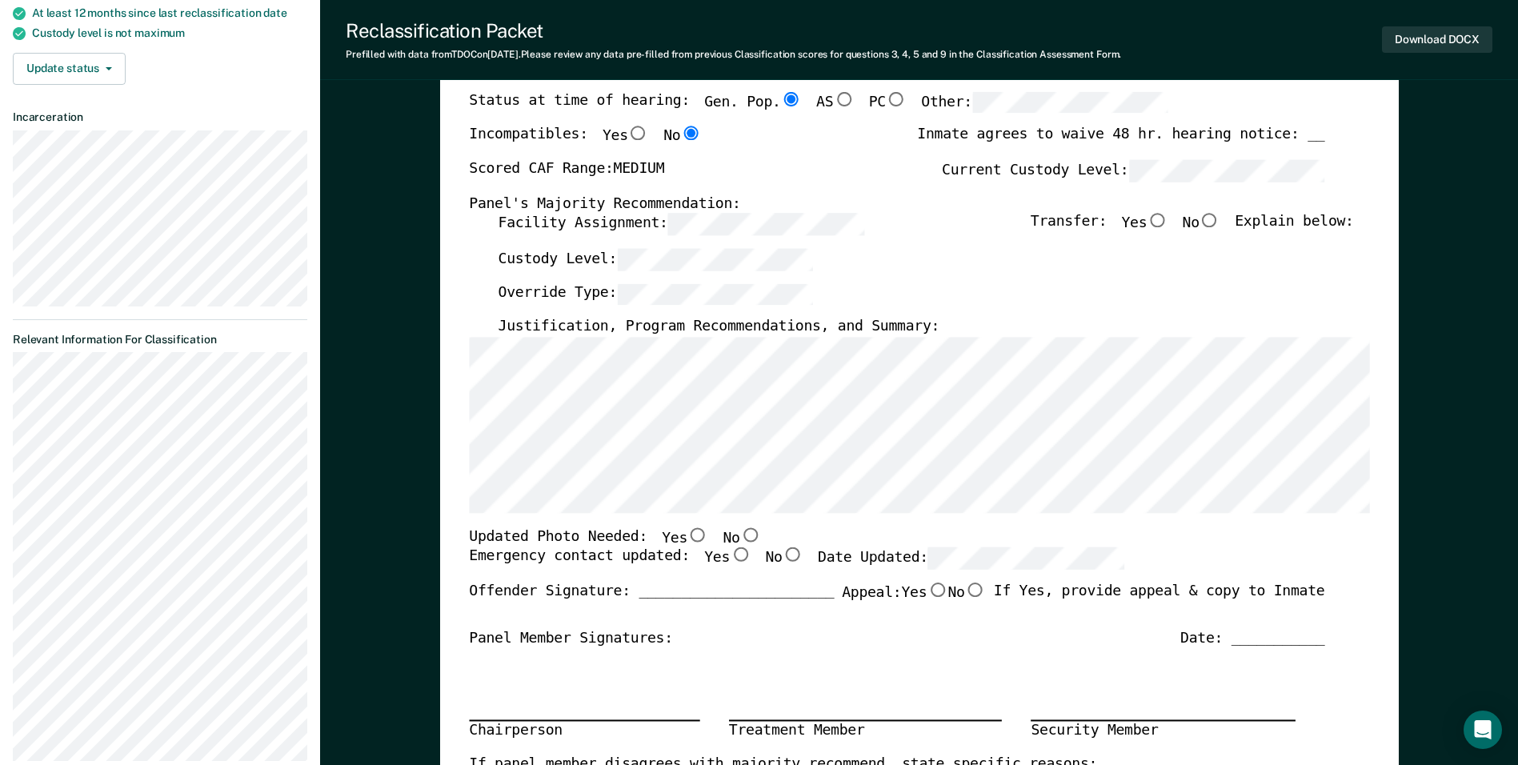
scroll to position [240, 0]
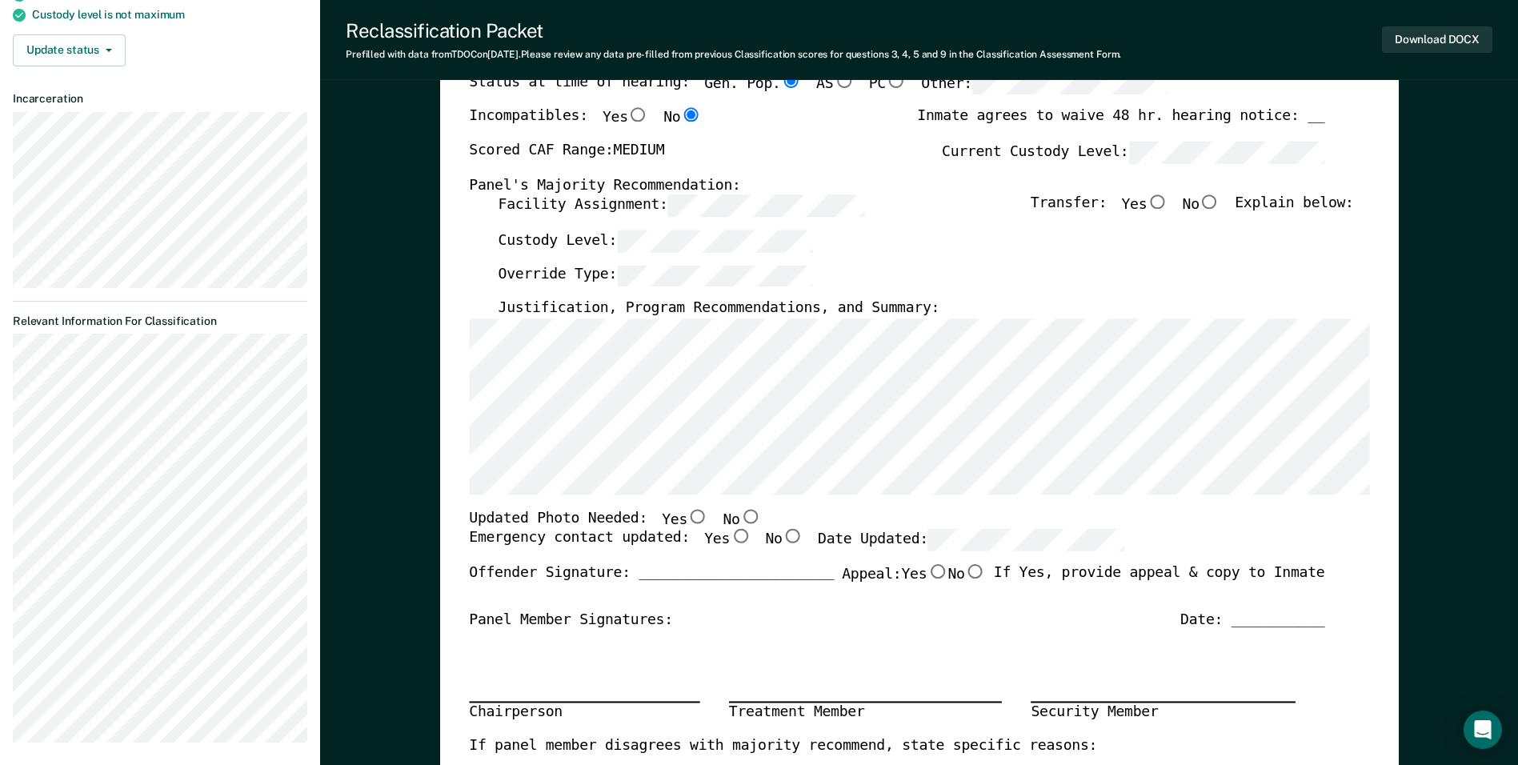
click at [688, 518] on input "Yes" at bounding box center [698, 516] width 21 height 14
type textarea "x"
radio input "true"
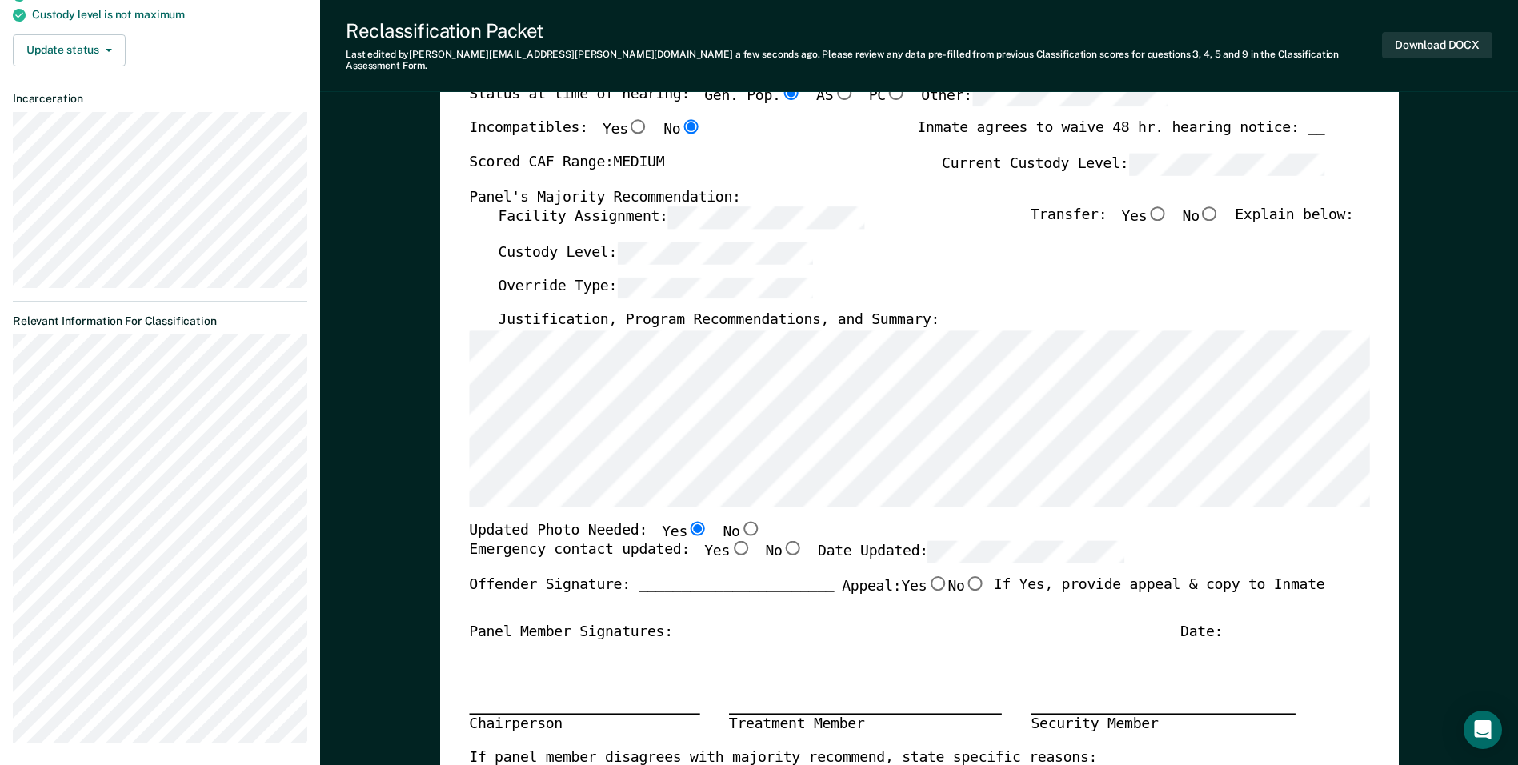
click at [730, 541] on input "Yes" at bounding box center [740, 548] width 21 height 14
type textarea "x"
radio input "true"
click at [1218, 207] on input "No" at bounding box center [1210, 214] width 21 height 14
type textarea "x"
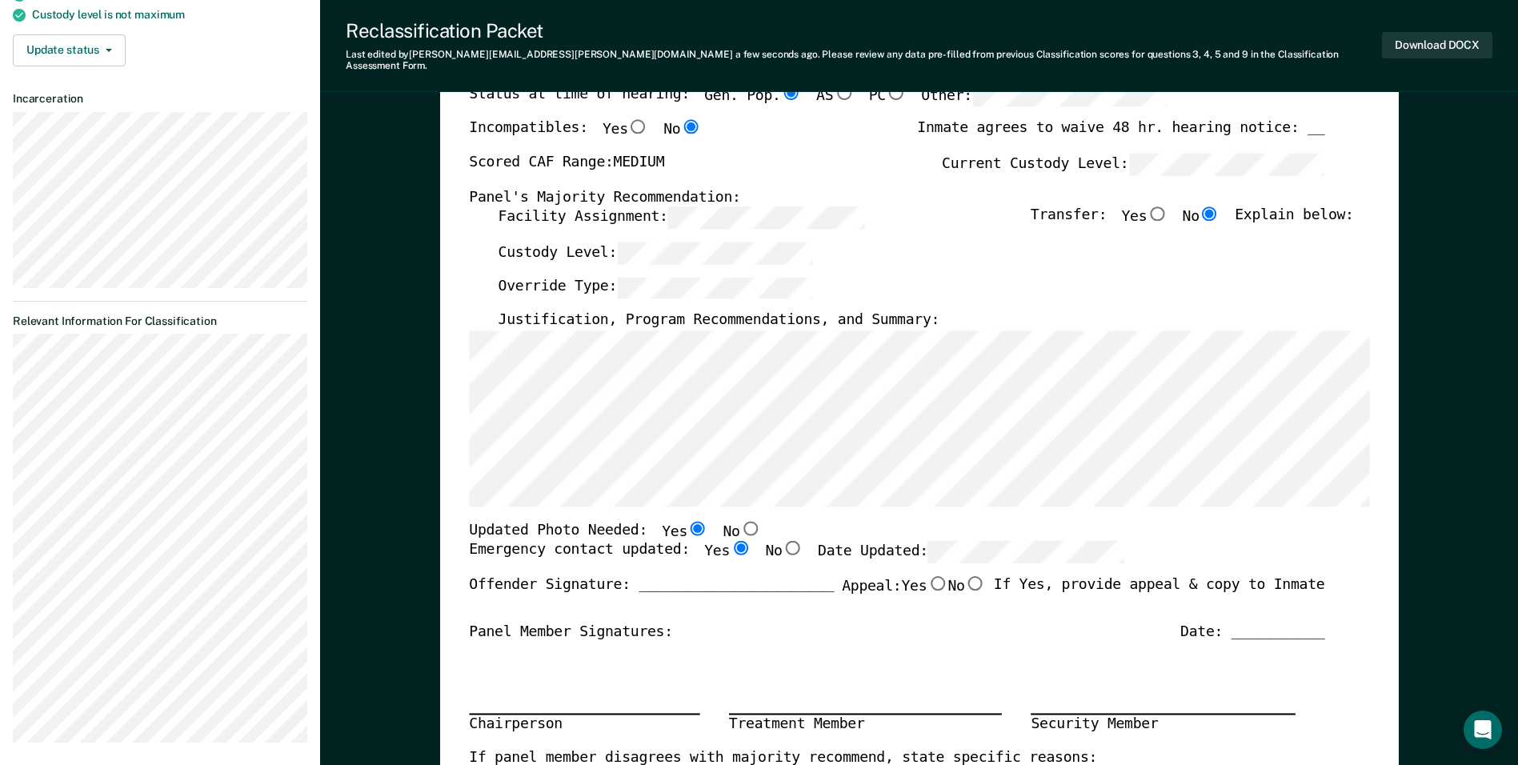
radio input "true"
click at [690, 256] on div "Custody Level:" at bounding box center [926, 259] width 856 height 35
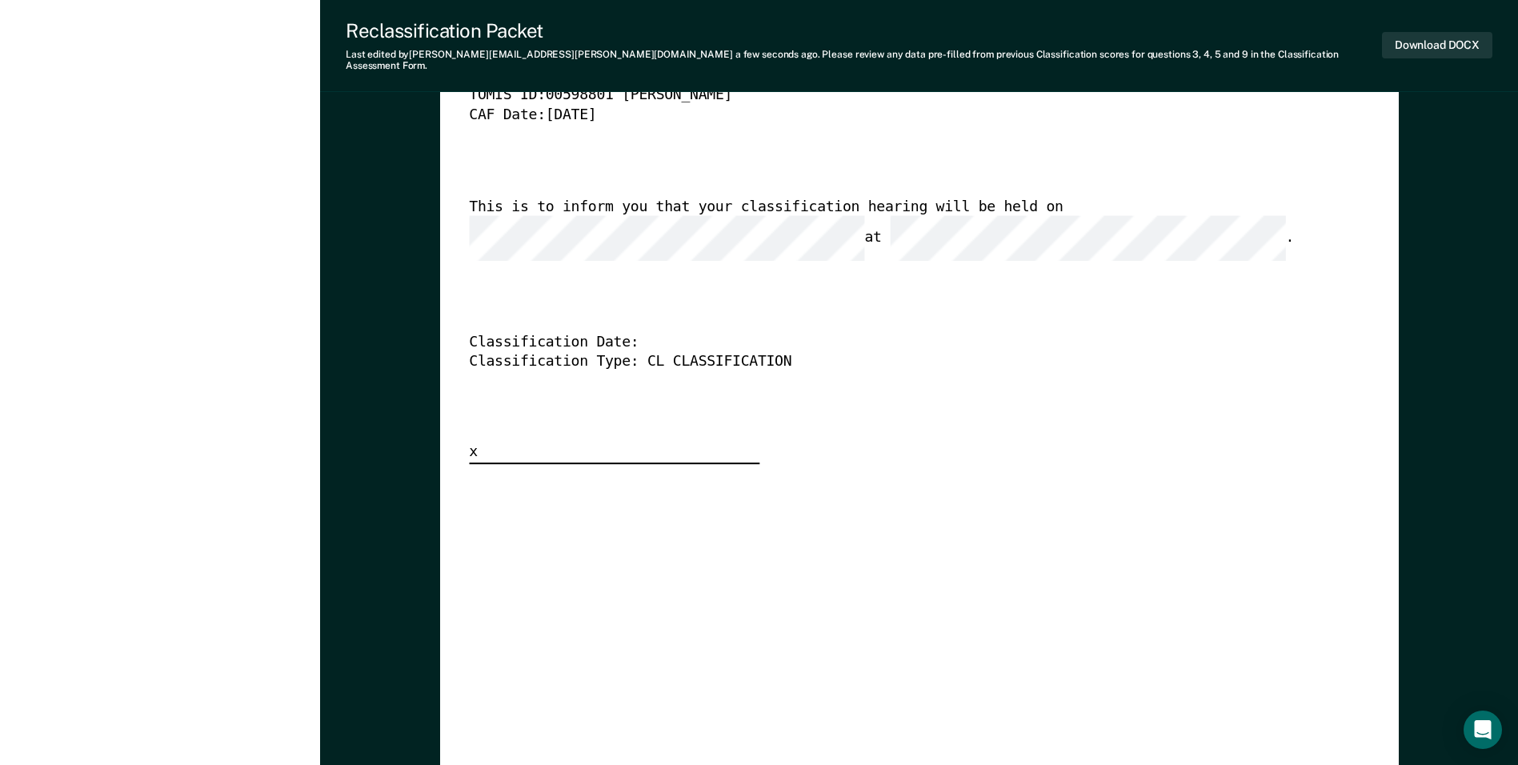
scroll to position [4162, 0]
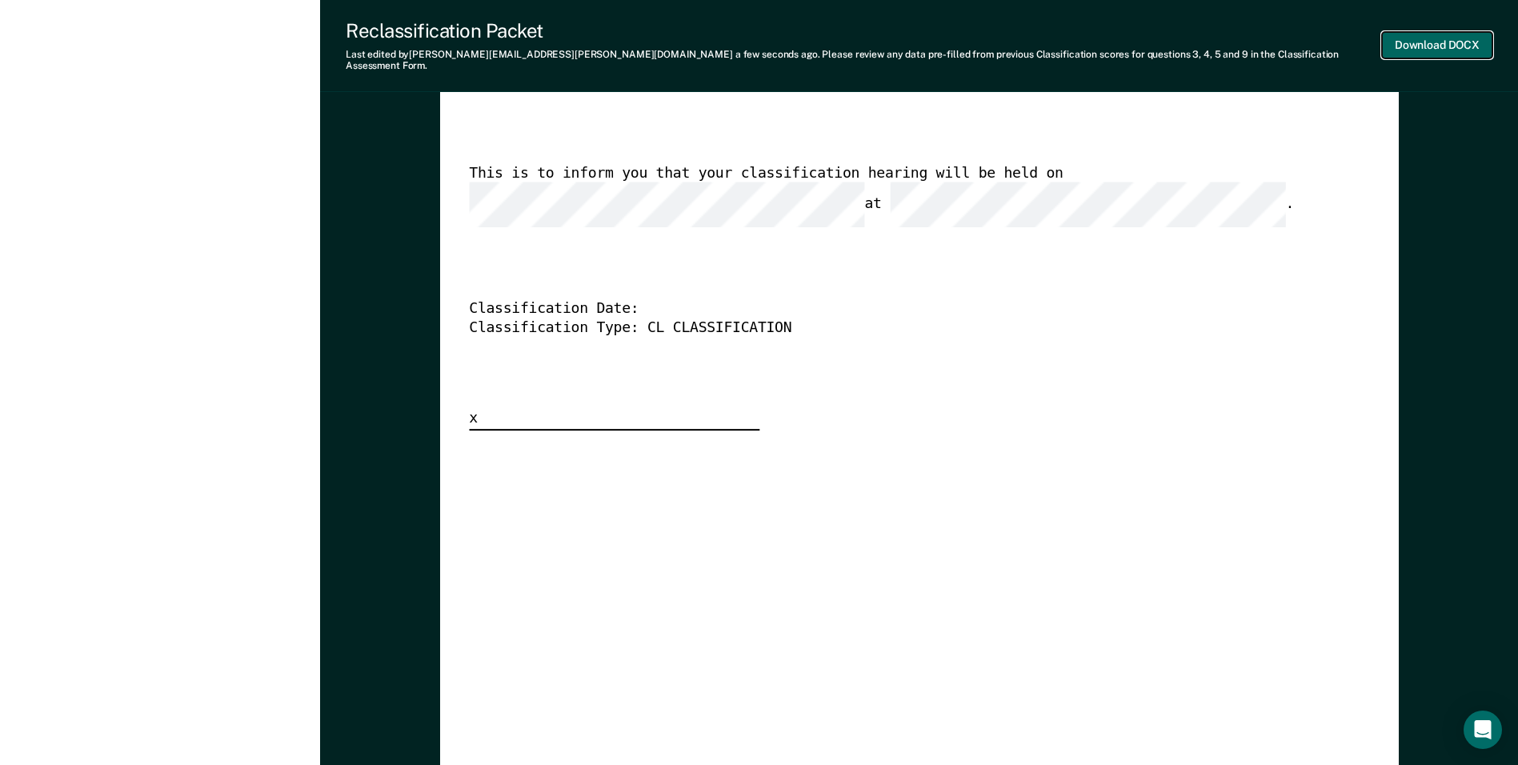
click at [1416, 40] on button "Download DOCX" at bounding box center [1437, 45] width 110 height 26
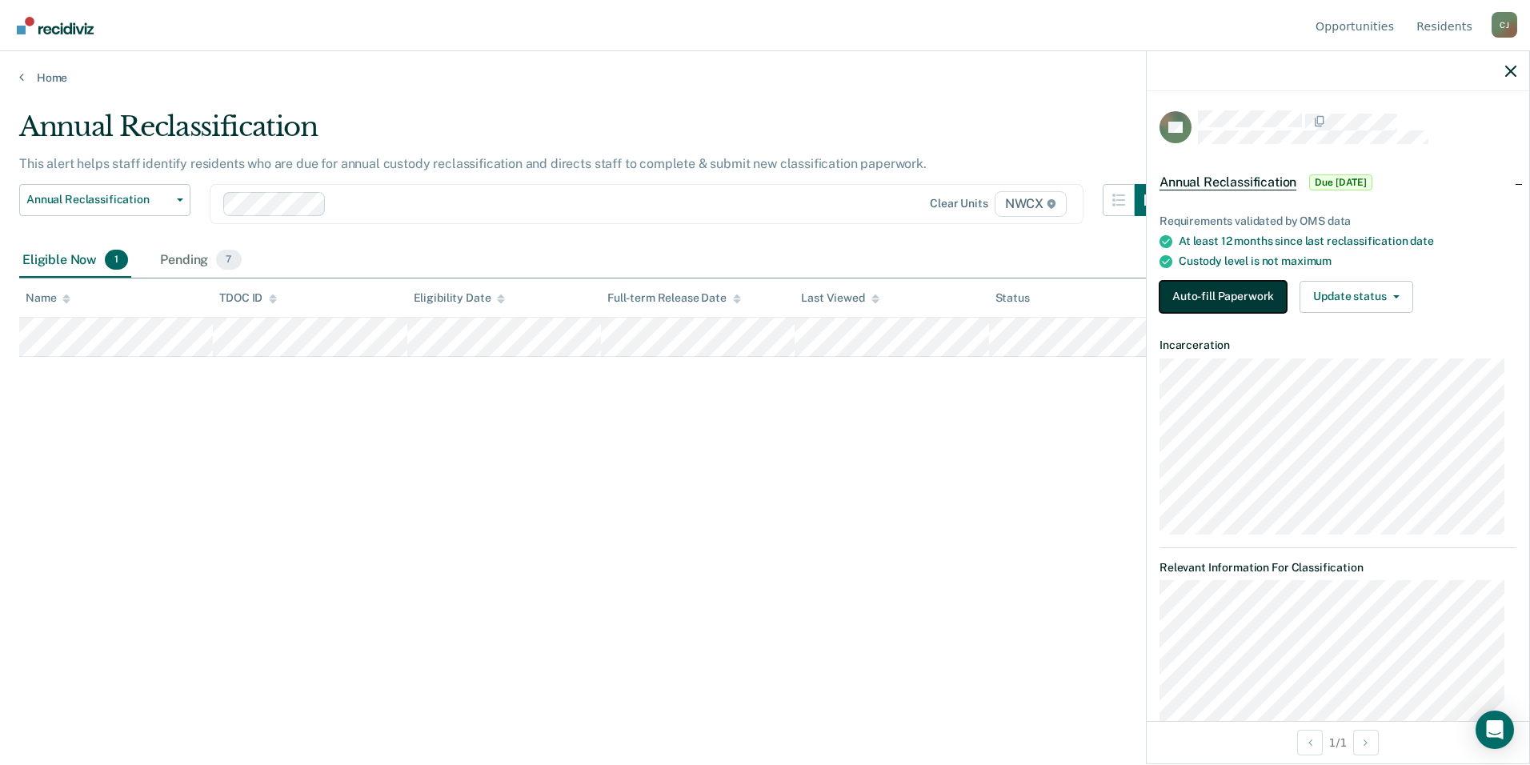
click at [1209, 291] on button "Auto-fill Paperwork" at bounding box center [1223, 297] width 127 height 32
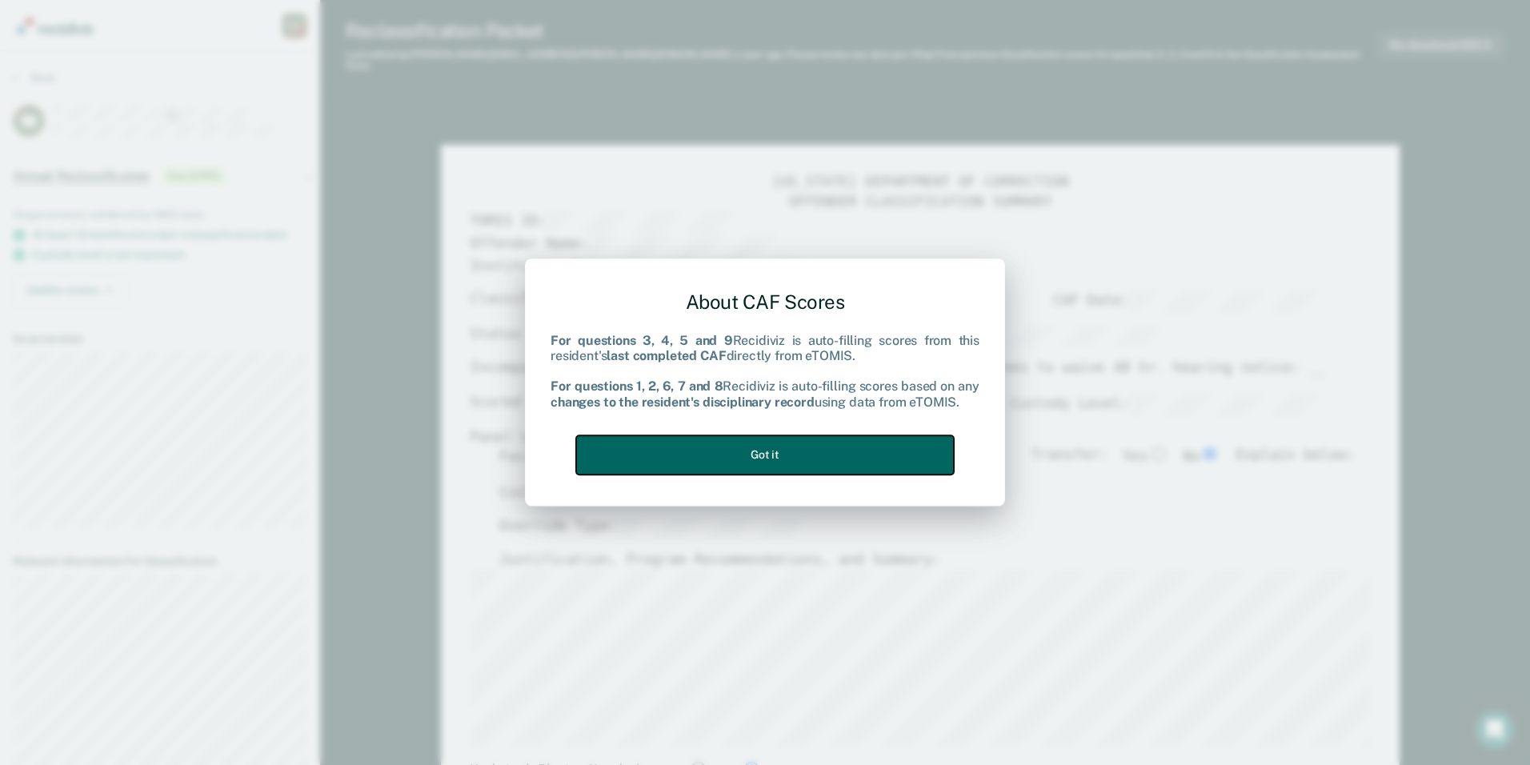
click at [833, 457] on button "Got it" at bounding box center [765, 454] width 378 height 39
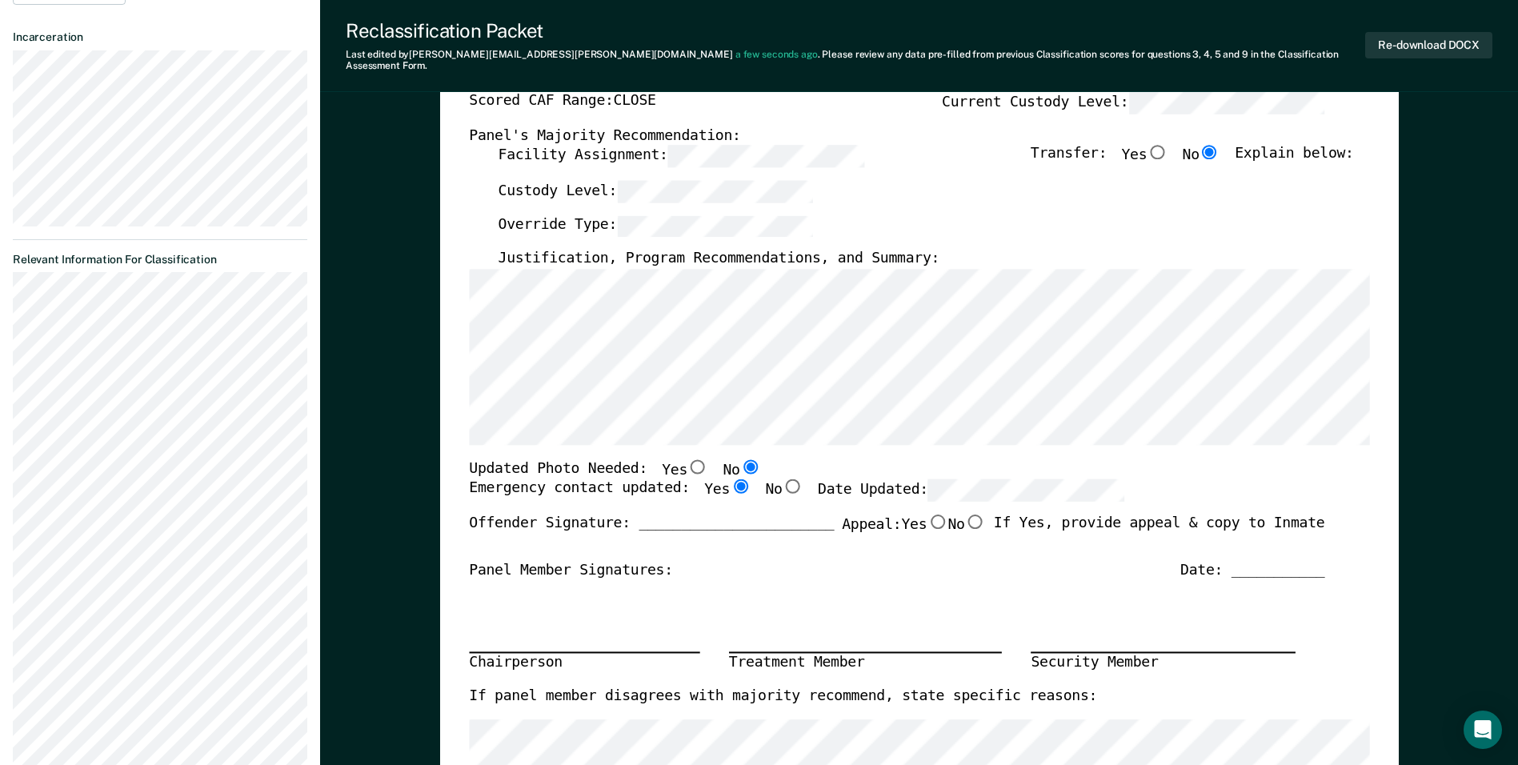
scroll to position [240, 0]
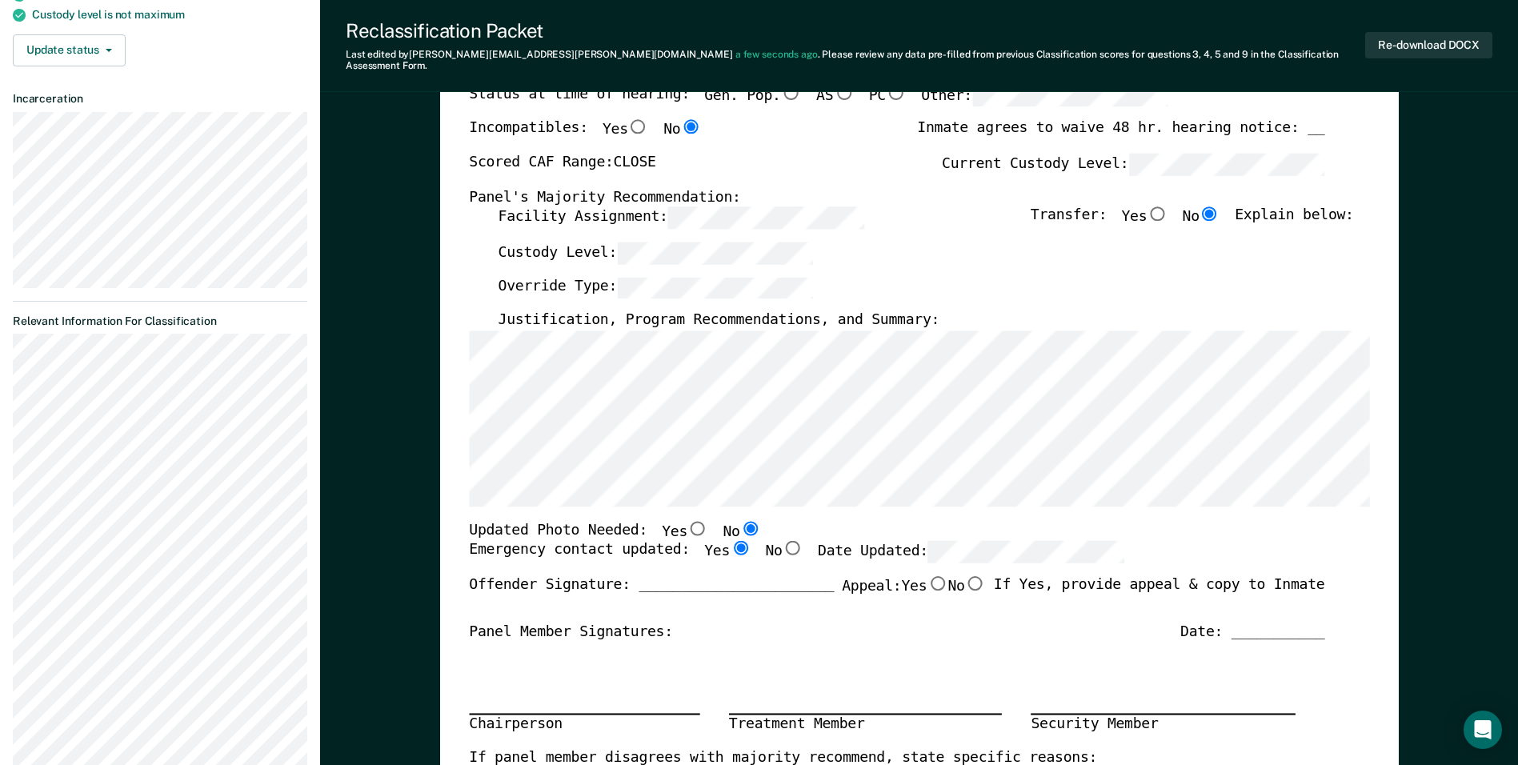
click at [688, 521] on input "Yes" at bounding box center [698, 528] width 21 height 14
type textarea "x"
radio input "true"
radio input "false"
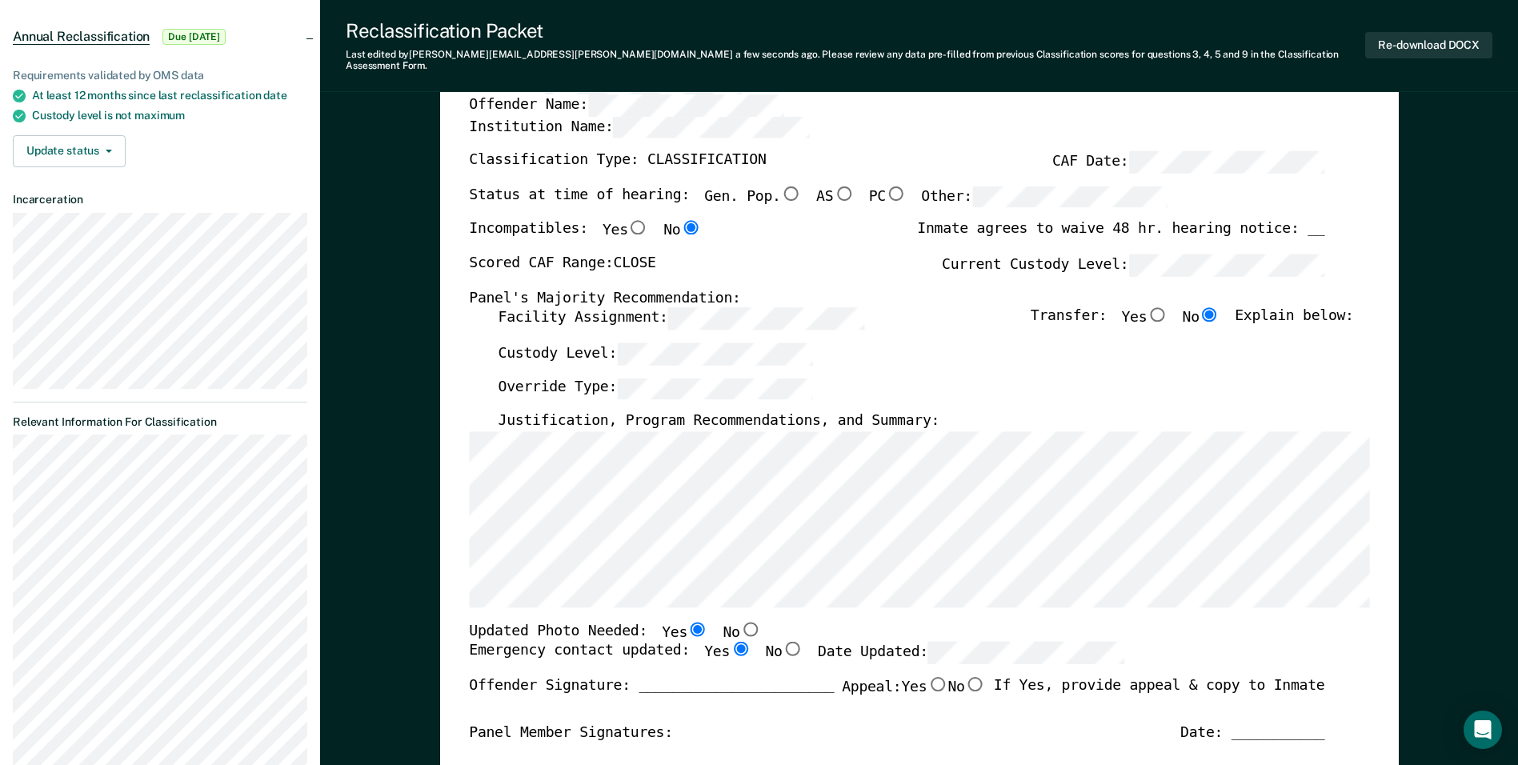
scroll to position [0, 0]
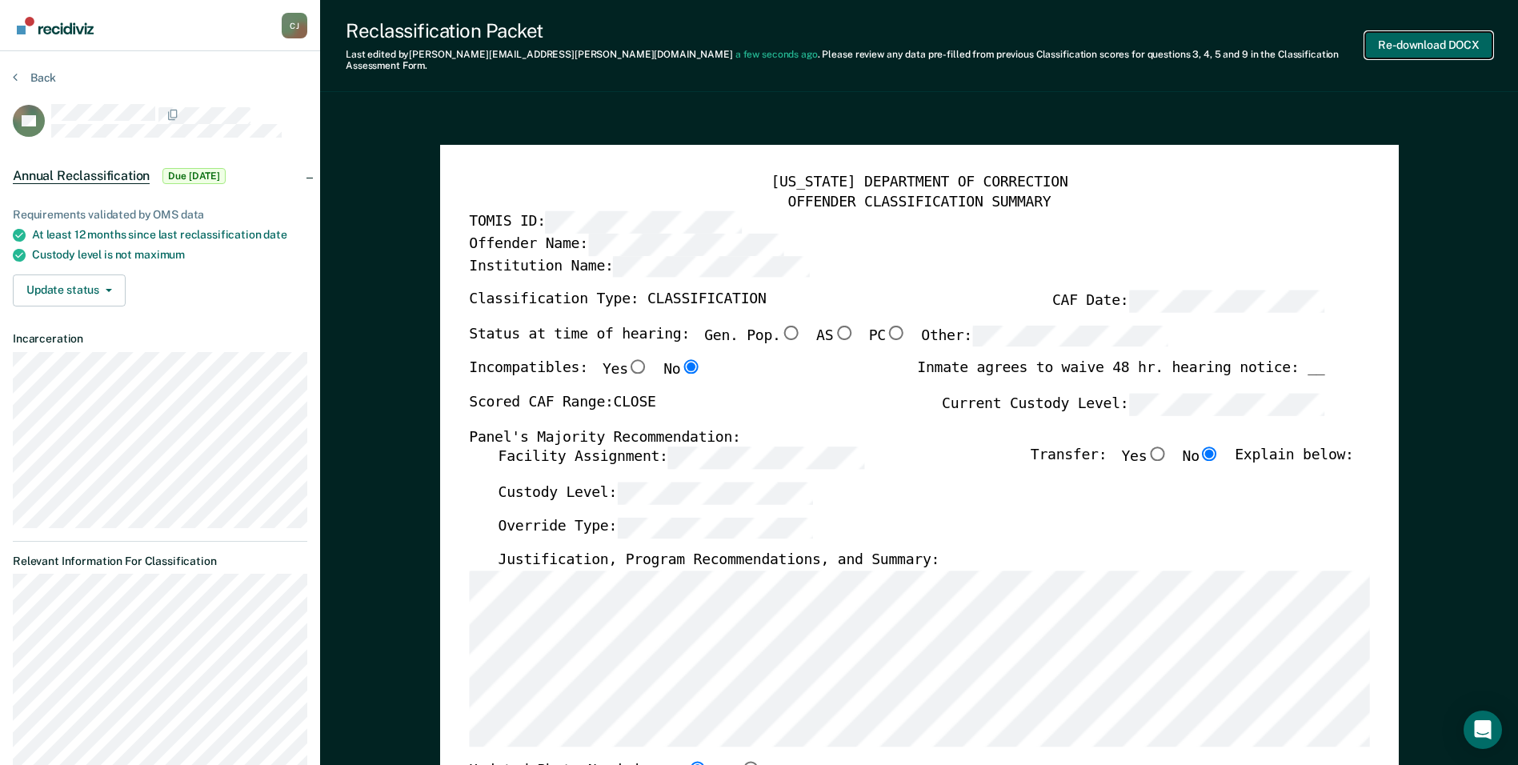
click at [1421, 37] on button "Re-download DOCX" at bounding box center [1429, 45] width 127 height 26
type textarea "x"
